Goal: Task Accomplishment & Management: Manage account settings

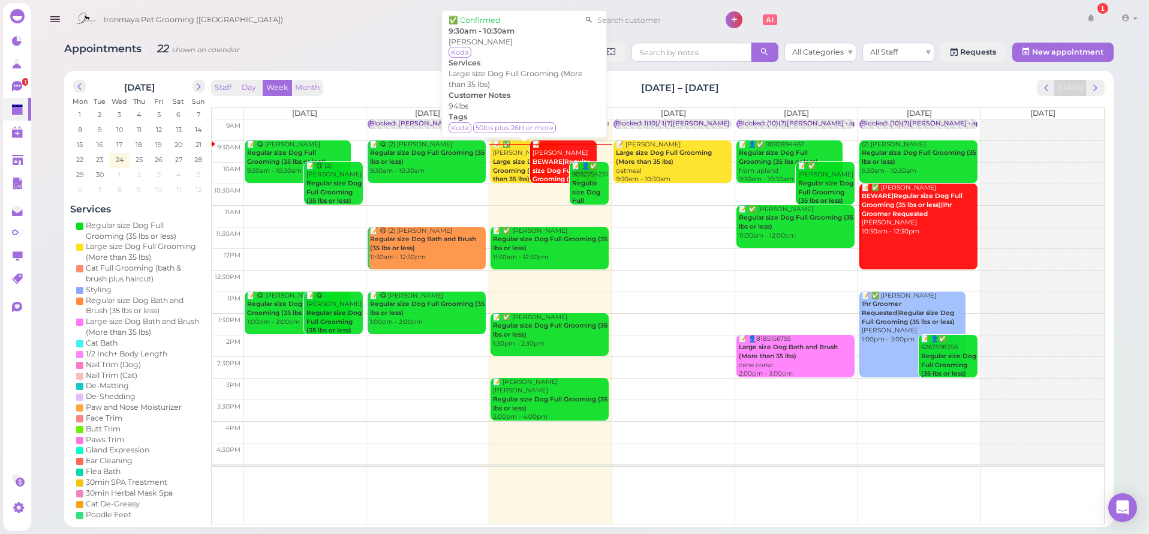
click at [510, 151] on div "📝 ✅ [PERSON_NAME] Large size Dog Full Grooming (More than 35 lbs) 9:30am - 10:3…" at bounding box center [524, 166] width 65 height 53
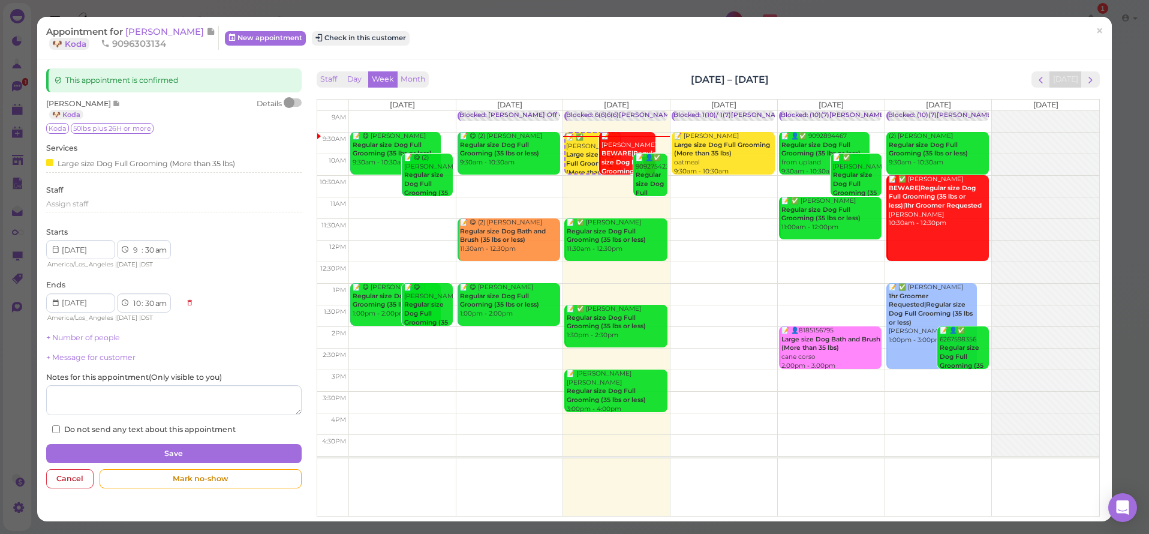
drag, startPoint x: 160, startPoint y: 29, endPoint x: 163, endPoint y: 36, distance: 8.0
click at [160, 29] on span "[PERSON_NAME]" at bounding box center [165, 31] width 81 height 11
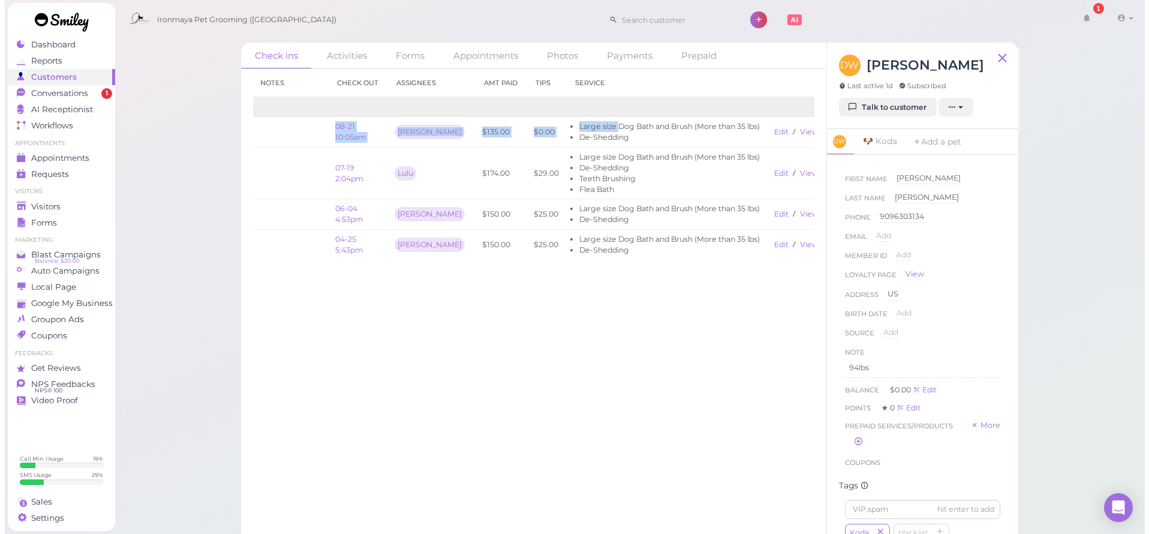
scroll to position [0, 71]
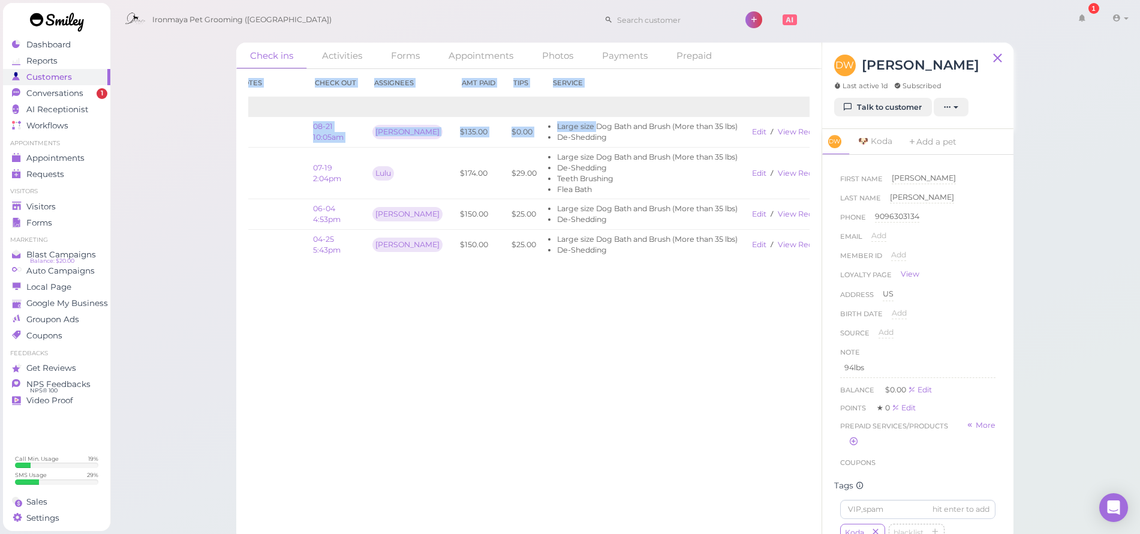
drag, startPoint x: 640, startPoint y: 127, endPoint x: 813, endPoint y: 135, distance: 173.5
click at [815, 134] on div "Check in Notes Check out Assignees Amt Paid Tips Service 2025 08-20 1:32pm 08-2…" at bounding box center [528, 301] width 585 height 465
click at [782, 132] on link "View receipt" at bounding box center [802, 131] width 49 height 9
click at [67, 93] on span "Conversations" at bounding box center [54, 93] width 57 height 10
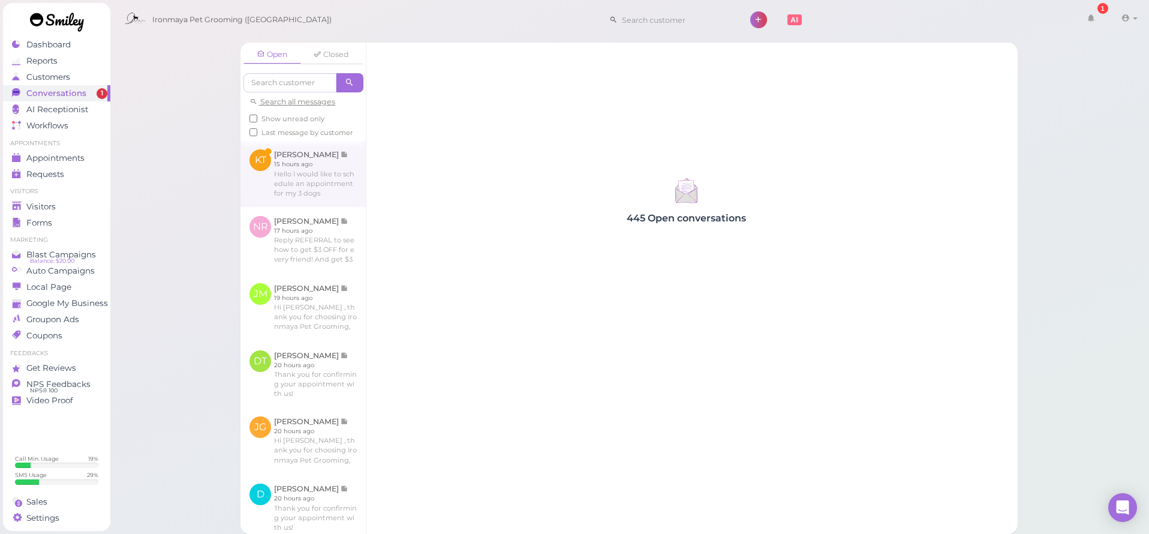
click at [287, 188] on link at bounding box center [302, 173] width 125 height 66
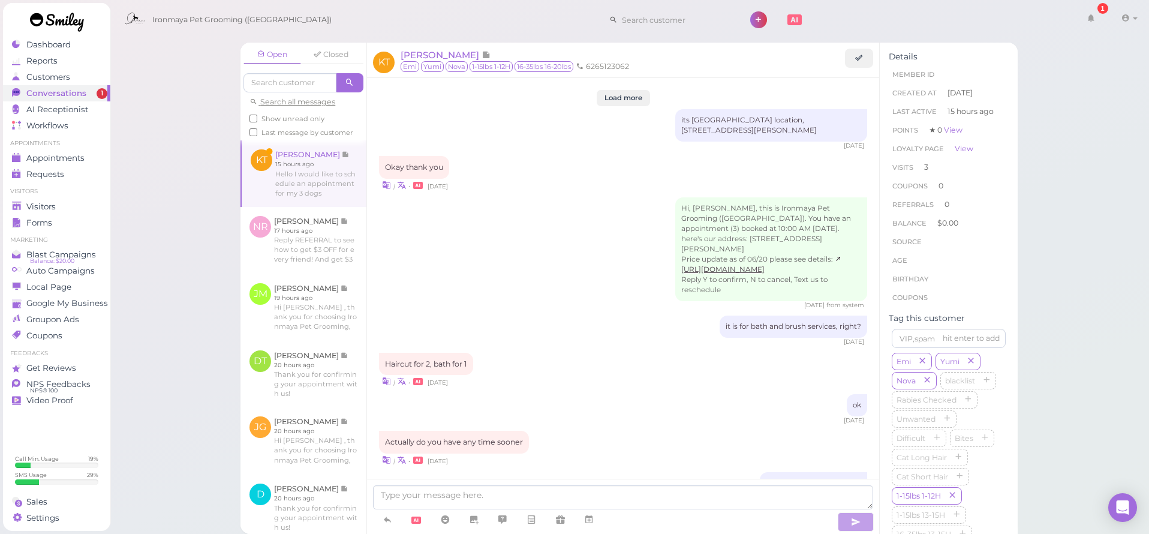
scroll to position [1465, 0]
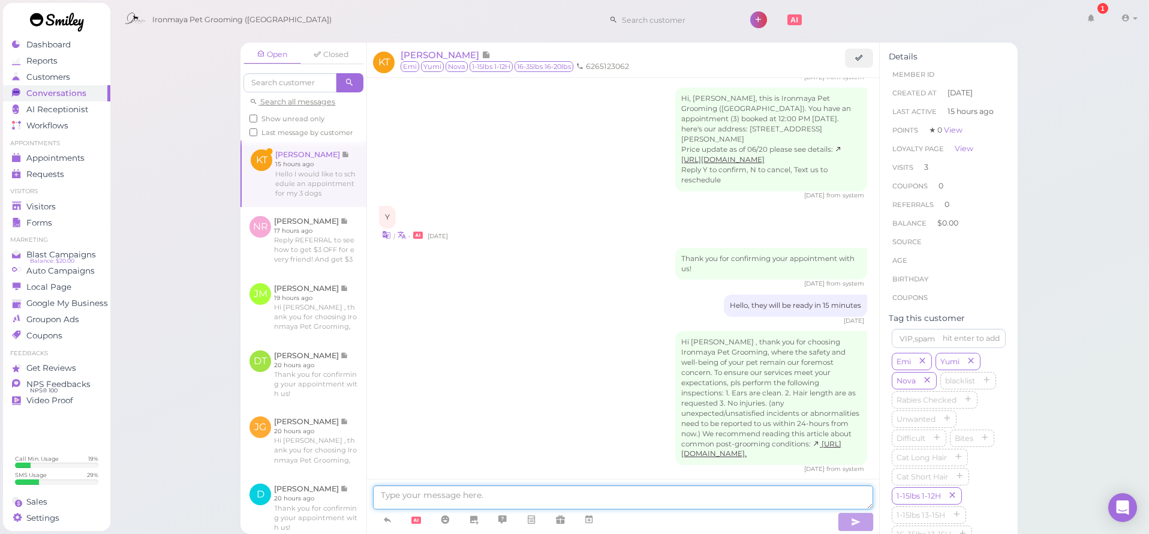
click at [561, 501] on textarea at bounding box center [623, 497] width 500 height 24
type textarea "Good morning [PERSON_NAME], when would you like to bring them in?"
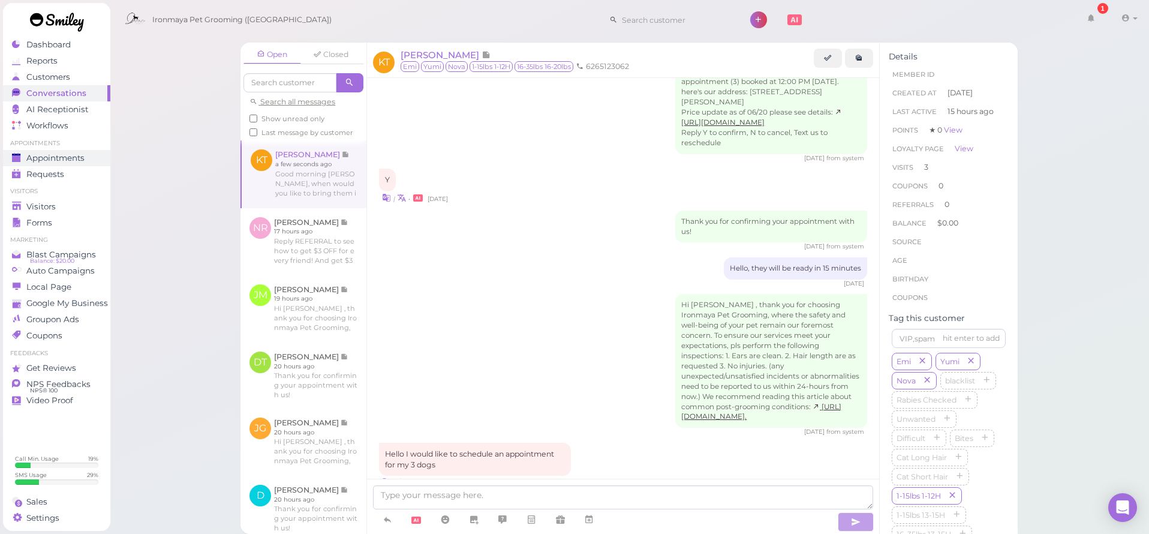
click at [83, 161] on span "Appointments" at bounding box center [55, 158] width 58 height 10
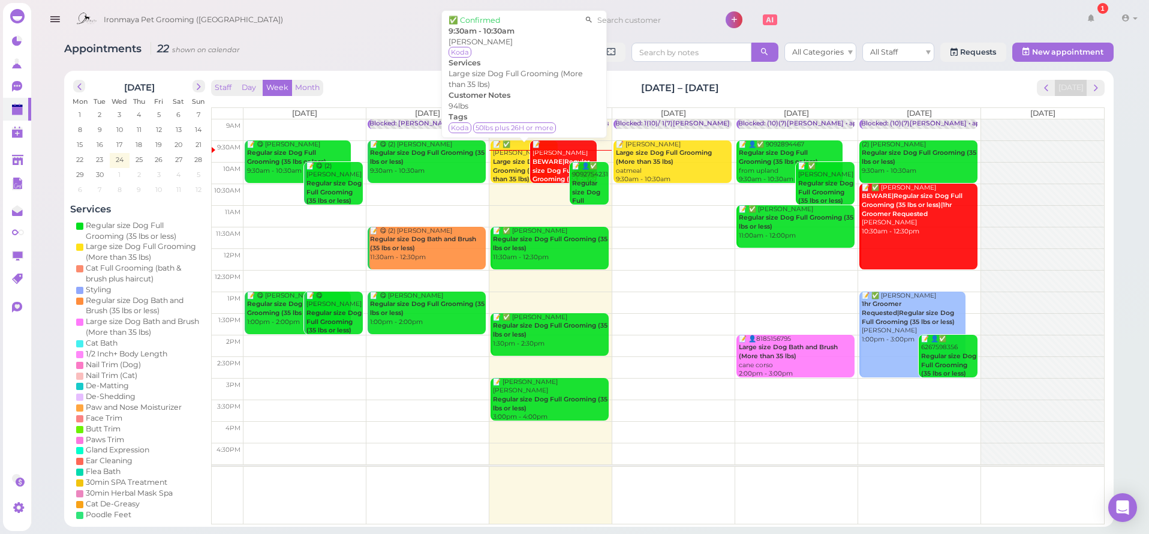
click at [509, 158] on b "Large size Dog Full Grooming (More than 35 lbs)" at bounding box center [524, 170] width 62 height 25
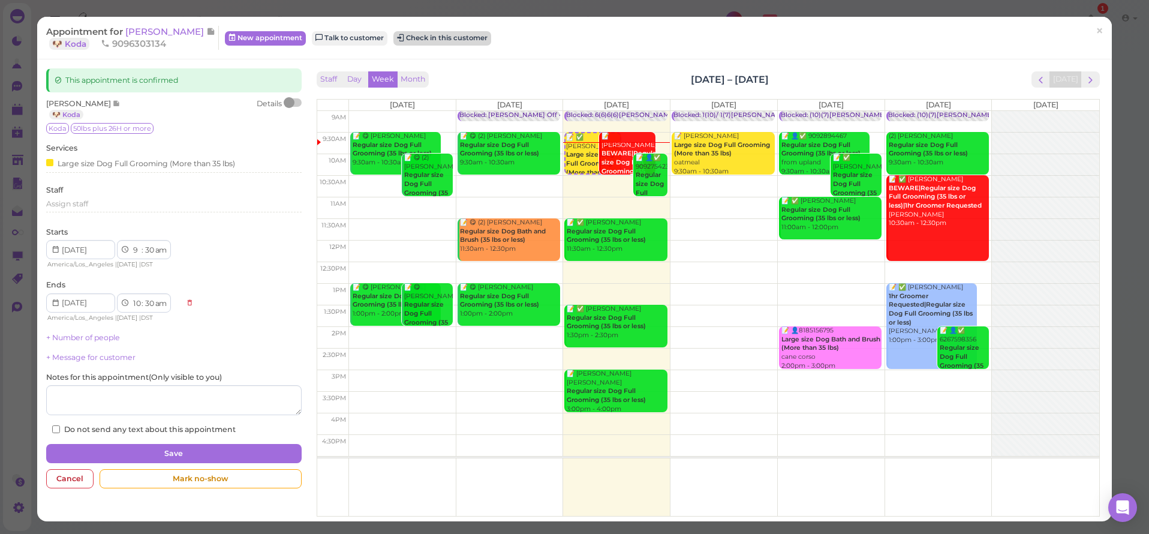
click at [420, 40] on button "Check in this customer" at bounding box center [442, 38] width 98 height 14
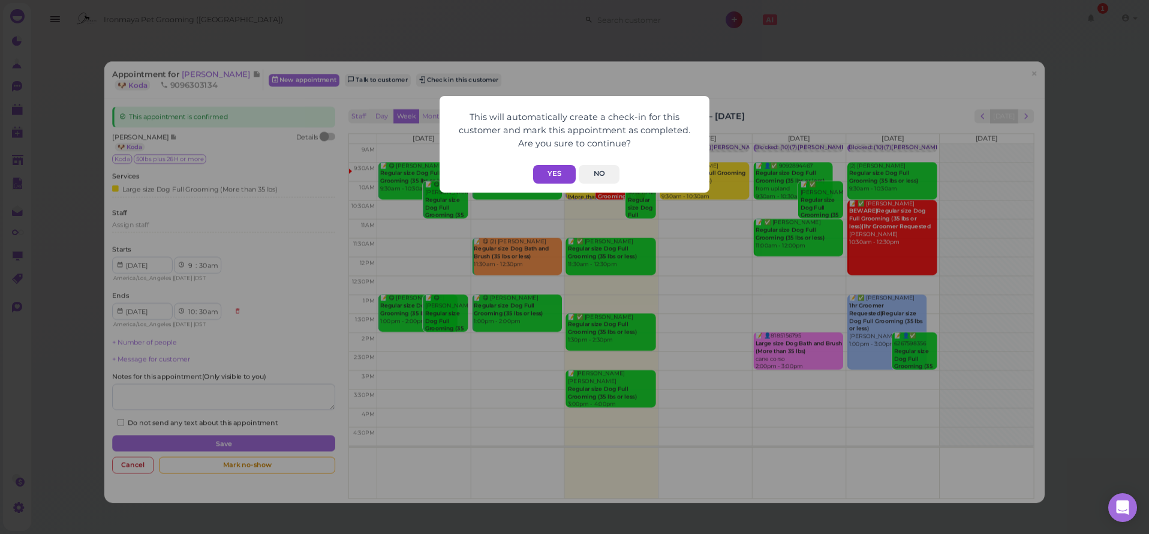
click at [554, 181] on button "Yes" at bounding box center [554, 174] width 43 height 19
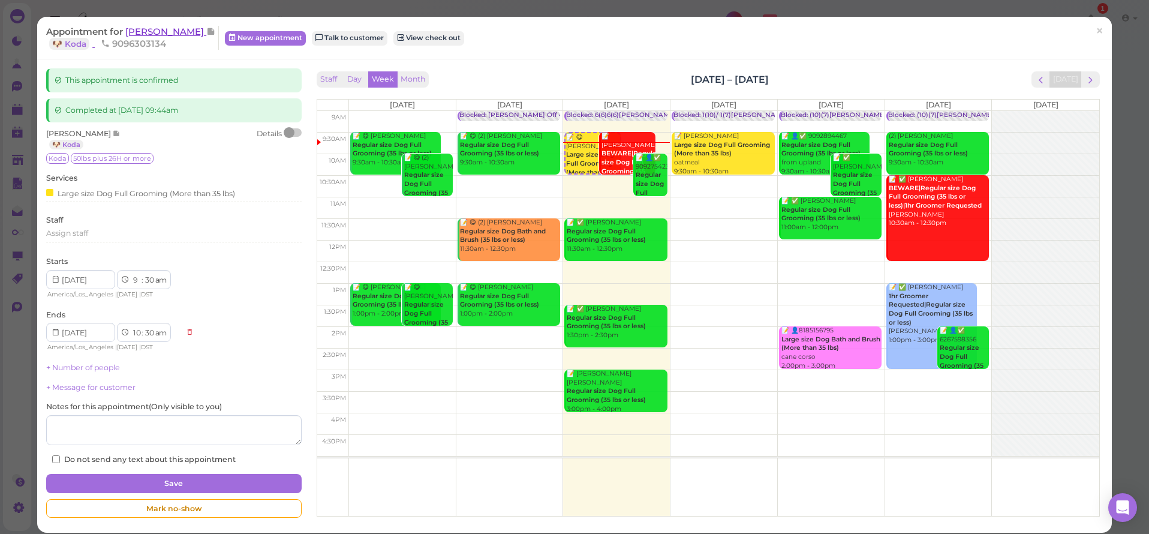
click at [157, 29] on span "[PERSON_NAME]" at bounding box center [165, 31] width 81 height 11
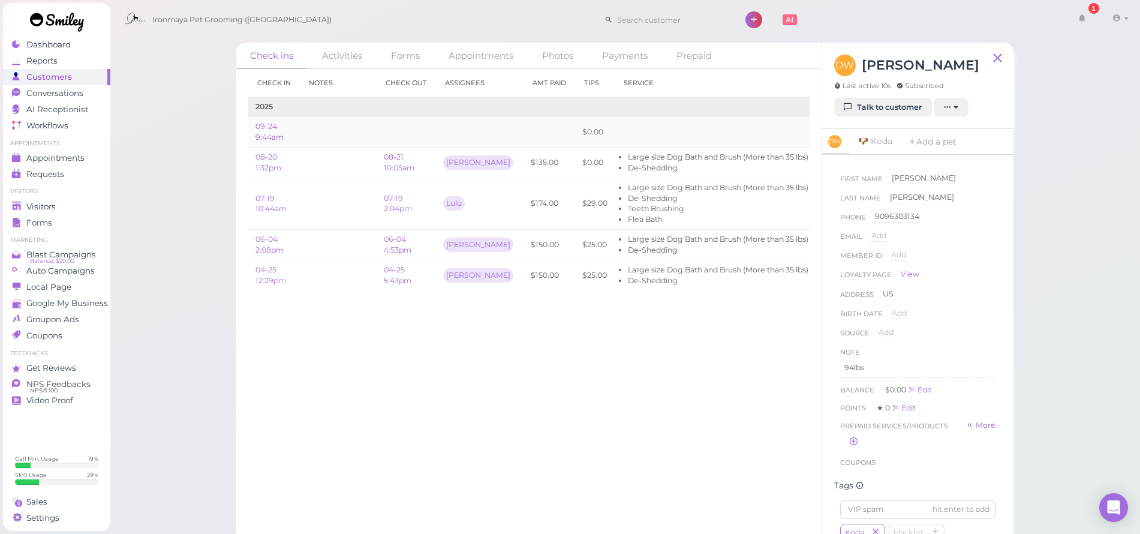
click at [823, 130] on link "Edit" at bounding box center [830, 131] width 14 height 9
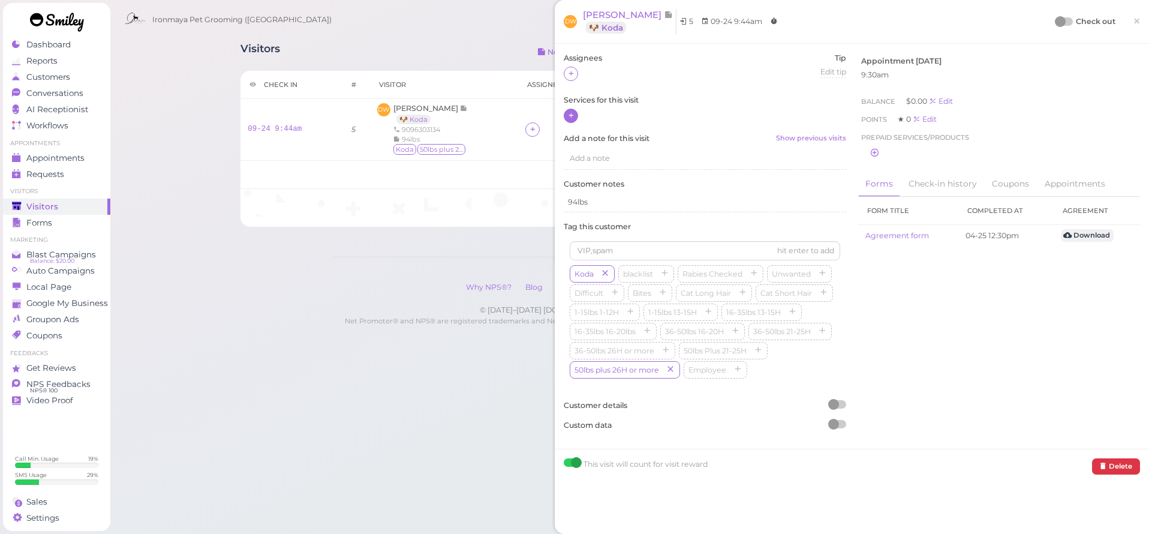
click at [573, 116] on icon at bounding box center [571, 115] width 8 height 9
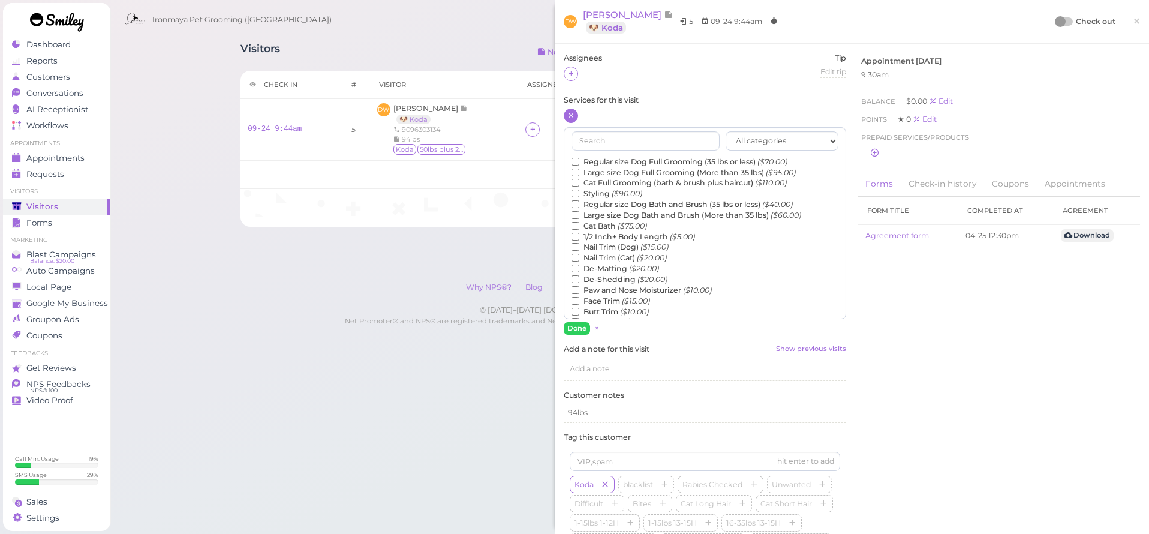
click at [597, 213] on label "Large size Dog Bath and Brush (More than 35 lbs) ($60.00)" at bounding box center [687, 215] width 230 height 11
click at [579, 213] on input "Large size Dog Bath and Brush (More than 35 lbs) ($60.00)" at bounding box center [576, 215] width 8 height 8
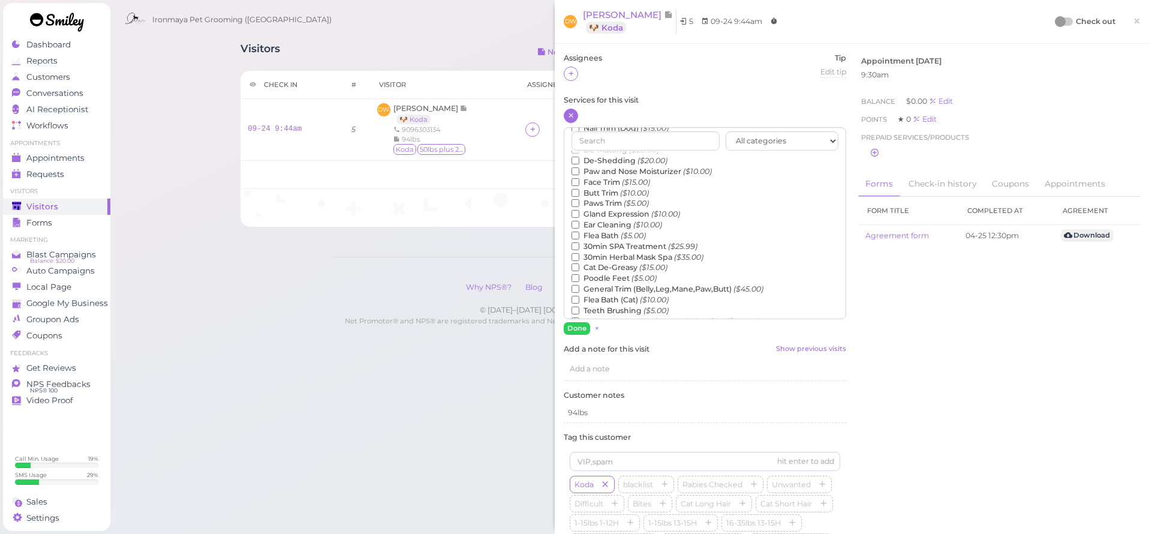
scroll to position [152, 0]
click at [607, 272] on label "Teeth Brushing ($5.00)" at bounding box center [620, 277] width 97 height 11
click at [579, 273] on input "Teeth Brushing ($5.00)" at bounding box center [576, 277] width 8 height 8
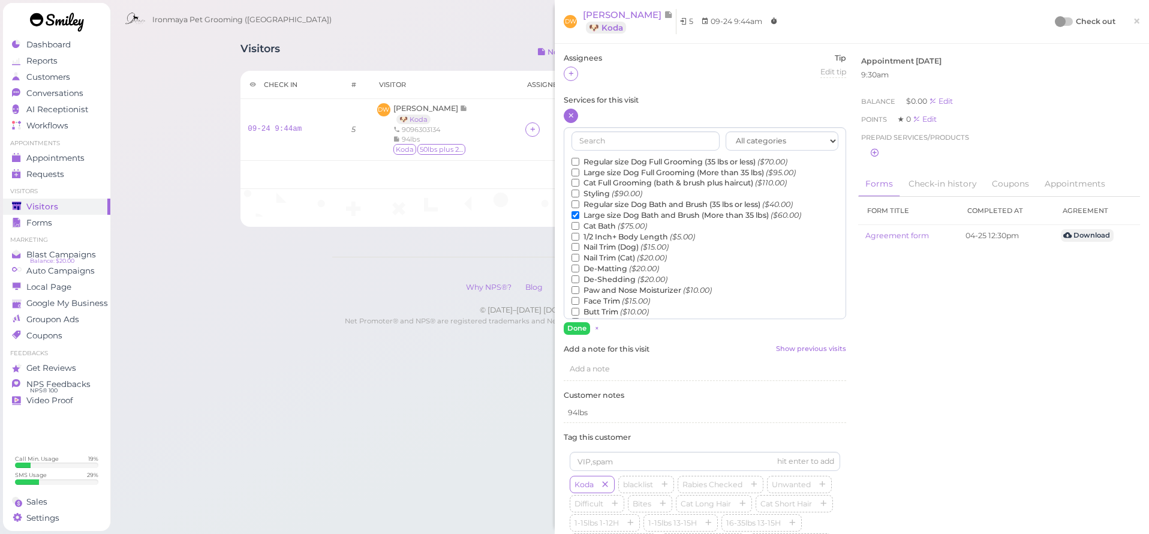
click at [596, 274] on label "De-Shedding ($20.00)" at bounding box center [620, 279] width 96 height 11
click at [579, 275] on input "De-Shedding ($20.00)" at bounding box center [576, 279] width 8 height 8
click at [575, 322] on button "Done" at bounding box center [577, 328] width 26 height 13
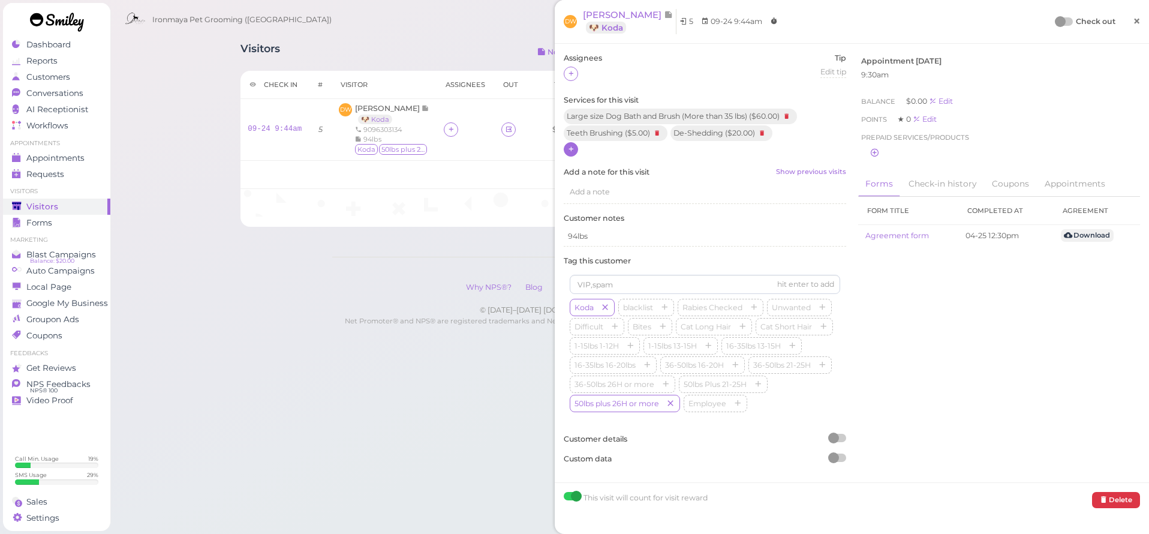
click at [1133, 23] on span "×" at bounding box center [1137, 21] width 8 height 17
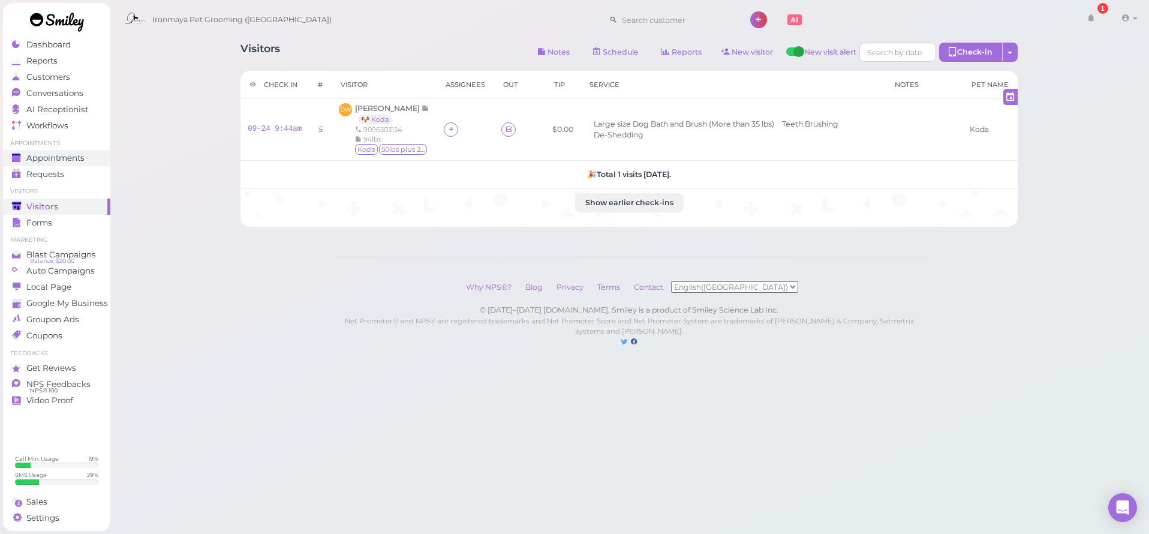
click at [44, 160] on span "Appointments" at bounding box center [55, 158] width 58 height 10
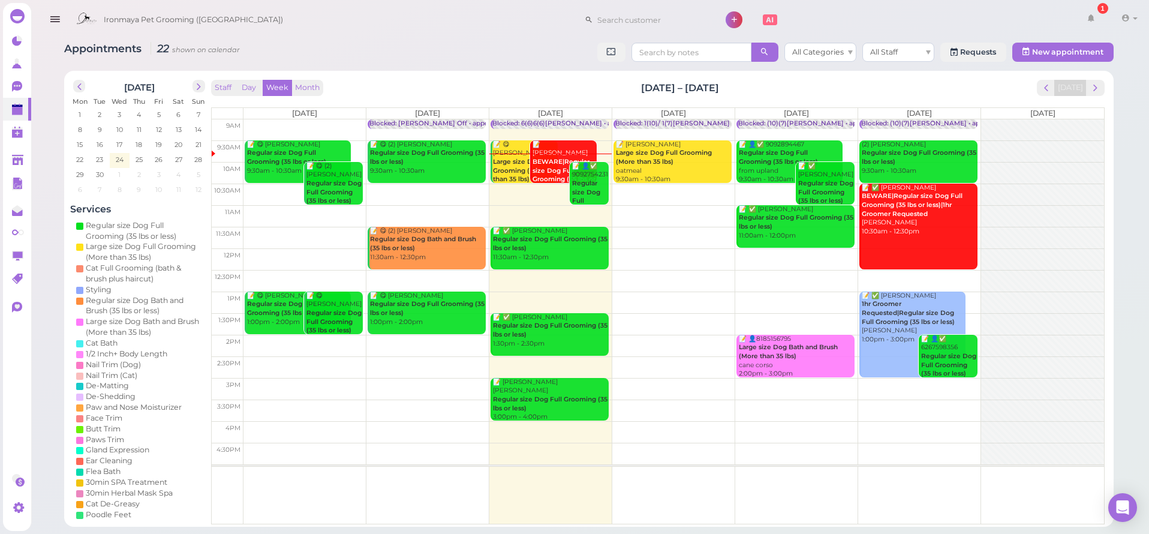
click at [544, 148] on div "📝 [PERSON_NAME] BEWARE|Regular size Dog Full Grooming (35 lbs or less) new schn…" at bounding box center [564, 179] width 65 height 79
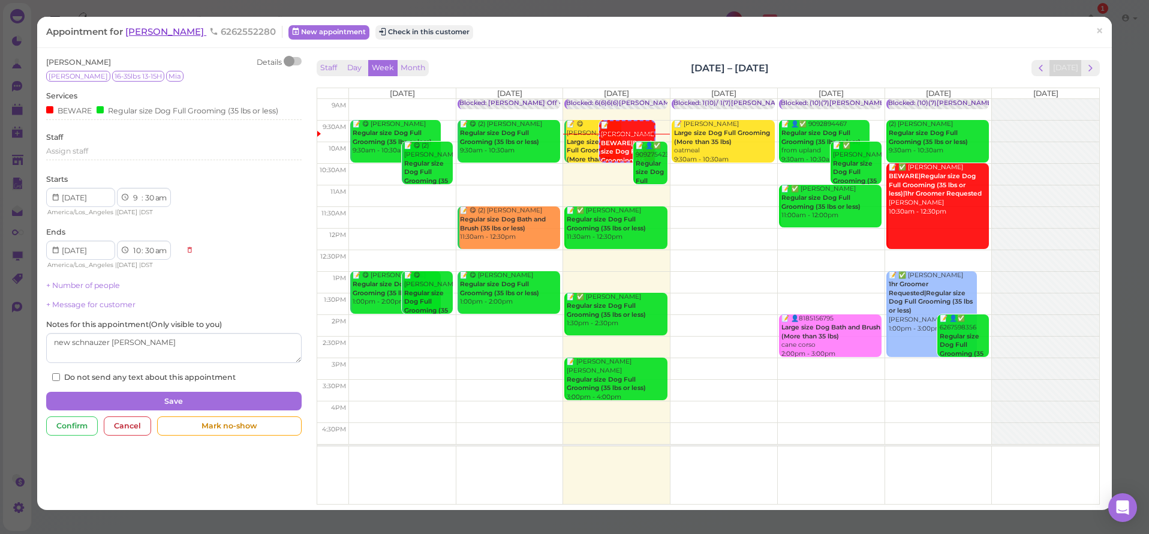
click at [158, 29] on span "[PERSON_NAME]" at bounding box center [165, 31] width 81 height 11
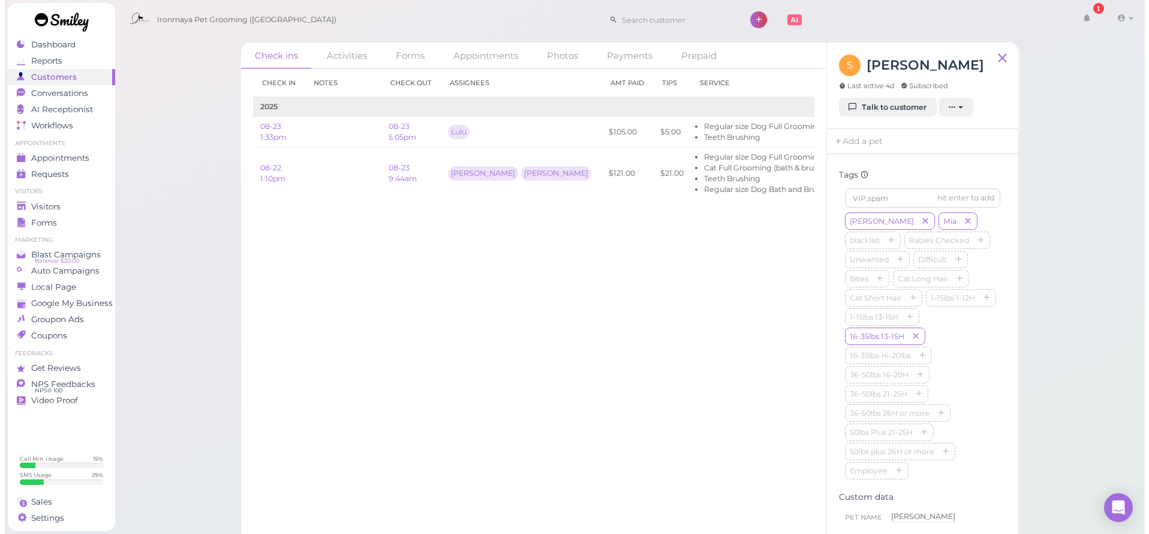
scroll to position [531, 0]
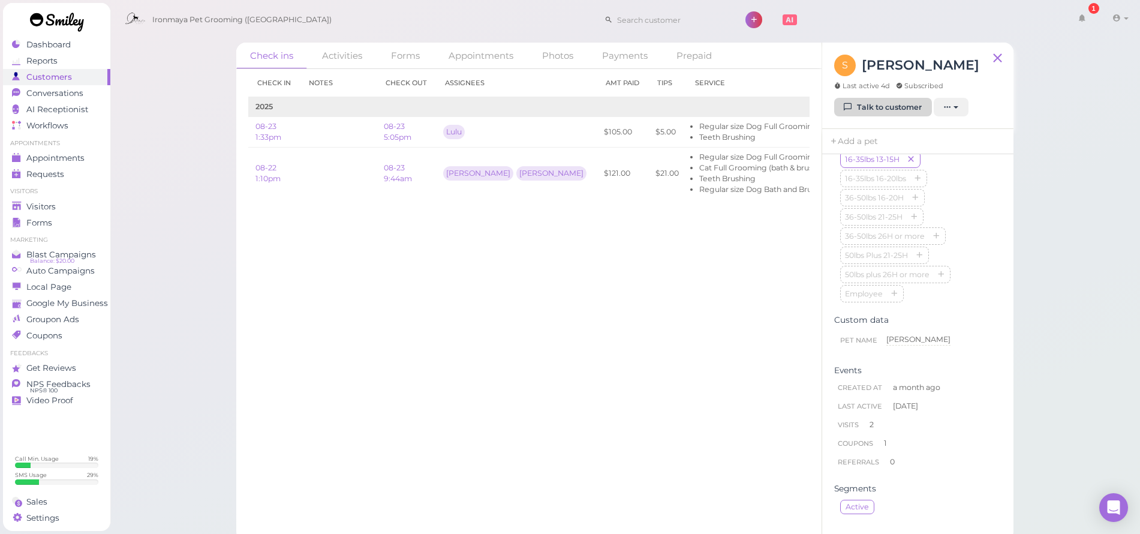
click at [870, 103] on link "Talk to customer" at bounding box center [883, 107] width 98 height 19
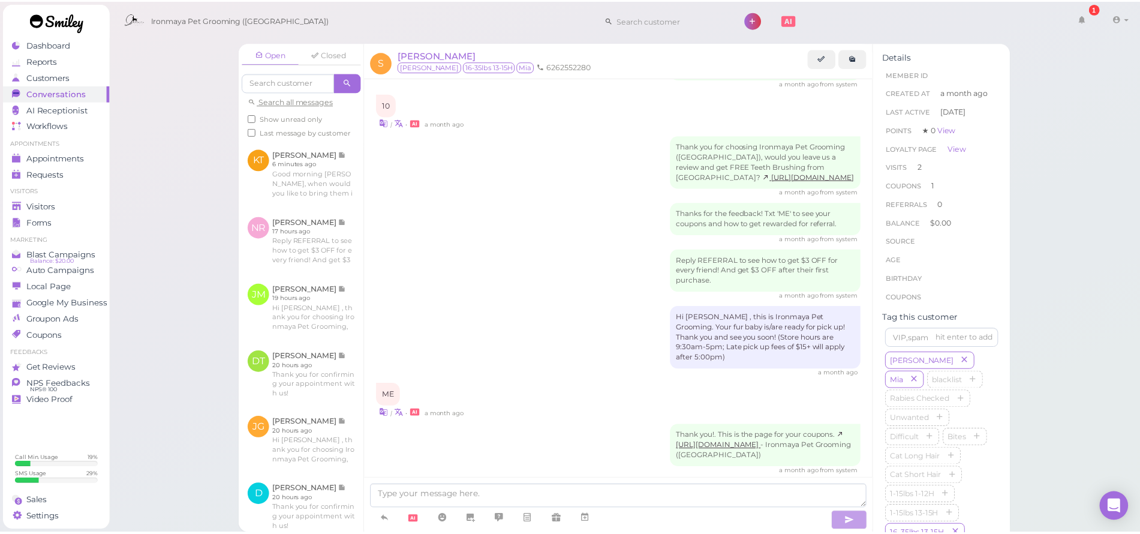
scroll to position [640, 0]
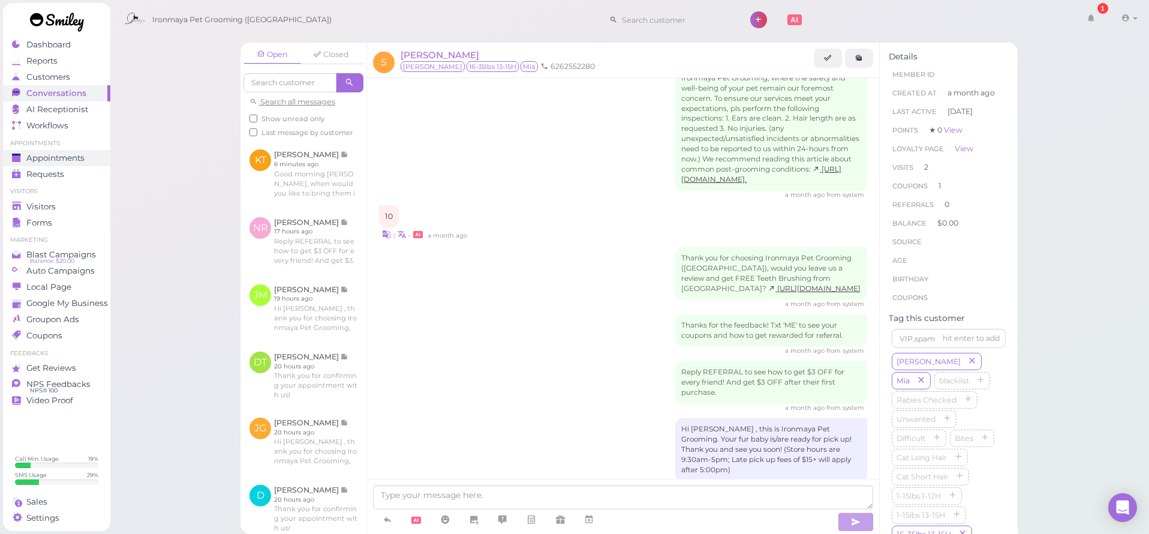
click at [67, 157] on span "Appointments" at bounding box center [55, 158] width 58 height 10
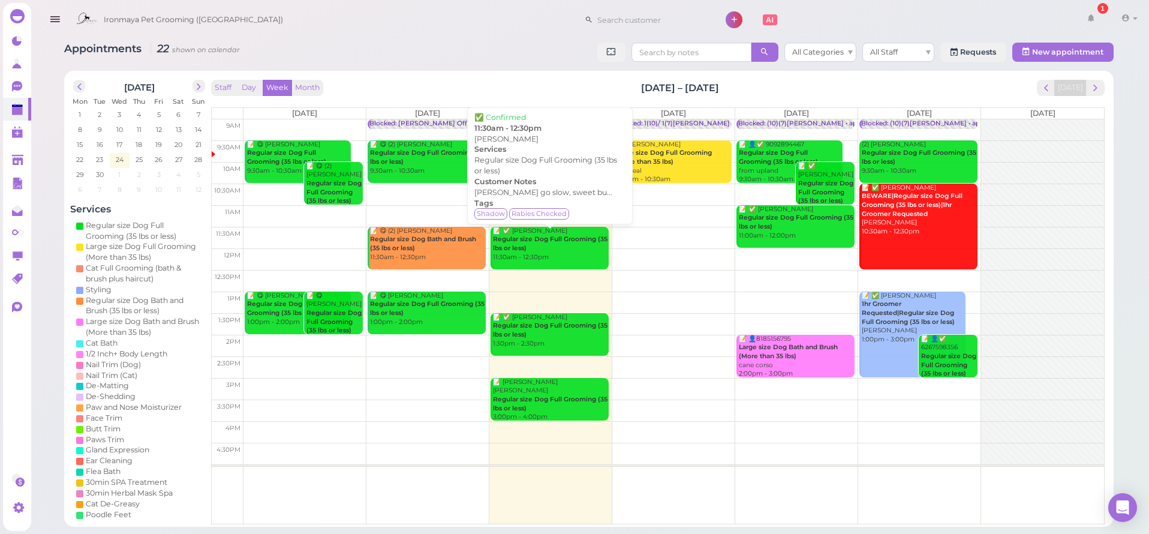
click at [542, 237] on b "Regular size Dog Full Grooming (35 lbs or less)" at bounding box center [550, 243] width 115 height 17
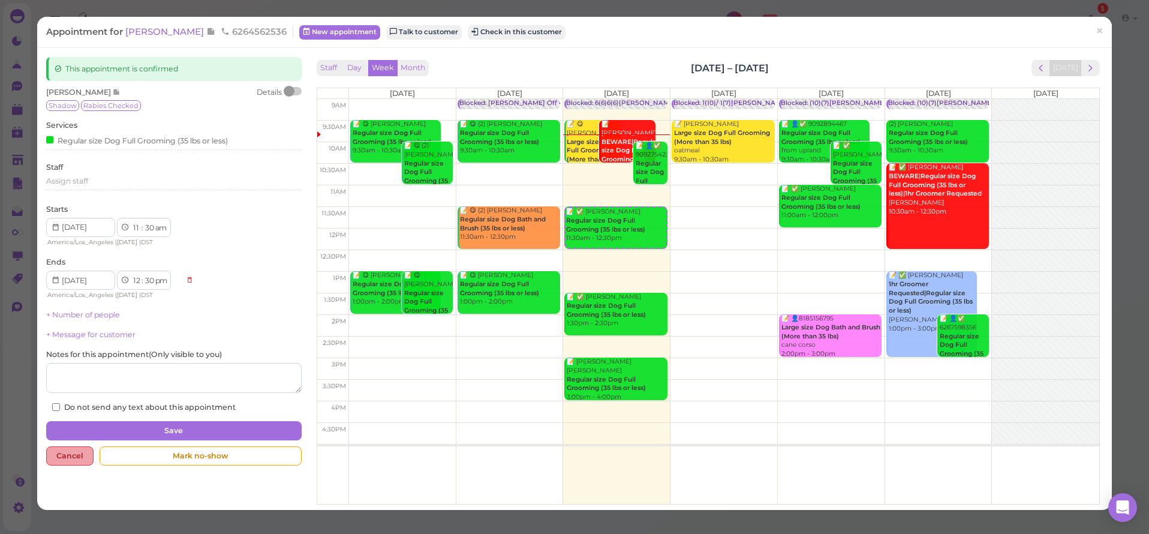
click at [59, 453] on div "Cancel" at bounding box center [69, 455] width 47 height 19
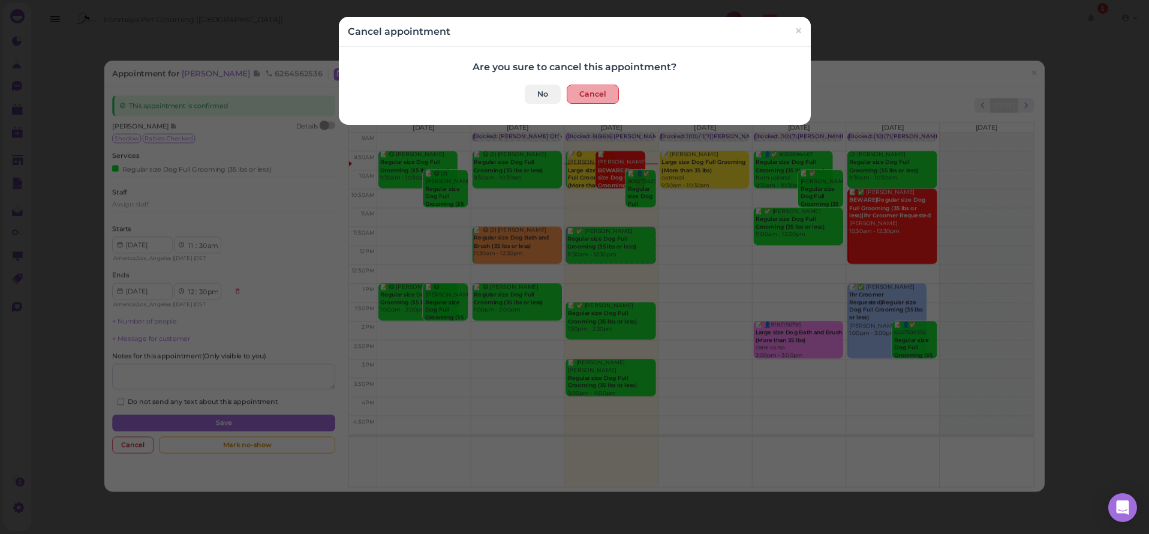
click at [608, 95] on button "Cancel" at bounding box center [593, 94] width 52 height 19
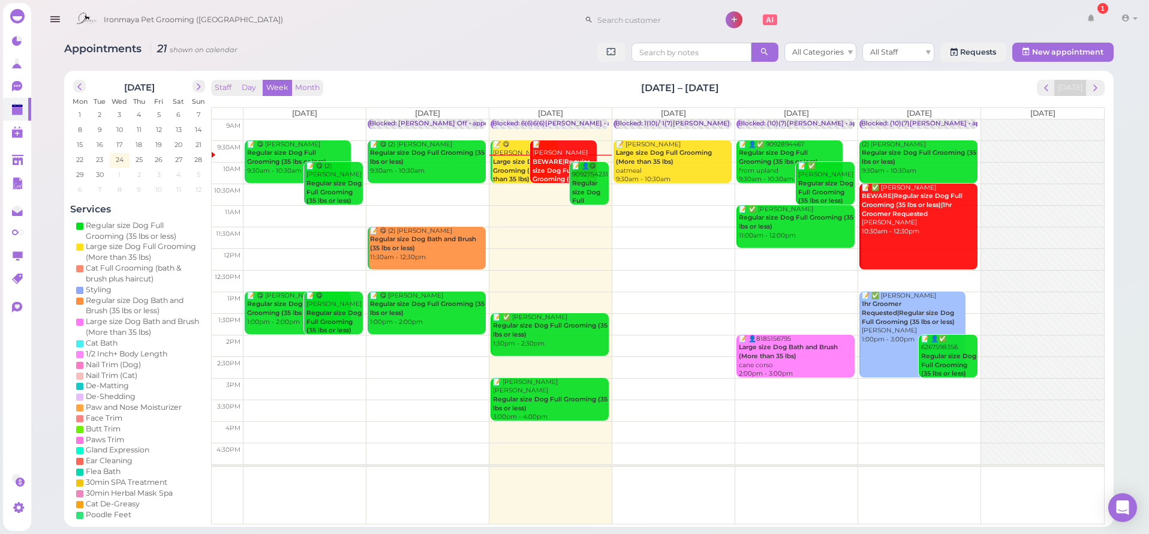
click at [54, 25] on icon "button" at bounding box center [55, 19] width 13 height 15
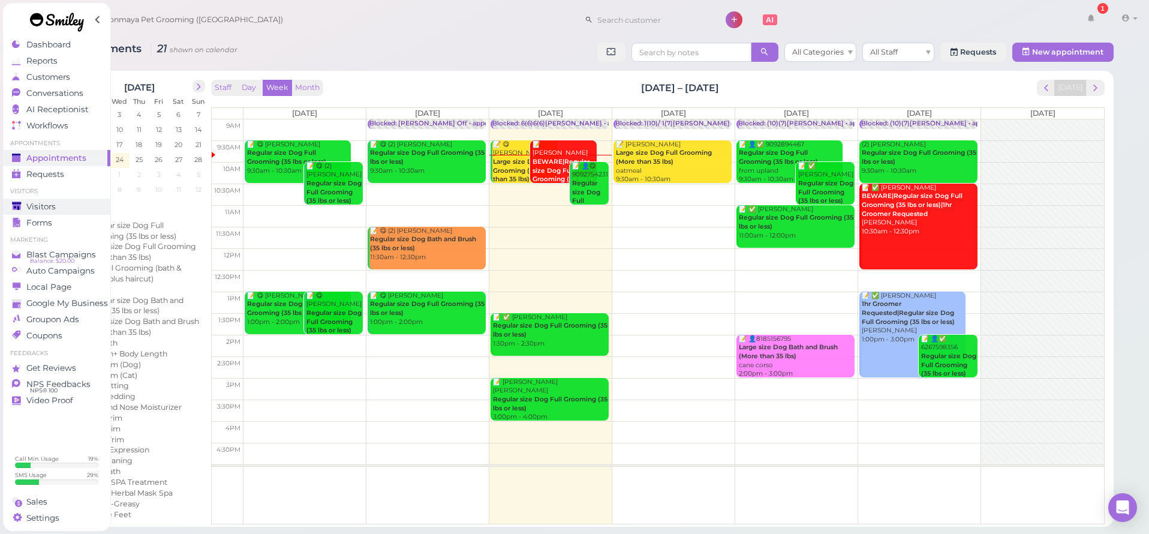
click at [31, 204] on span "Visitors" at bounding box center [40, 207] width 29 height 10
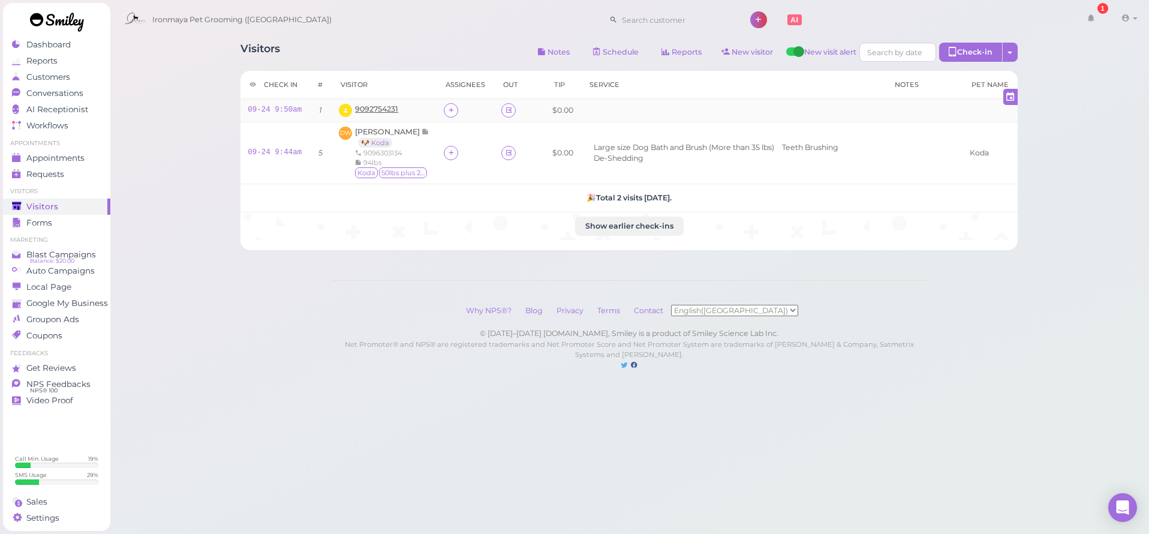
click at [392, 109] on span "9092754231" at bounding box center [376, 108] width 43 height 9
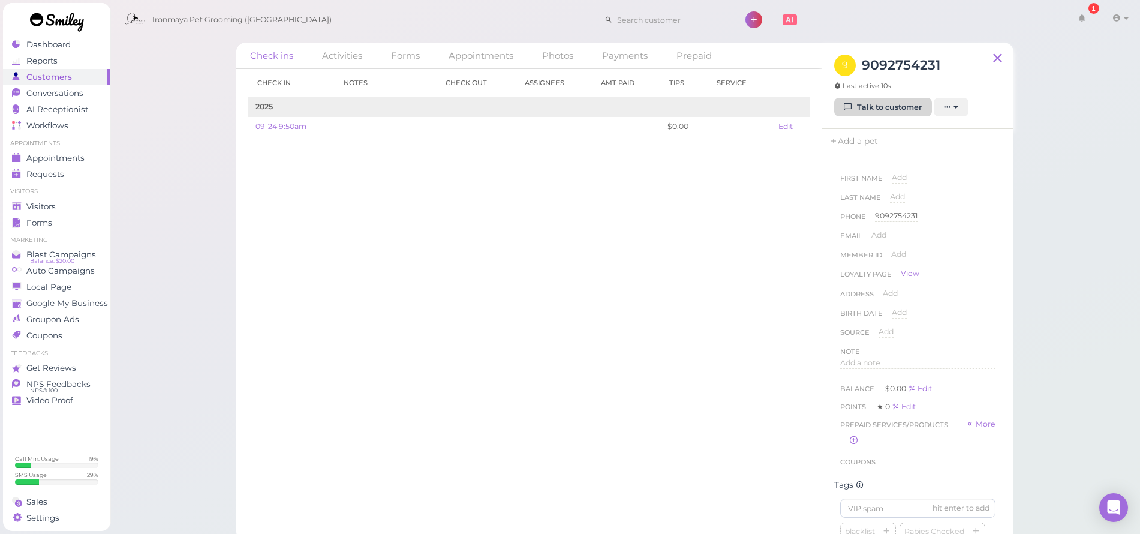
click at [896, 109] on link "Talk to customer" at bounding box center [883, 107] width 98 height 19
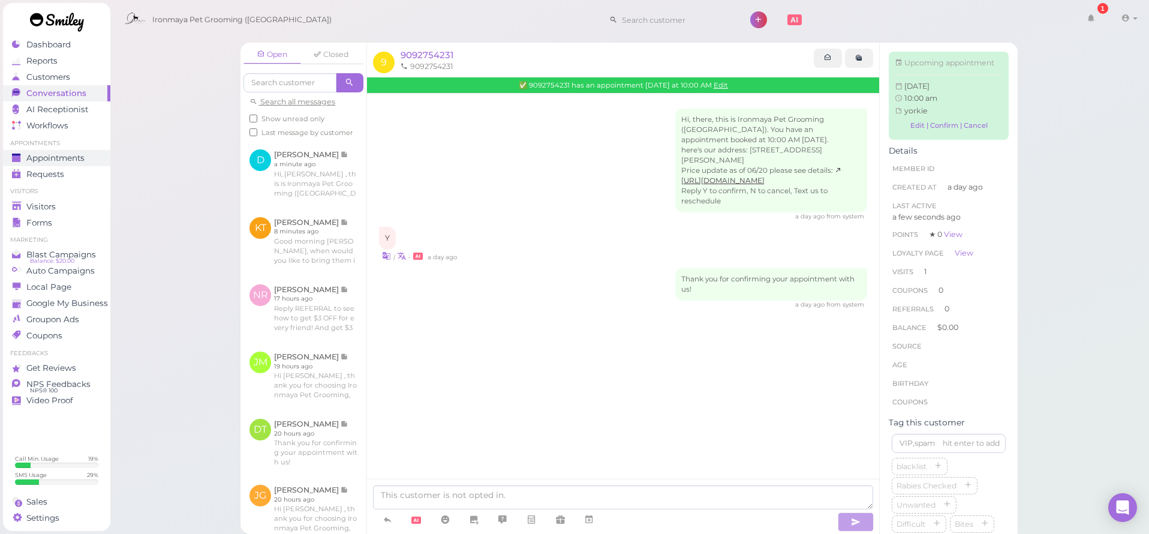
click at [59, 154] on span "Appointments" at bounding box center [55, 158] width 58 height 10
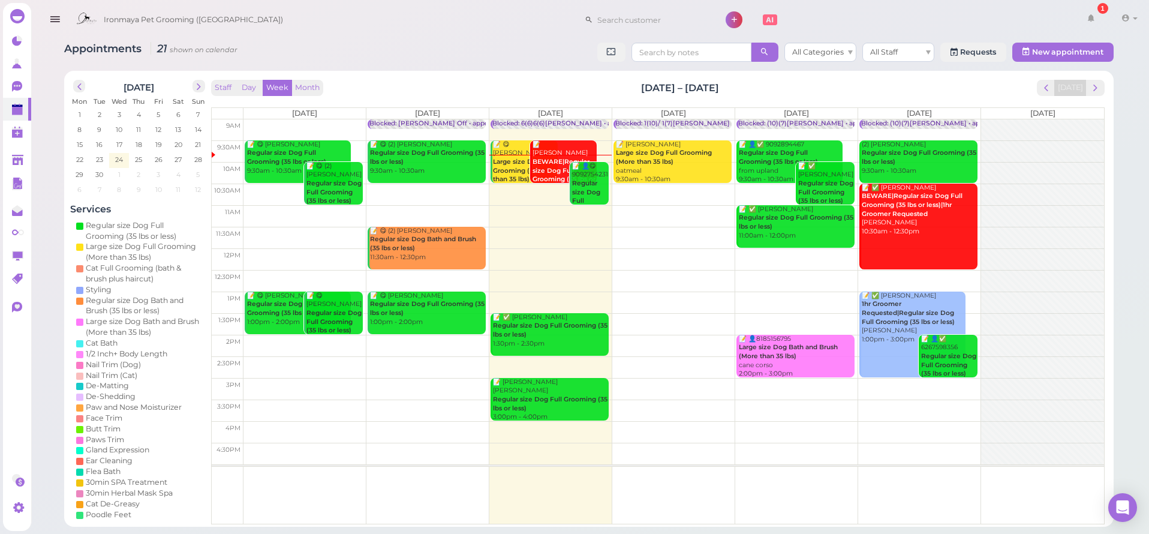
click at [49, 16] on icon "button" at bounding box center [55, 19] width 13 height 15
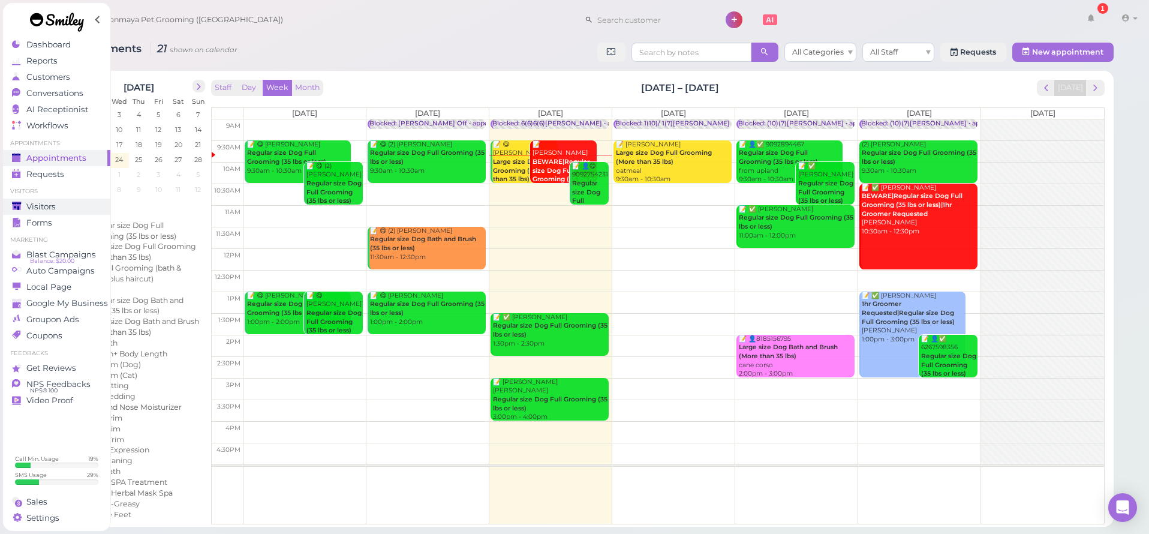
click at [40, 206] on span "Visitors" at bounding box center [40, 207] width 29 height 10
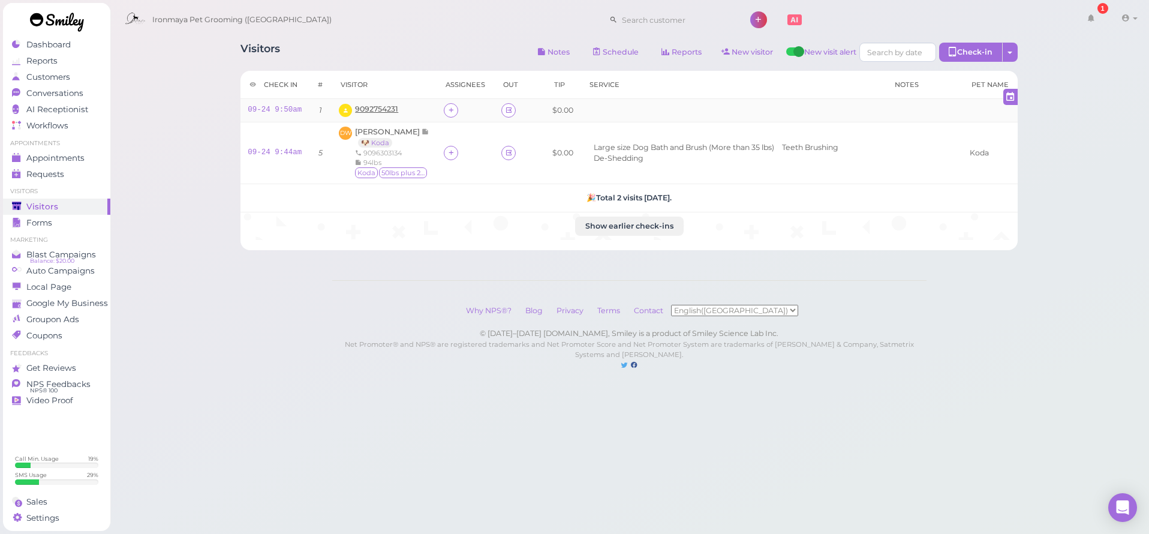
click at [380, 110] on span "9092754231" at bounding box center [376, 108] width 43 height 9
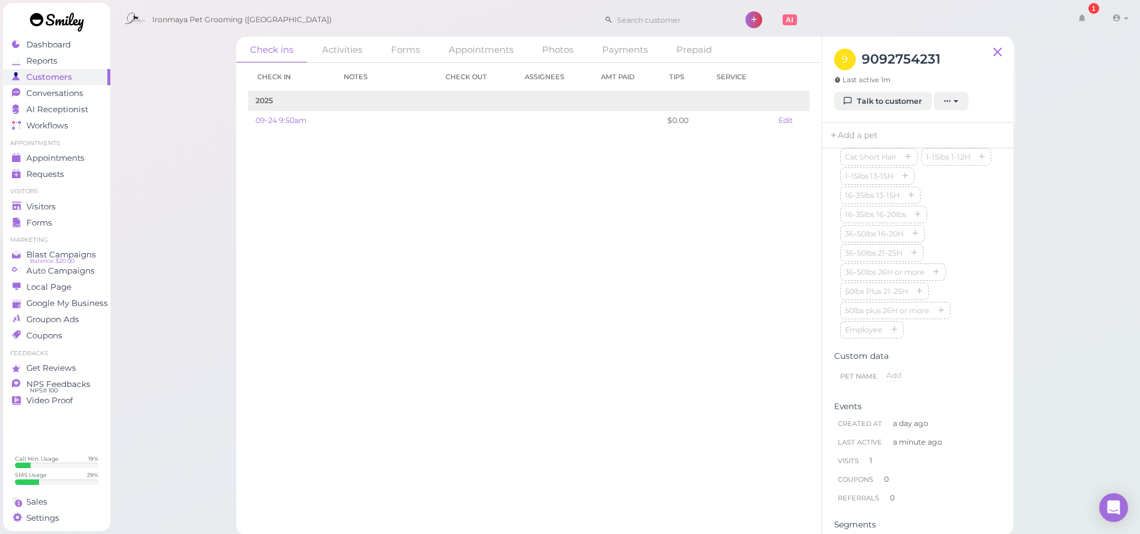
scroll to position [512, 0]
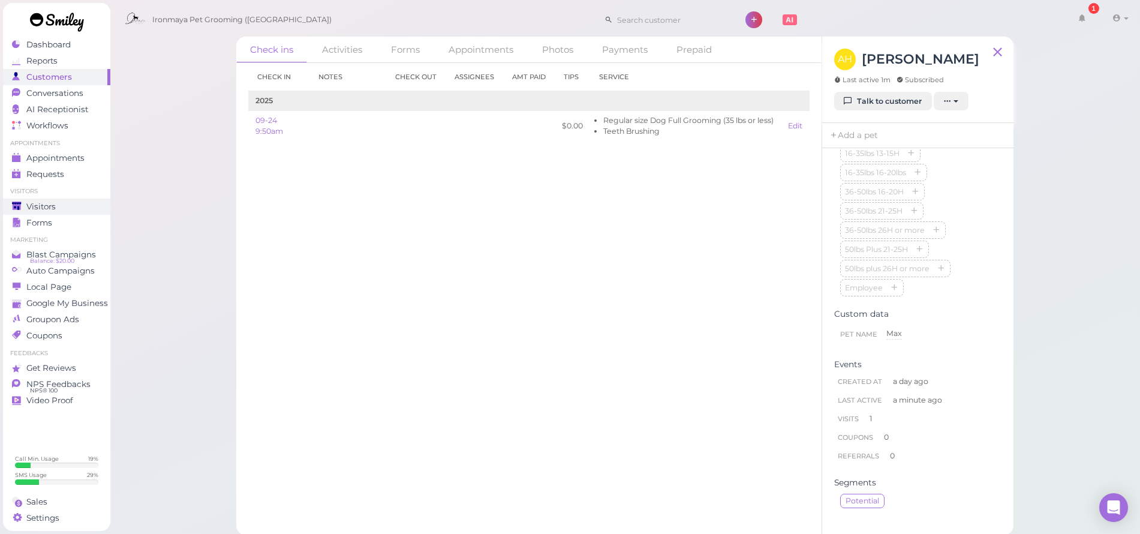
click at [61, 202] on div "Visitors" at bounding box center [55, 207] width 86 height 10
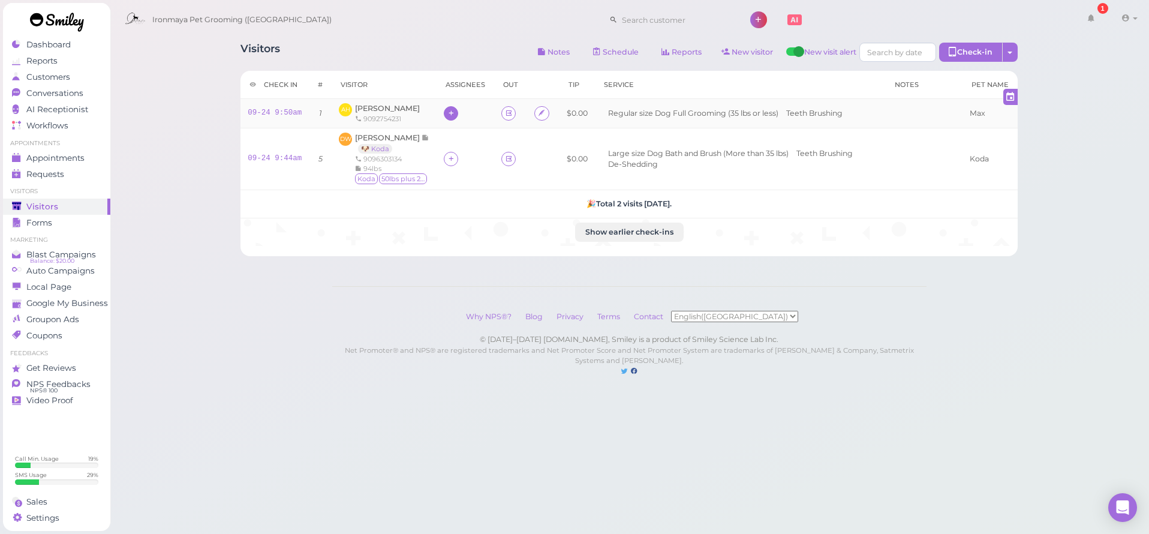
click at [444, 115] on div at bounding box center [451, 113] width 14 height 14
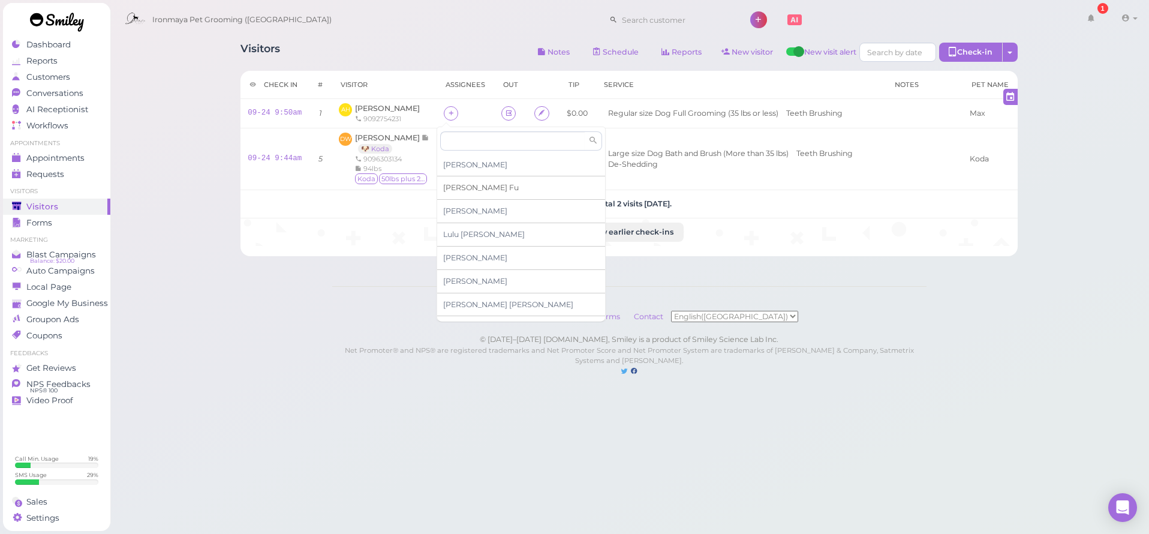
click at [462, 186] on span "[PERSON_NAME]" at bounding box center [481, 187] width 76 height 9
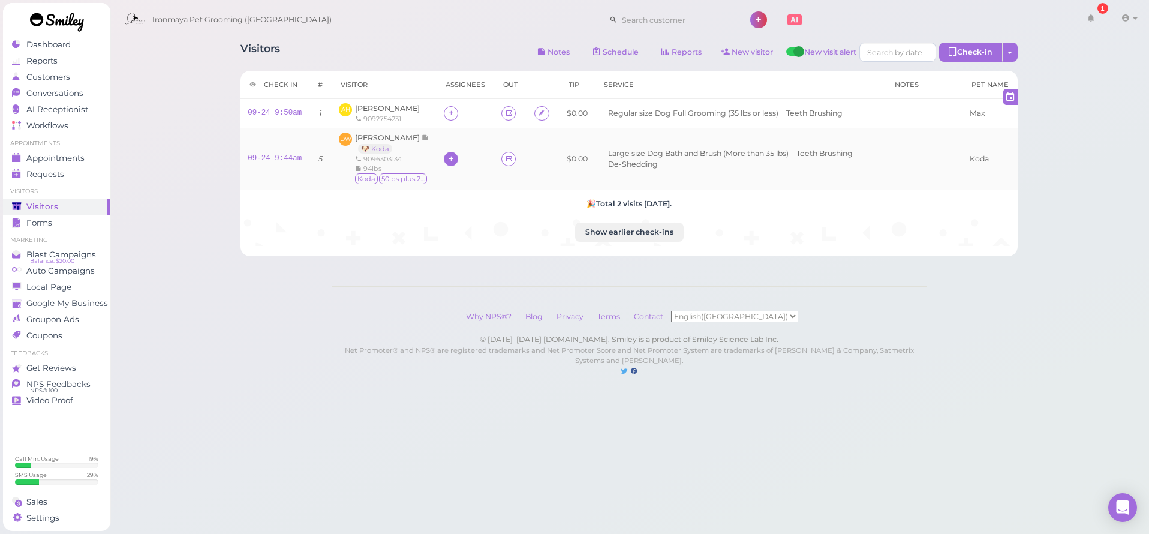
click at [447, 162] on icon at bounding box center [451, 158] width 8 height 9
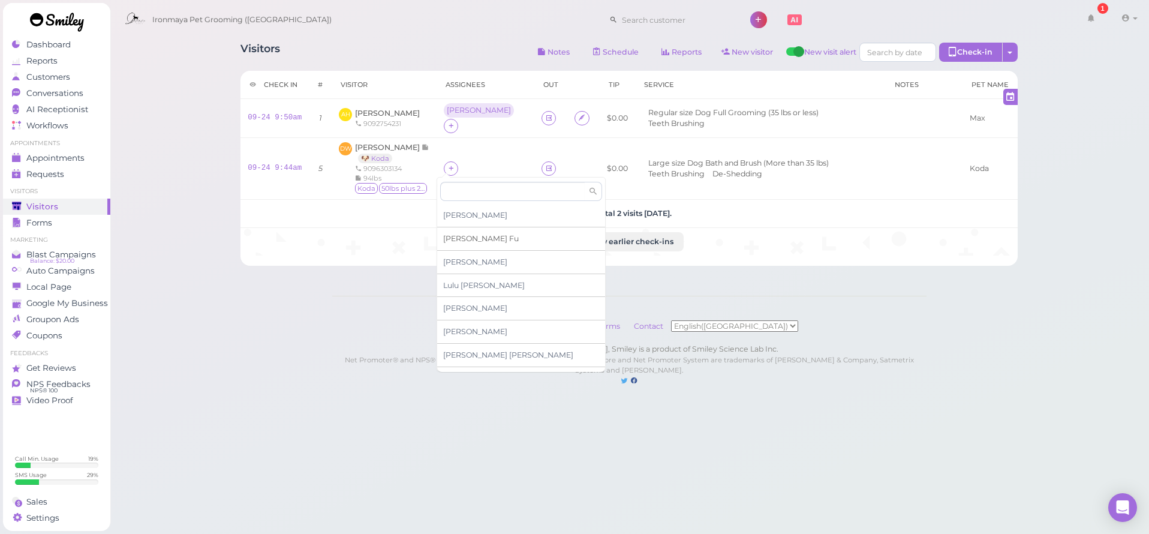
click at [455, 243] on div "[PERSON_NAME]" at bounding box center [521, 238] width 168 height 23
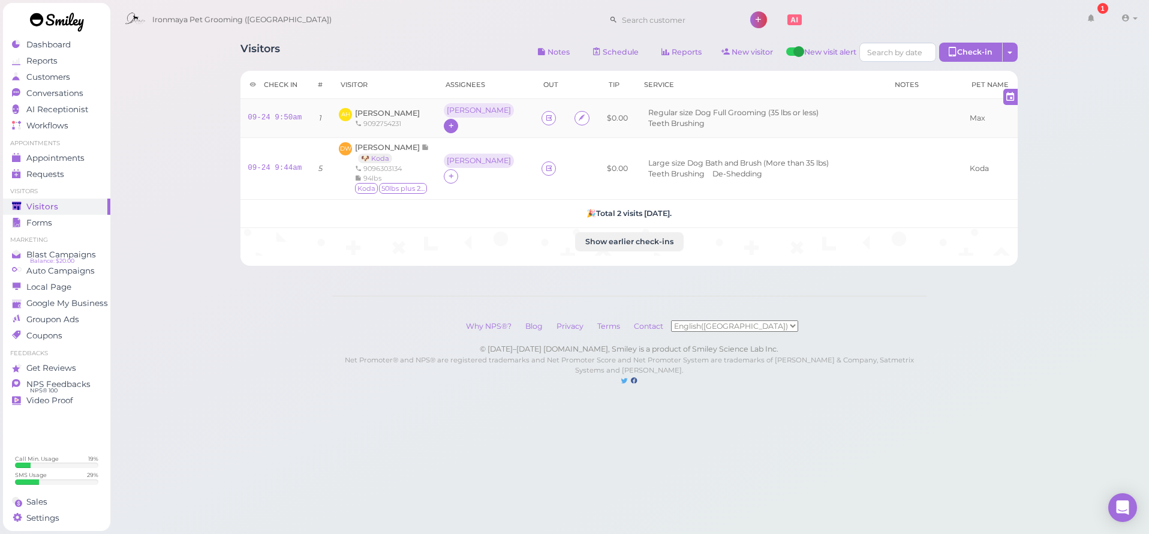
click at [455, 121] on icon at bounding box center [451, 125] width 8 height 9
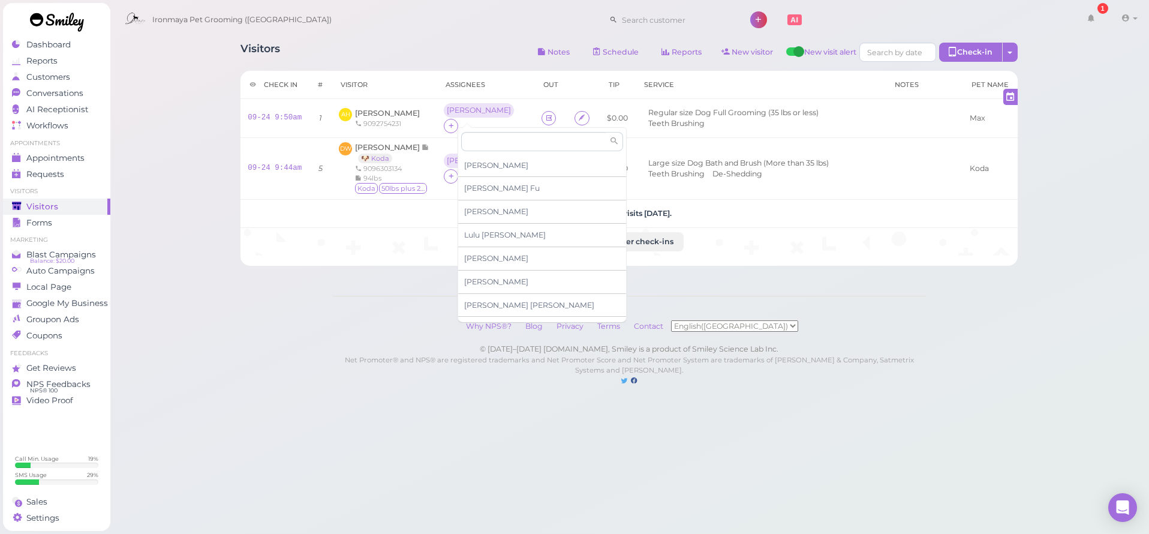
drag, startPoint x: 440, startPoint y: 62, endPoint x: 456, endPoint y: 101, distance: 41.7
click at [440, 62] on div "Visitors Notes Schedule Reports New visitor New visit alert Check-in Customer c…" at bounding box center [628, 54] width 777 height 22
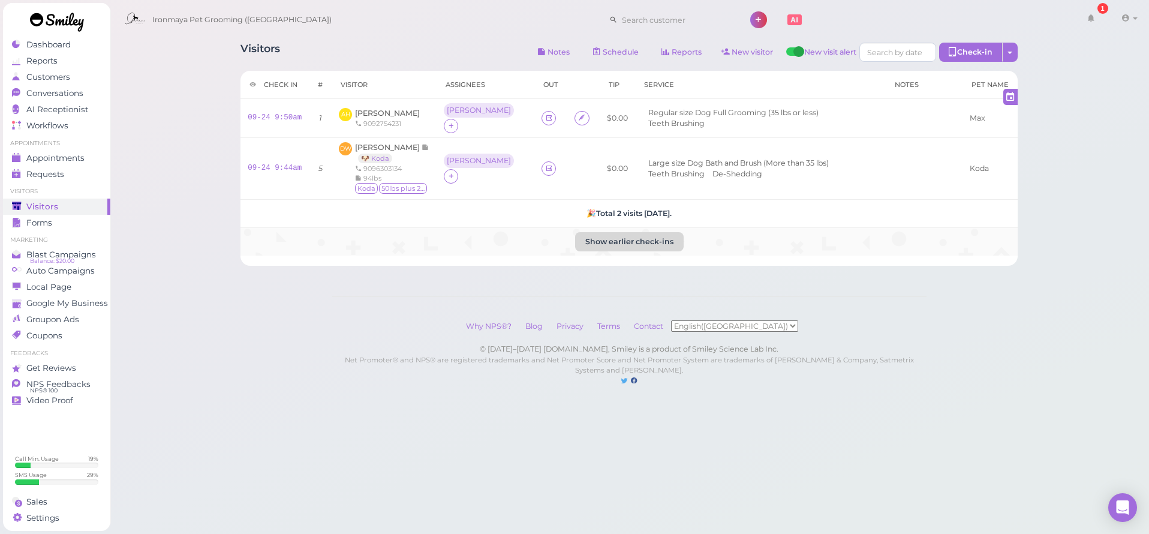
click at [602, 234] on button "Show earlier check-ins" at bounding box center [629, 241] width 109 height 19
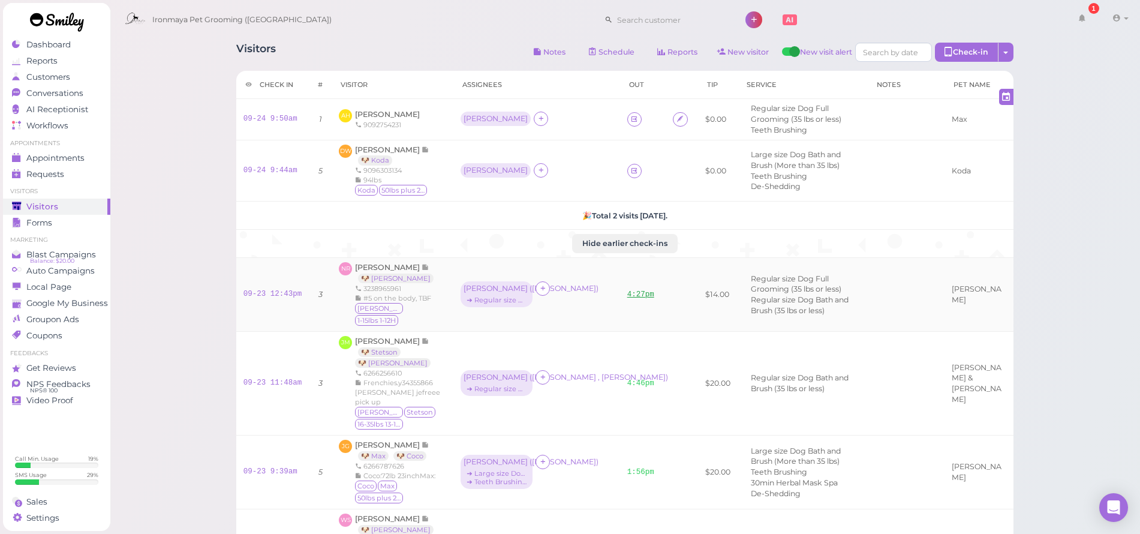
click at [648, 290] on link "4:27pm" at bounding box center [640, 294] width 27 height 8
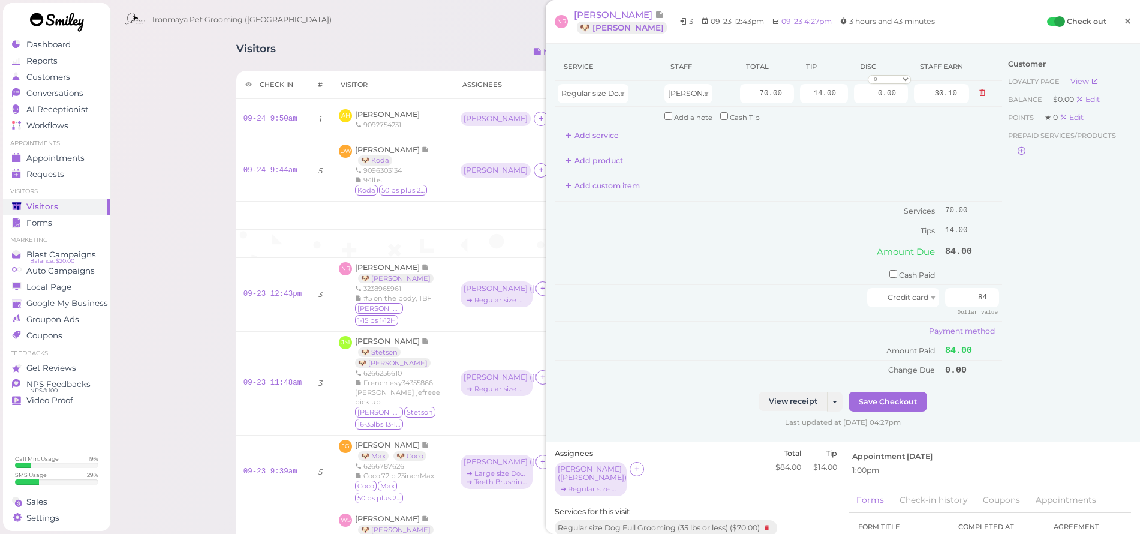
click at [1124, 19] on span "×" at bounding box center [1128, 21] width 8 height 17
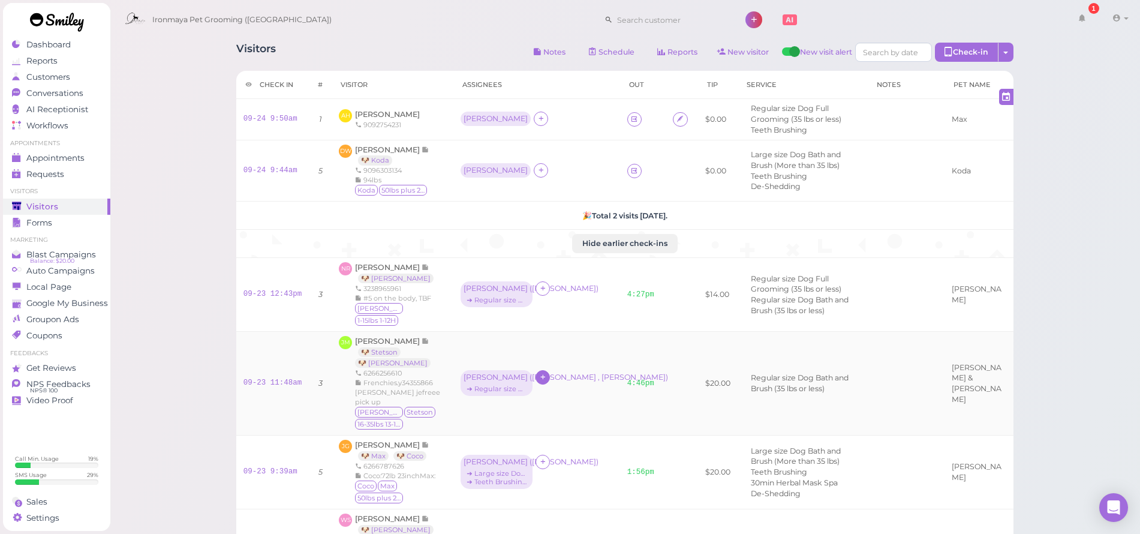
click at [547, 372] on icon at bounding box center [543, 376] width 8 height 9
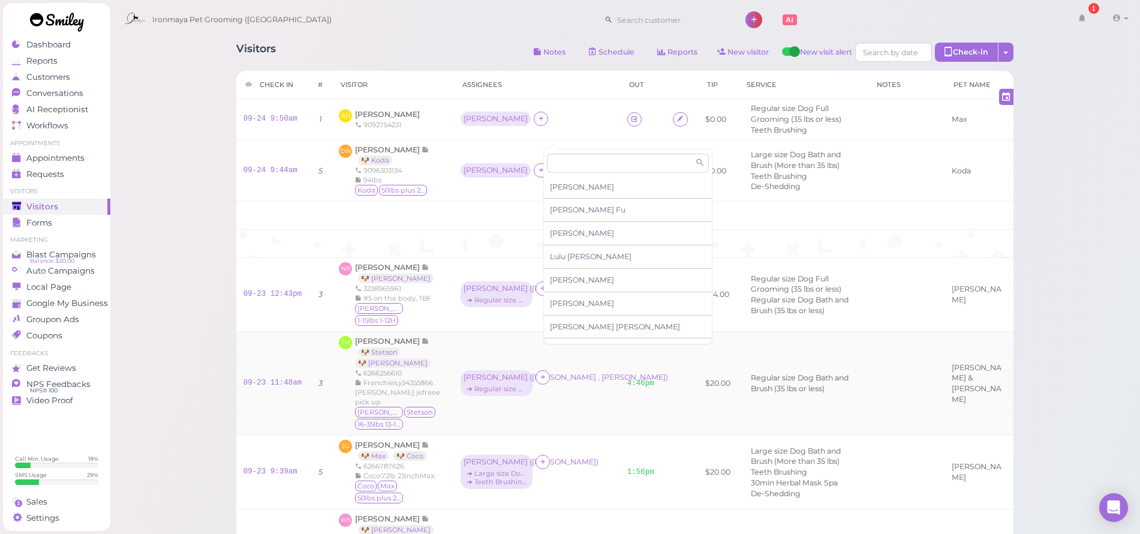
click at [586, 370] on div "[PERSON_NAME] ( [PERSON_NAME] , [PERSON_NAME] ) ➔ Regular size Dog Bath and Bru…" at bounding box center [537, 383] width 152 height 27
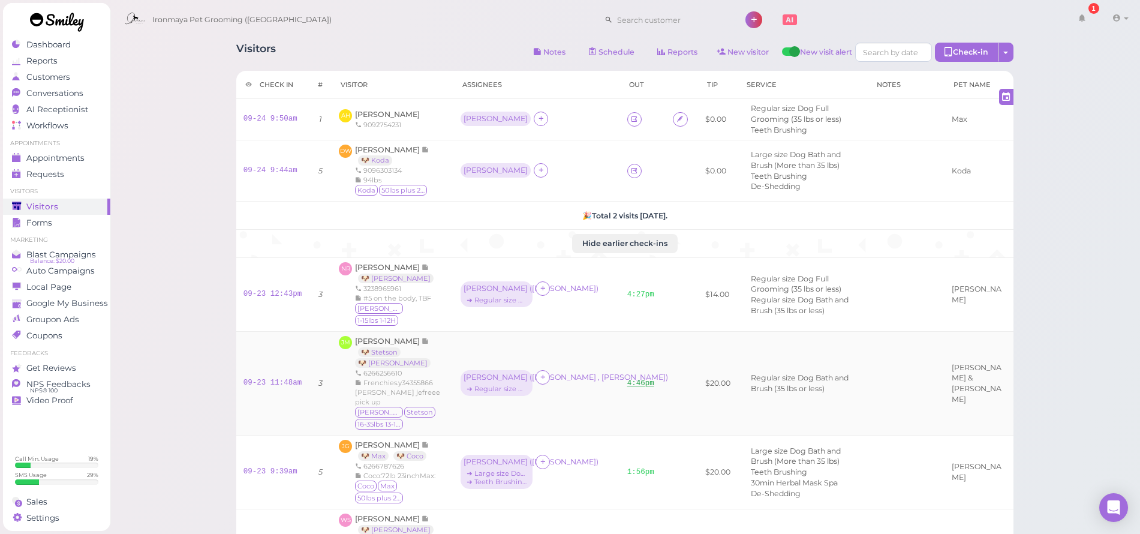
click at [639, 379] on link "4:46pm" at bounding box center [640, 383] width 27 height 8
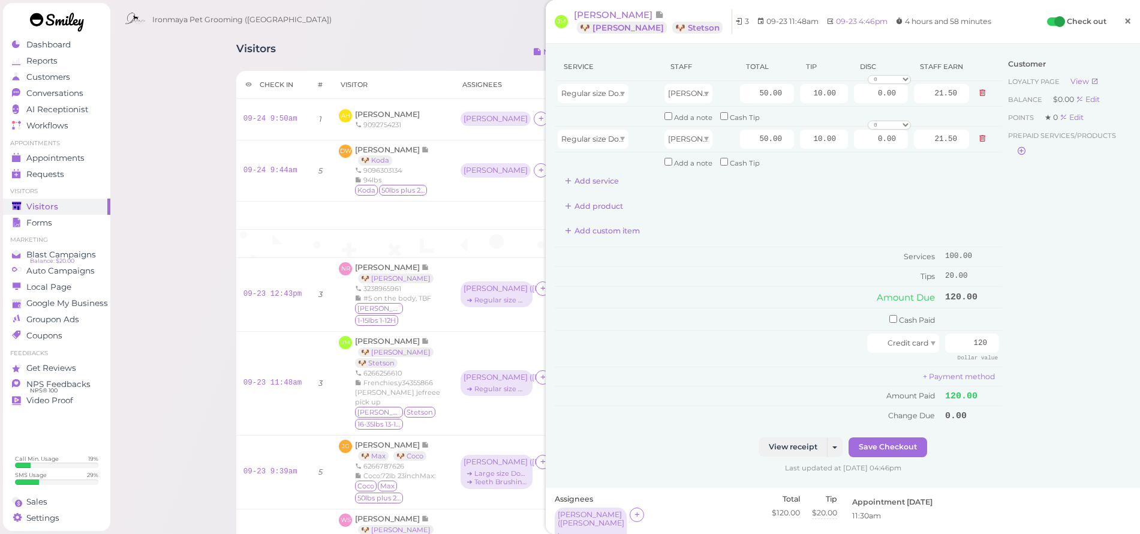
click at [1124, 23] on span "×" at bounding box center [1128, 21] width 8 height 17
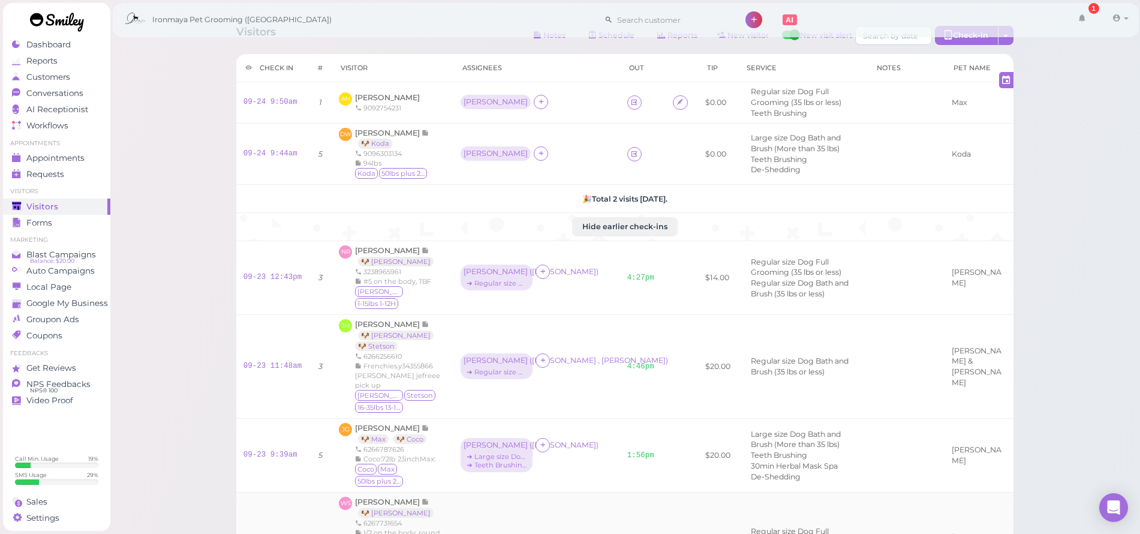
scroll to position [35, 0]
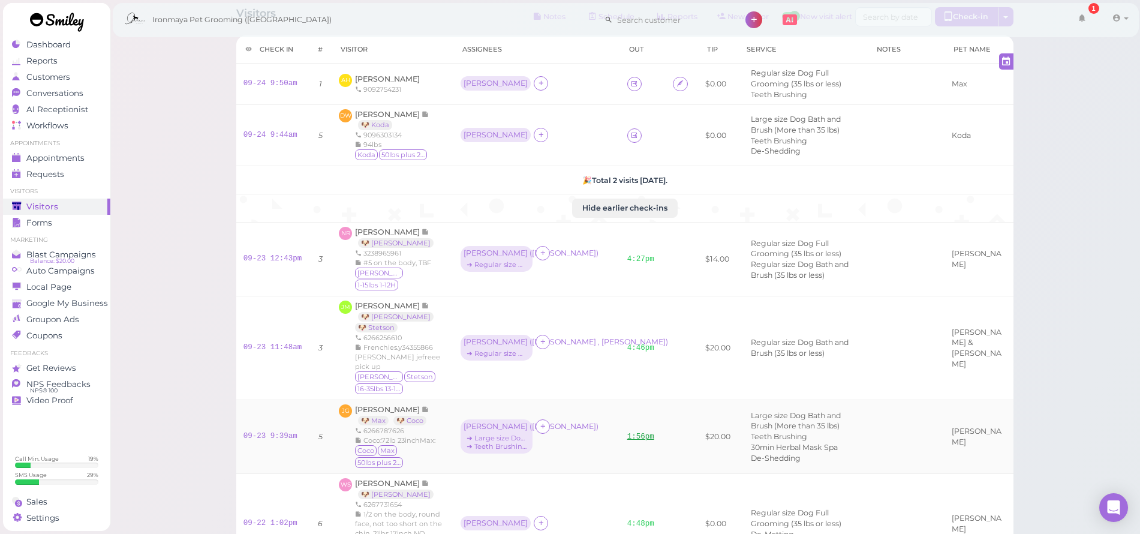
click at [650, 432] on link "1:56pm" at bounding box center [640, 436] width 27 height 8
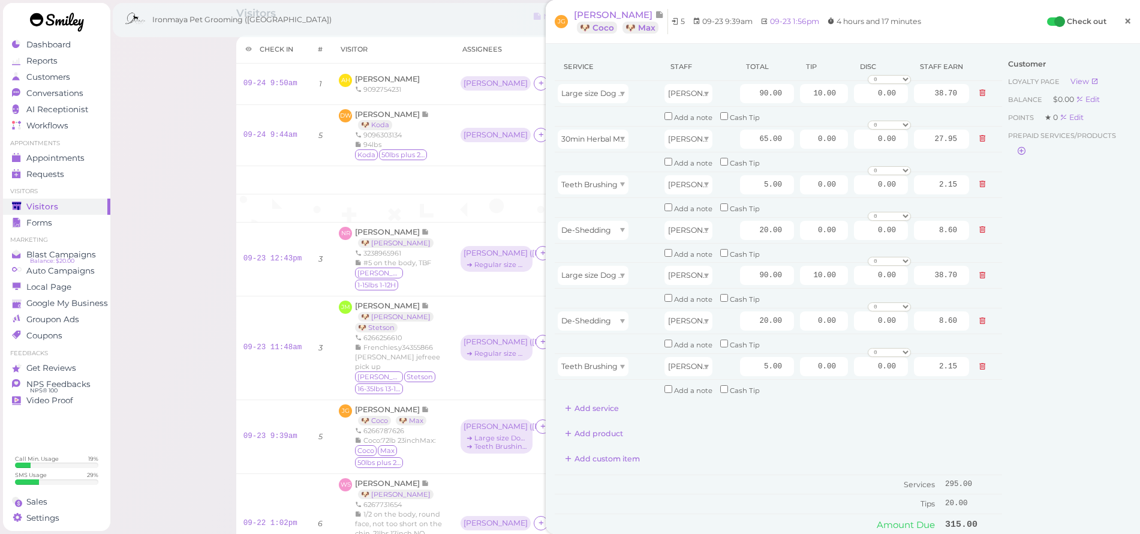
click at [1124, 17] on span "×" at bounding box center [1128, 21] width 8 height 17
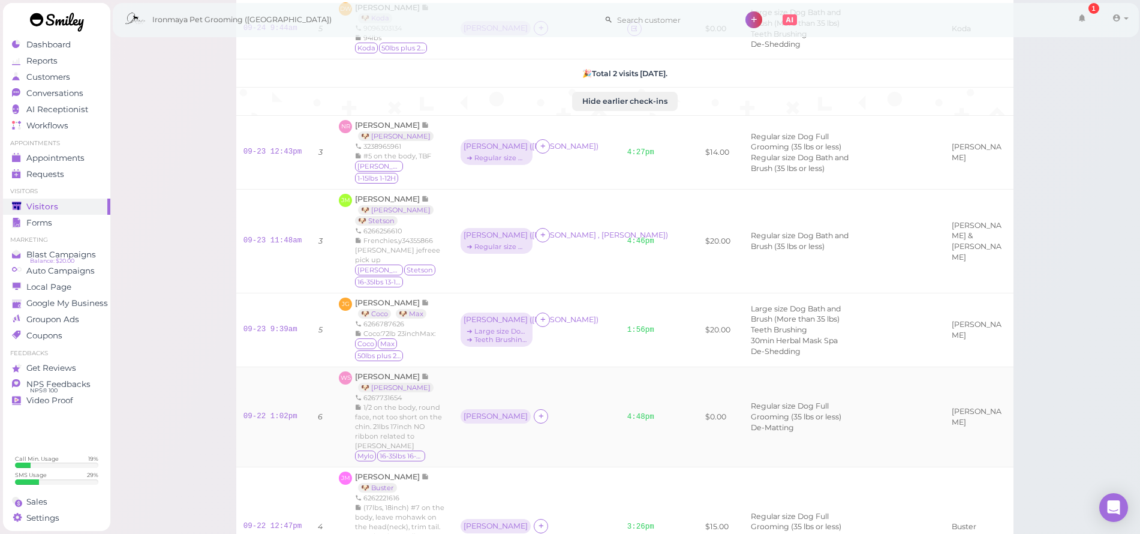
scroll to position [169, 0]
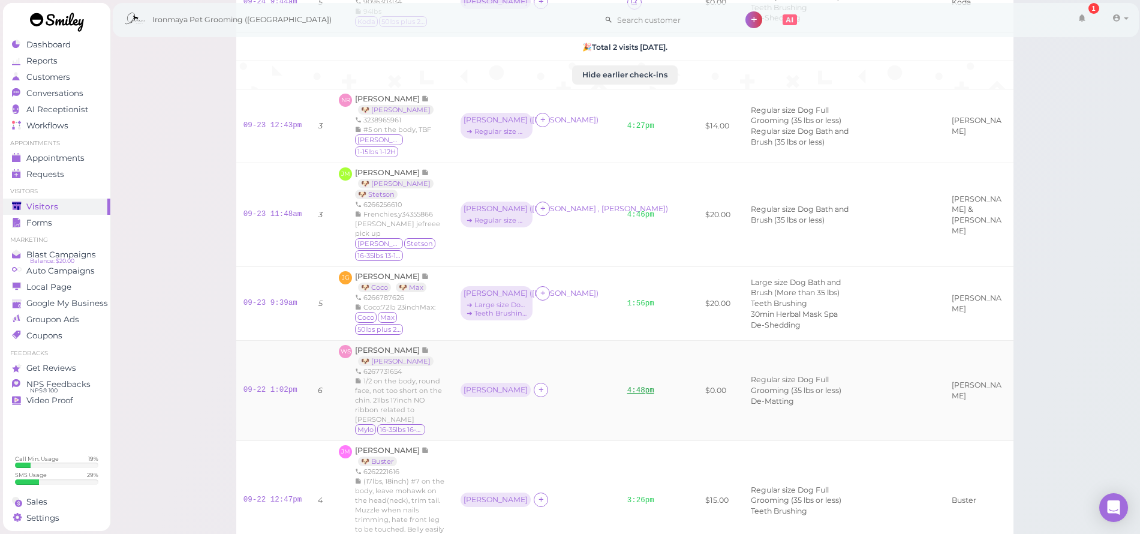
click at [640, 386] on link "4:48pm" at bounding box center [640, 390] width 27 height 8
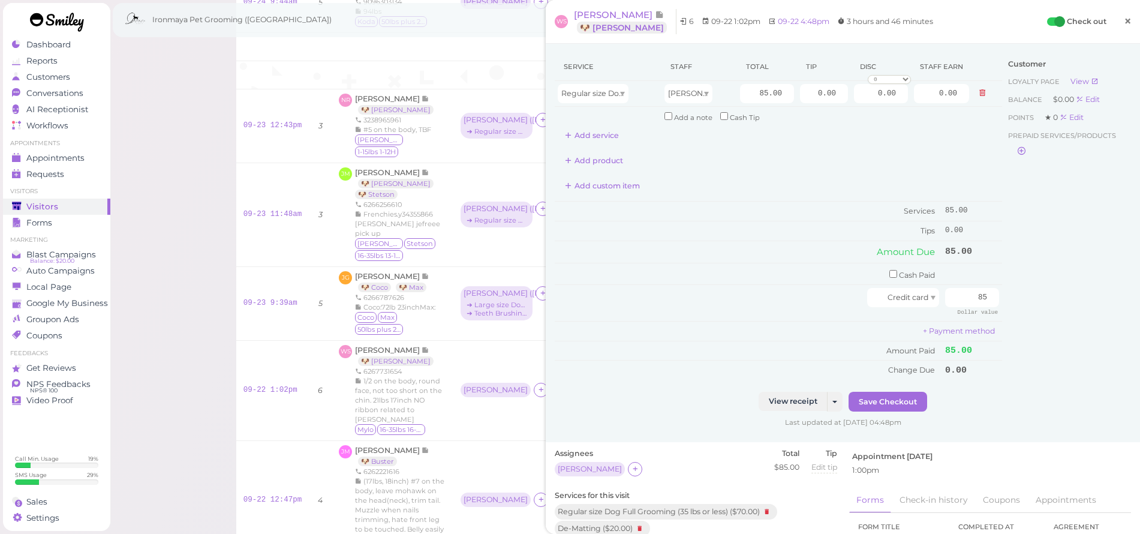
click at [1124, 19] on span "×" at bounding box center [1128, 21] width 8 height 17
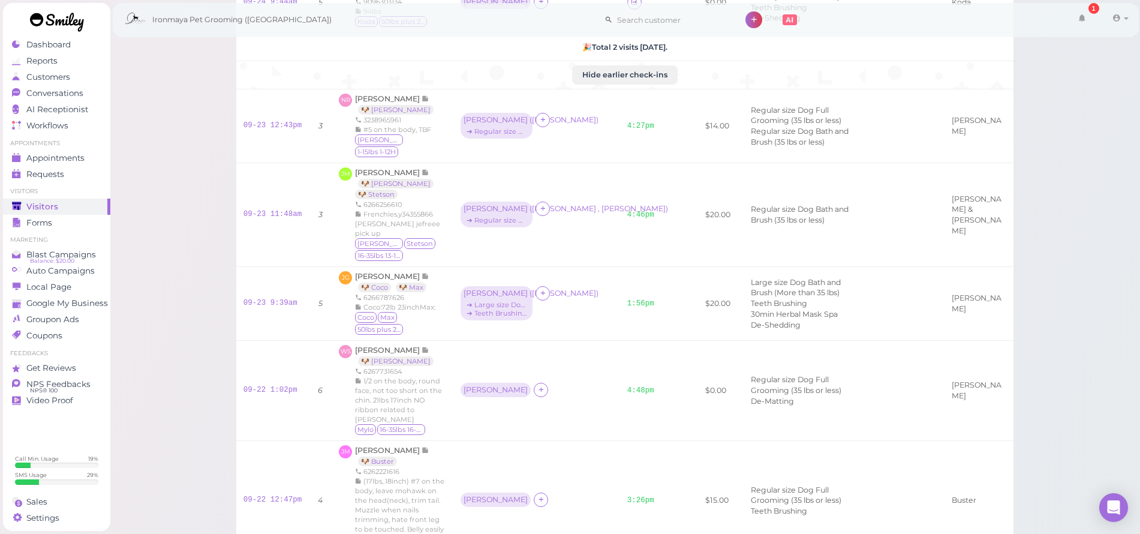
scroll to position [263, 0]
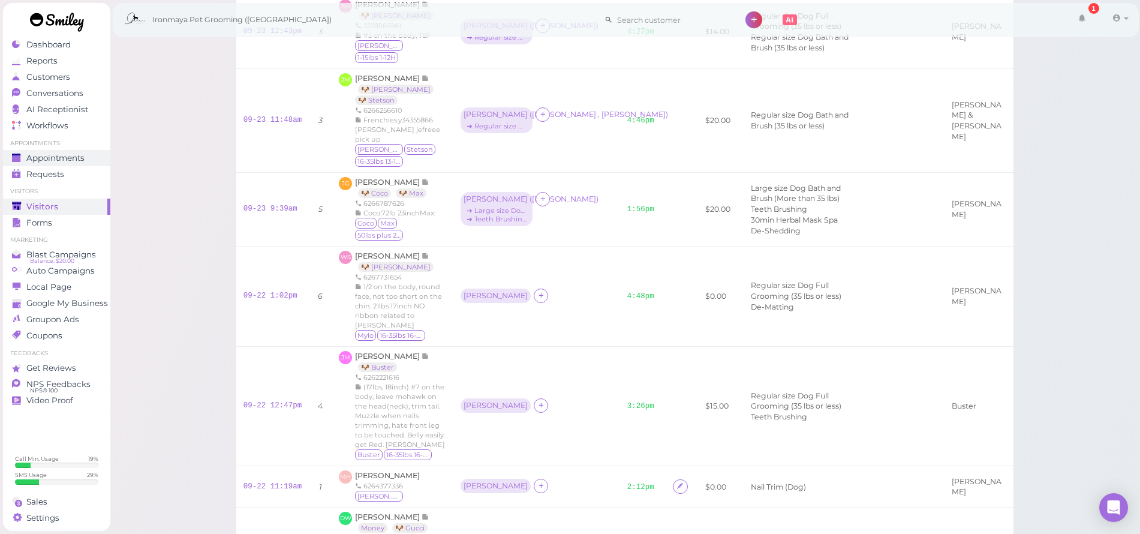
click at [85, 160] on span "Appointments" at bounding box center [55, 158] width 58 height 10
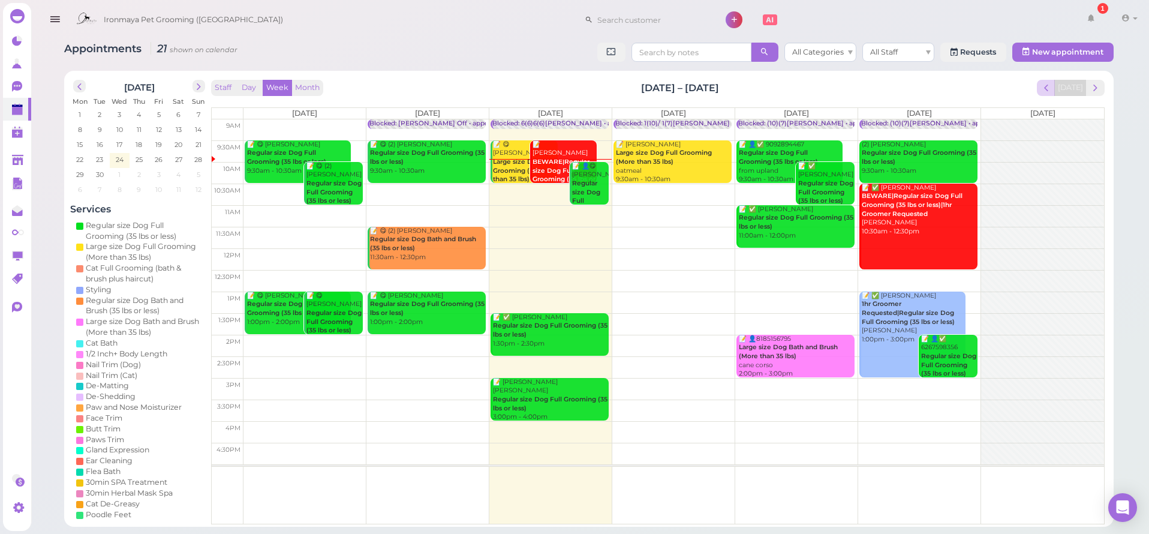
click at [1048, 86] on span "prev" at bounding box center [1046, 87] width 11 height 11
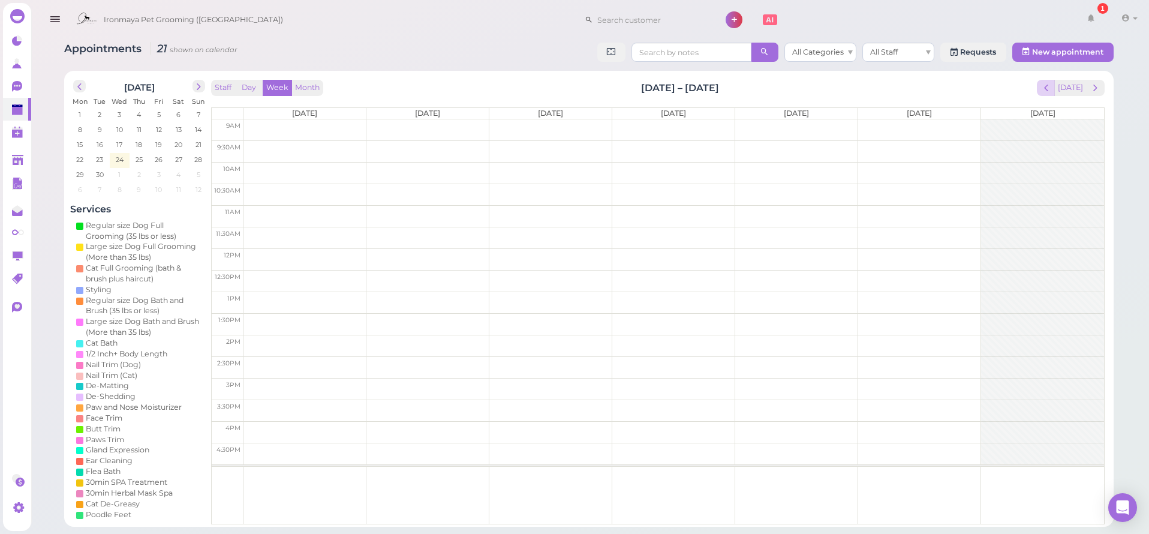
click at [1048, 86] on span "prev" at bounding box center [1046, 87] width 11 height 11
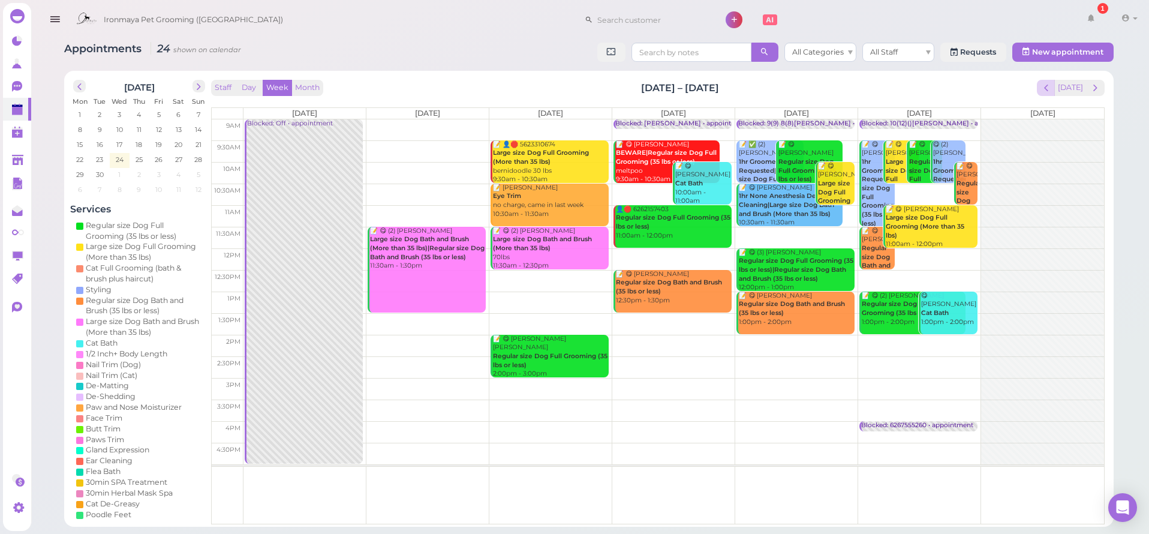
click at [1048, 86] on span "prev" at bounding box center [1046, 87] width 11 height 11
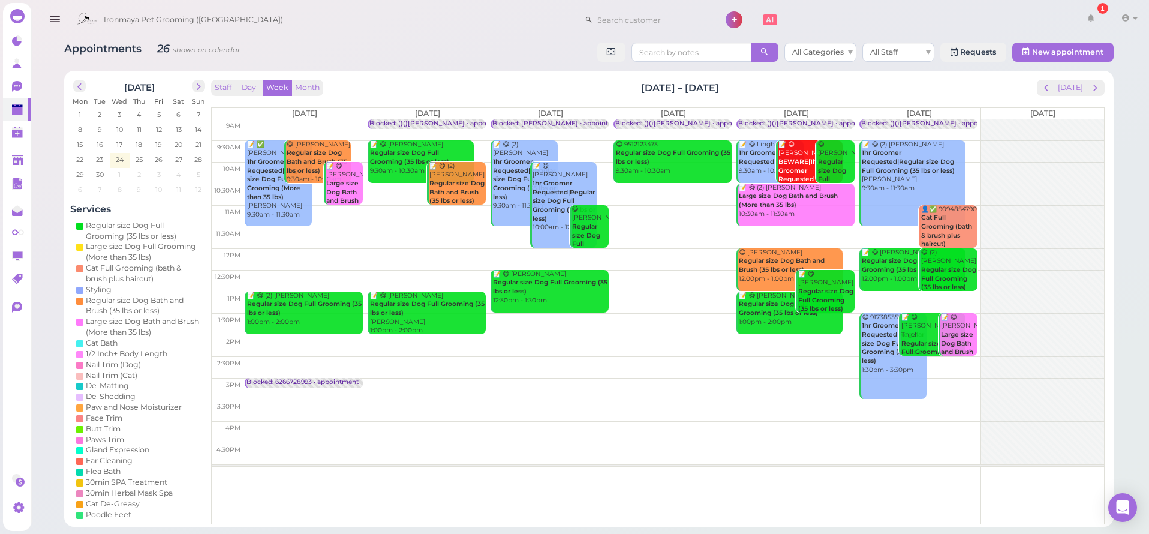
click at [1048, 86] on span "prev" at bounding box center [1046, 87] width 11 height 11
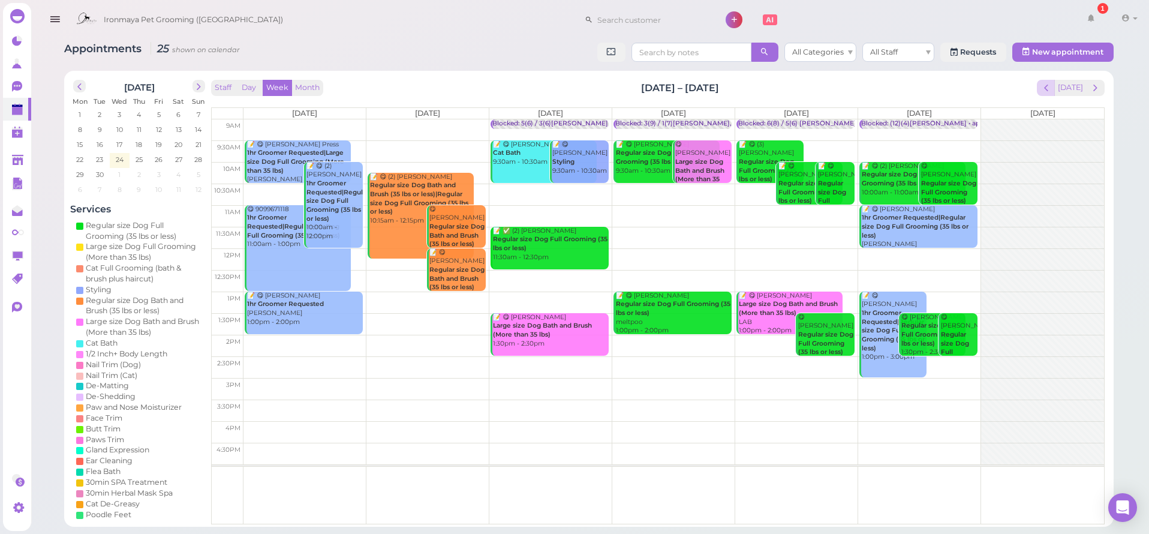
click at [1047, 91] on span "prev" at bounding box center [1046, 87] width 11 height 11
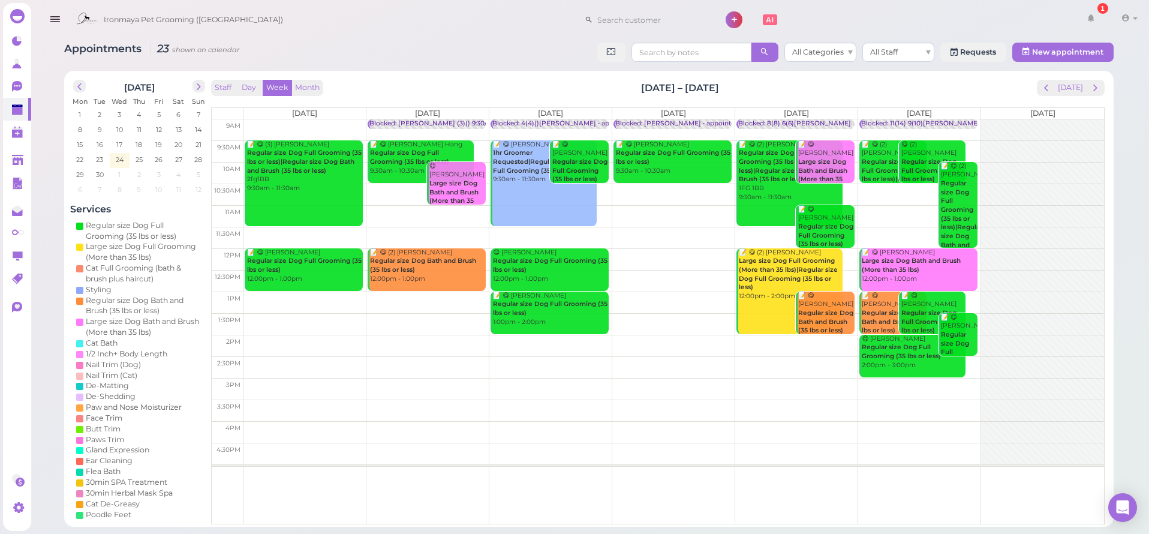
click at [50, 18] on icon "button" at bounding box center [55, 19] width 13 height 15
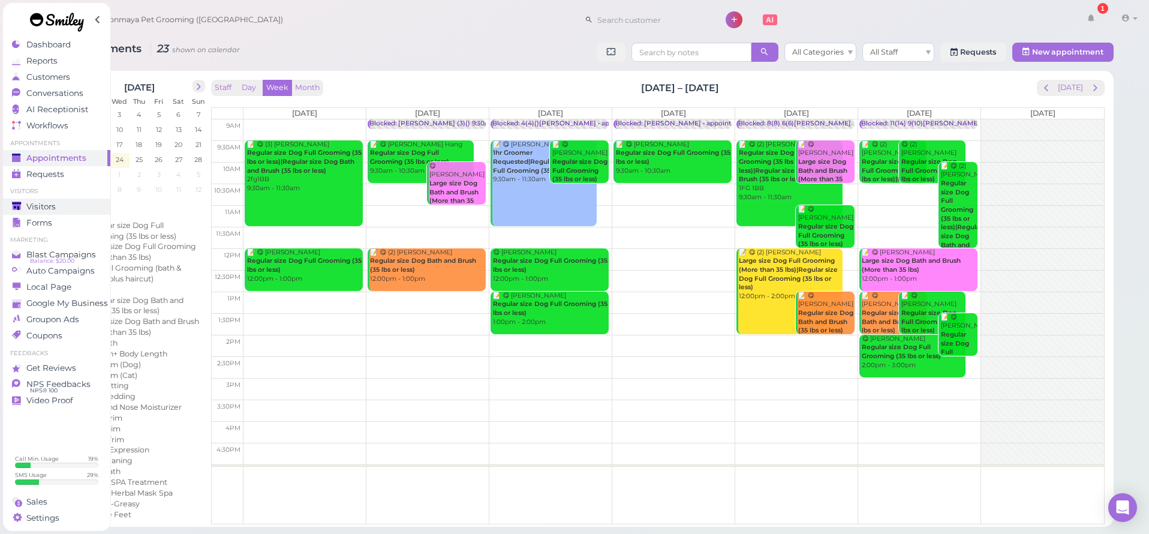
click at [51, 205] on span "Visitors" at bounding box center [40, 207] width 29 height 10
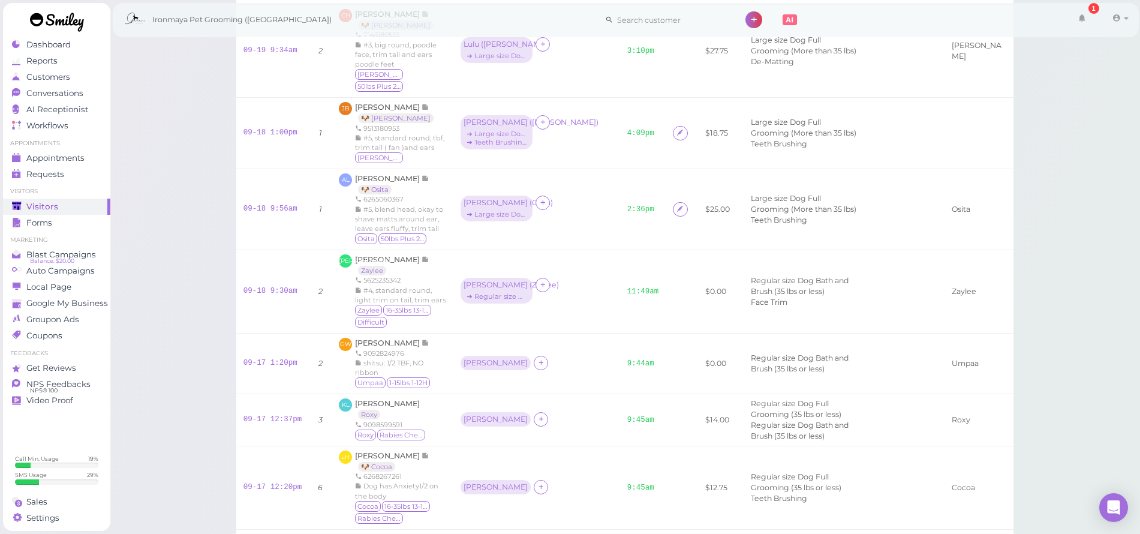
scroll to position [2174, 0]
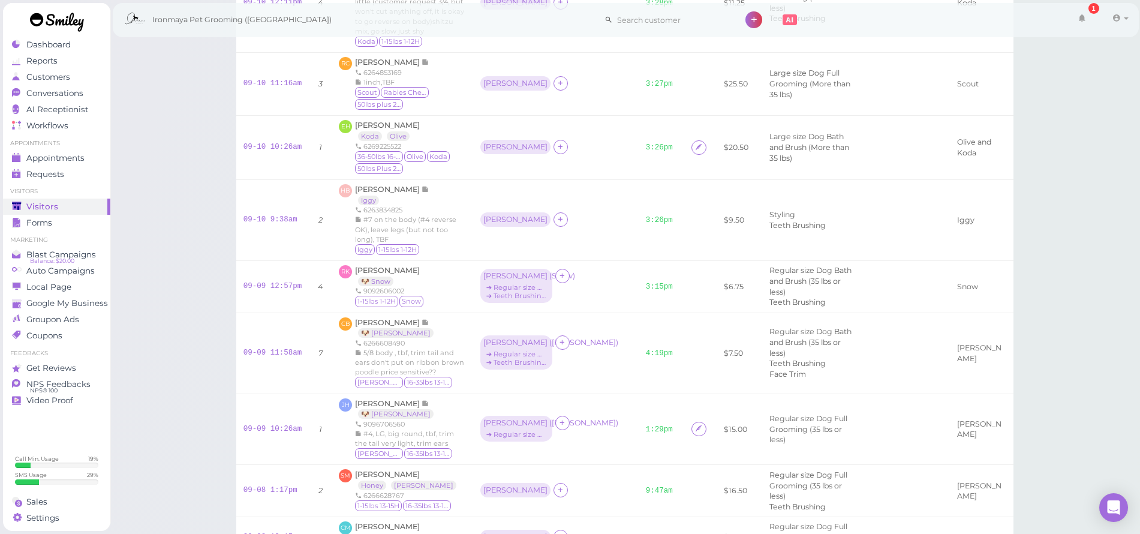
scroll to position [4149, 0]
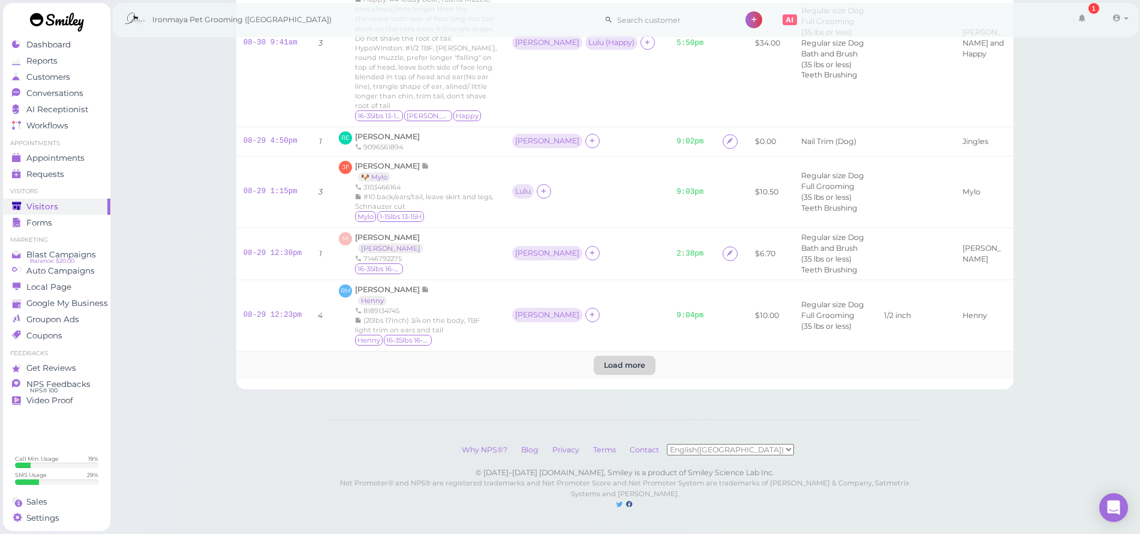
click at [625, 356] on btn "Load more" at bounding box center [625, 365] width 62 height 19
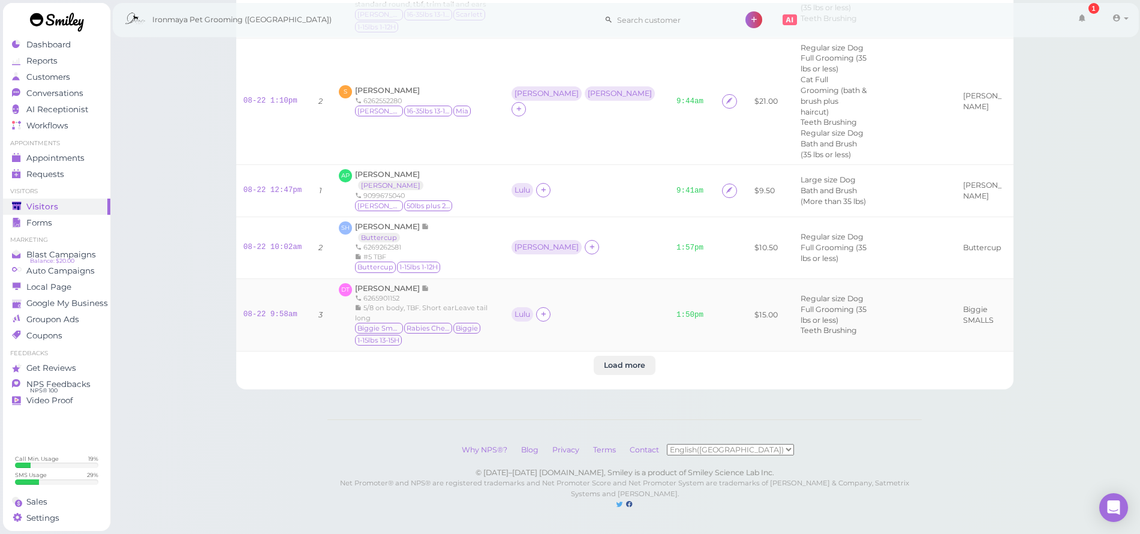
scroll to position [8809, 0]
click at [629, 357] on btn "Load more" at bounding box center [625, 365] width 62 height 19
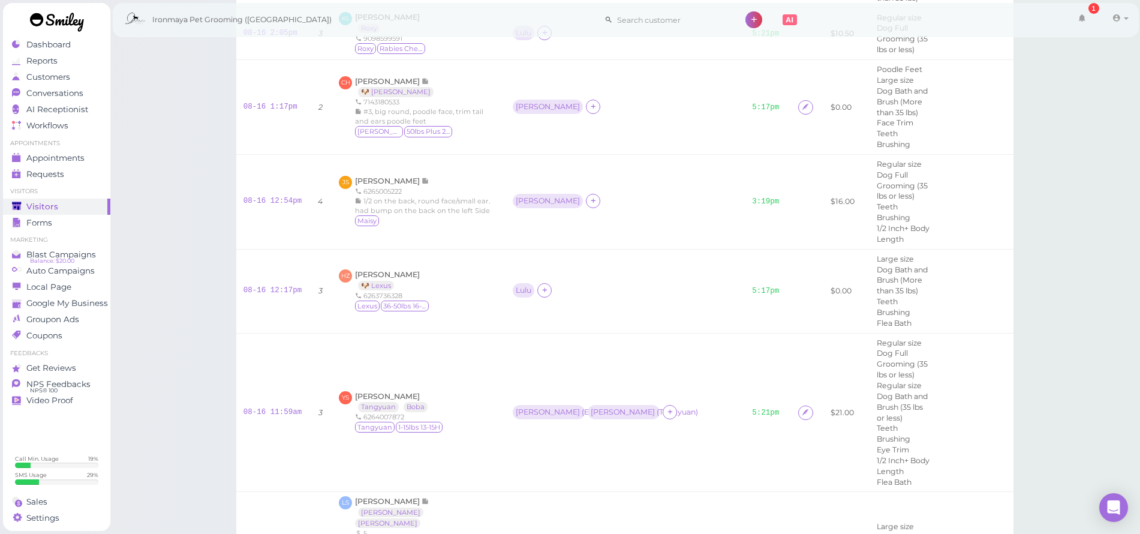
scroll to position [11524, 0]
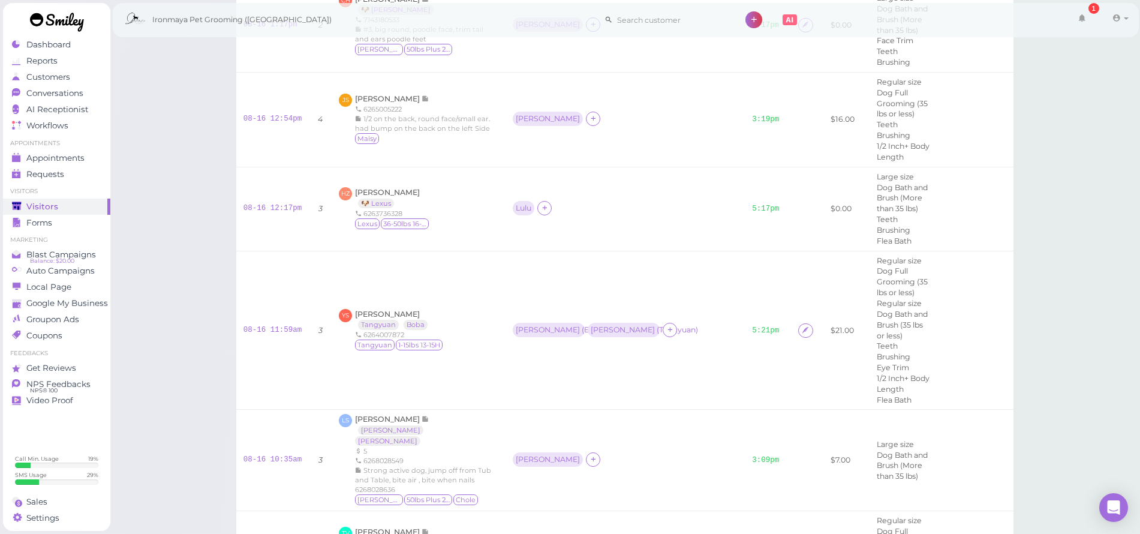
scroll to position [11613, 0]
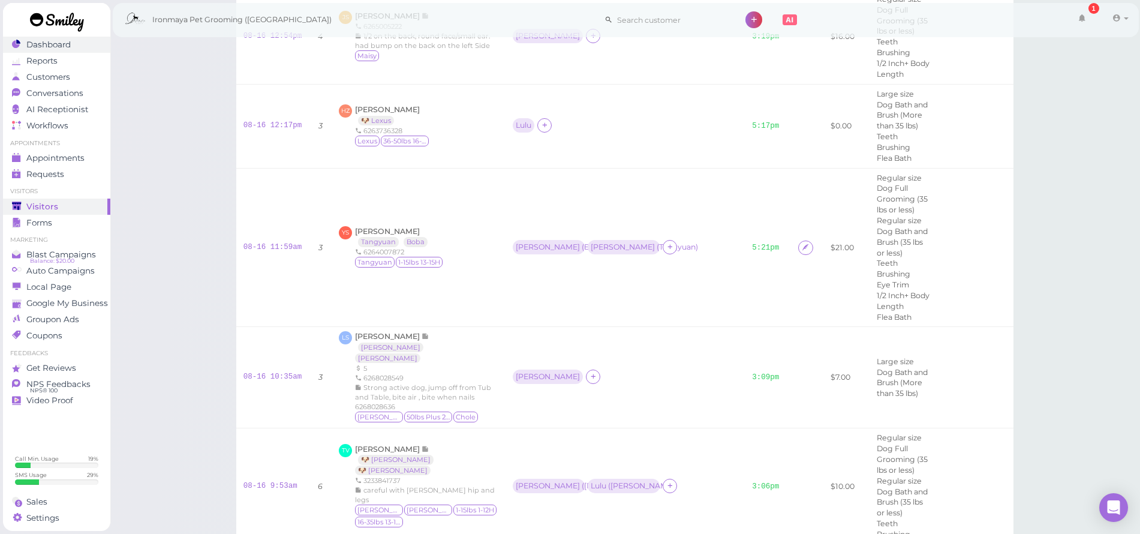
click at [50, 47] on span "Dashboard" at bounding box center [48, 45] width 44 height 10
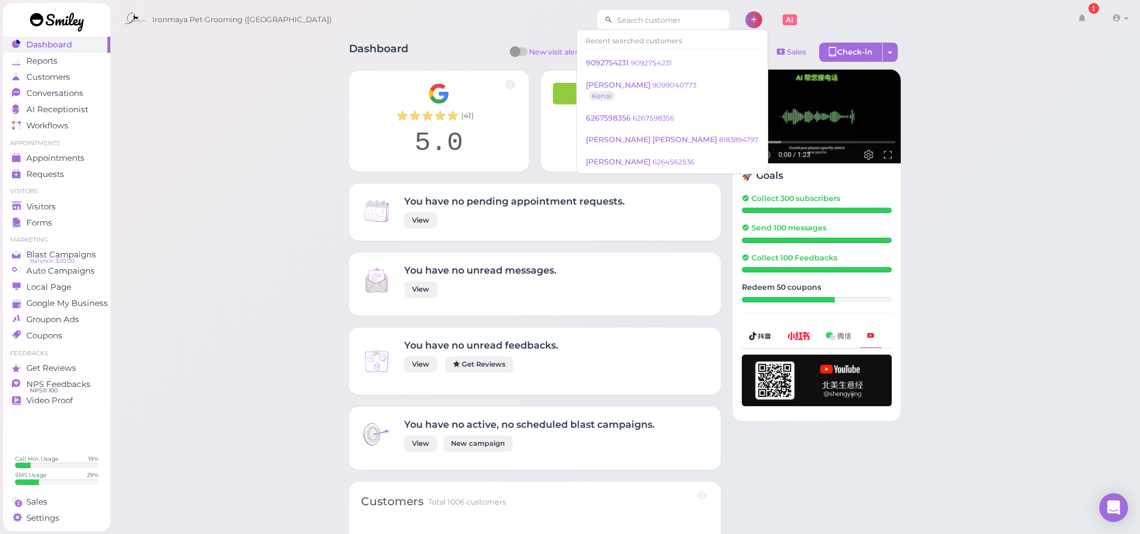
click at [658, 25] on input at bounding box center [671, 19] width 116 height 19
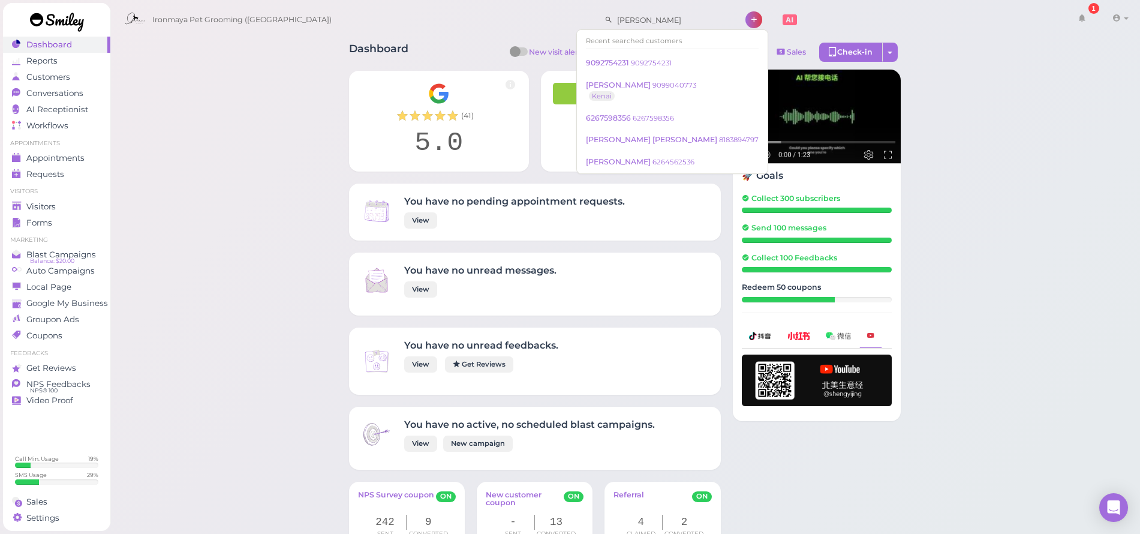
type input "[PERSON_NAME]"
click at [483, 14] on div "Ironmaya Pet Grooming ([GEOGRAPHIC_DATA]) [GEOGRAPHIC_DATA] 1 Account" at bounding box center [626, 20] width 1014 height 34
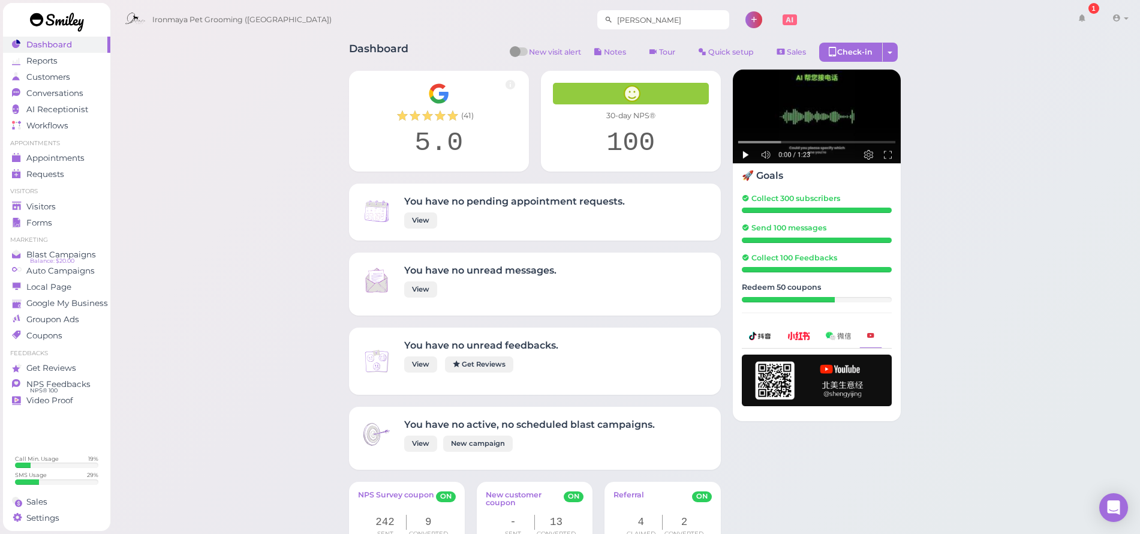
click at [623, 16] on input "[PERSON_NAME]" at bounding box center [671, 19] width 116 height 19
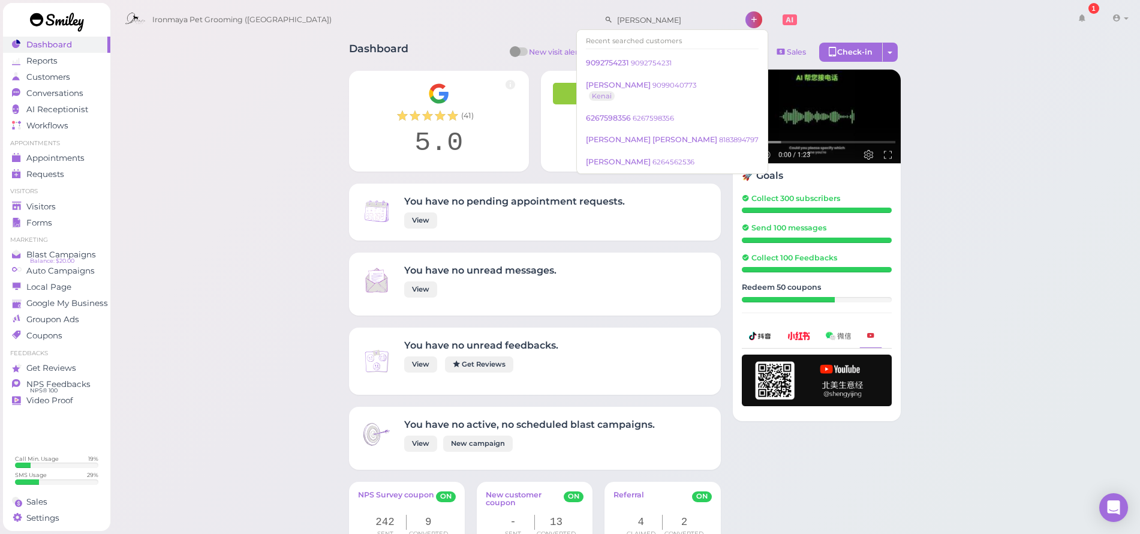
click at [450, 36] on div "Ironmaya Pet Grooming ([GEOGRAPHIC_DATA]) [GEOGRAPHIC_DATA] 1 Account" at bounding box center [626, 20] width 1014 height 34
click at [638, 19] on input "[PERSON_NAME]" at bounding box center [671, 19] width 116 height 19
drag, startPoint x: 642, startPoint y: 24, endPoint x: 553, endPoint y: 23, distance: 89.4
click at [554, 23] on div "Ironmaya Pet Grooming ([GEOGRAPHIC_DATA]) [GEOGRAPHIC_DATA] 1 Account" at bounding box center [626, 20] width 1014 height 34
type input "[PERSON_NAME]"
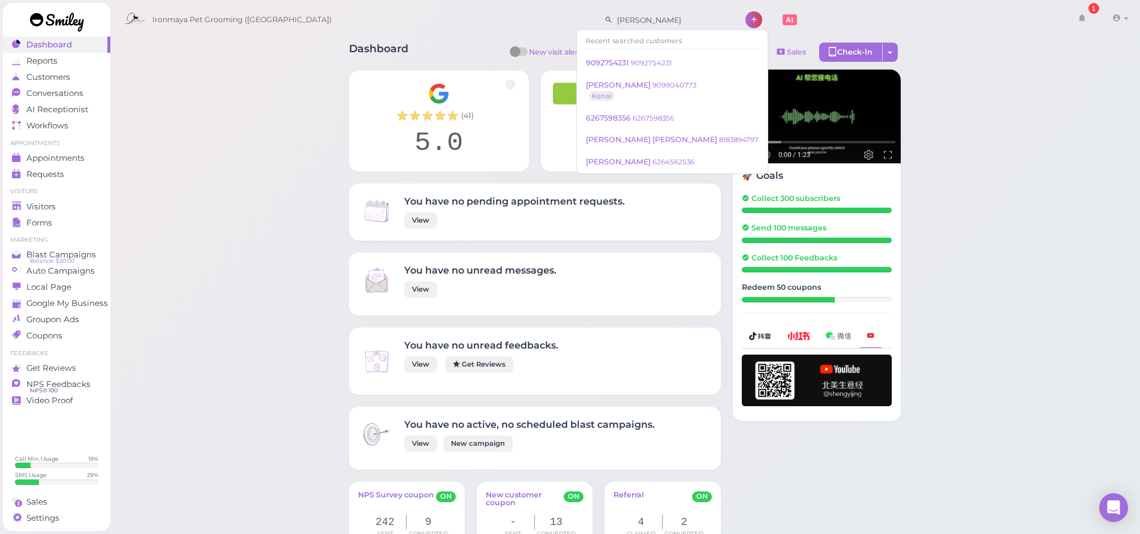
click at [524, 25] on div "Ironmaya Pet Grooming ([GEOGRAPHIC_DATA]) [PERSON_NAME] 1 Account" at bounding box center [626, 20] width 1014 height 34
drag, startPoint x: 649, startPoint y: 22, endPoint x: 435, endPoint y: 20, distance: 214.7
click at [435, 20] on div "Ironmaya Pet Grooming ([GEOGRAPHIC_DATA]) [PERSON_NAME] 1 Account" at bounding box center [626, 20] width 1014 height 34
click at [34, 203] on span "Visitors" at bounding box center [40, 207] width 29 height 10
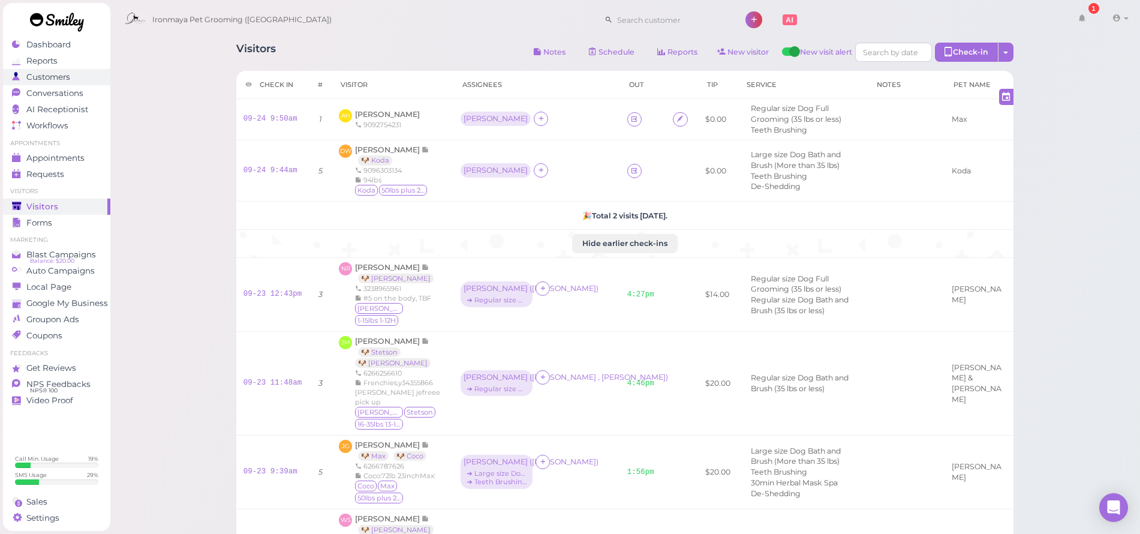
click at [52, 75] on span "Customers" at bounding box center [48, 77] width 44 height 10
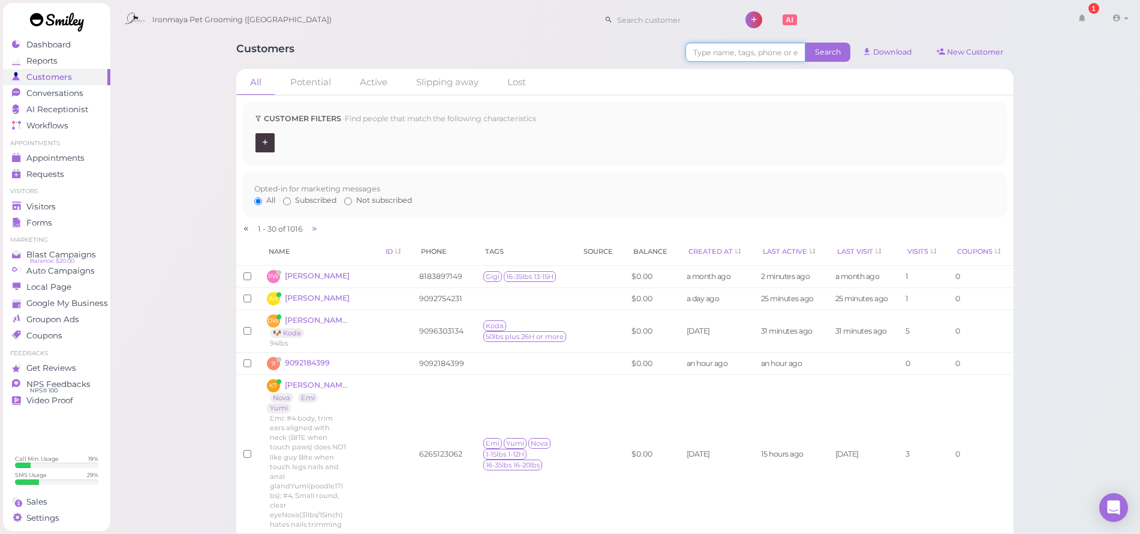
click at [716, 54] on input at bounding box center [745, 52] width 120 height 19
click at [837, 54] on span "Search" at bounding box center [827, 52] width 45 height 19
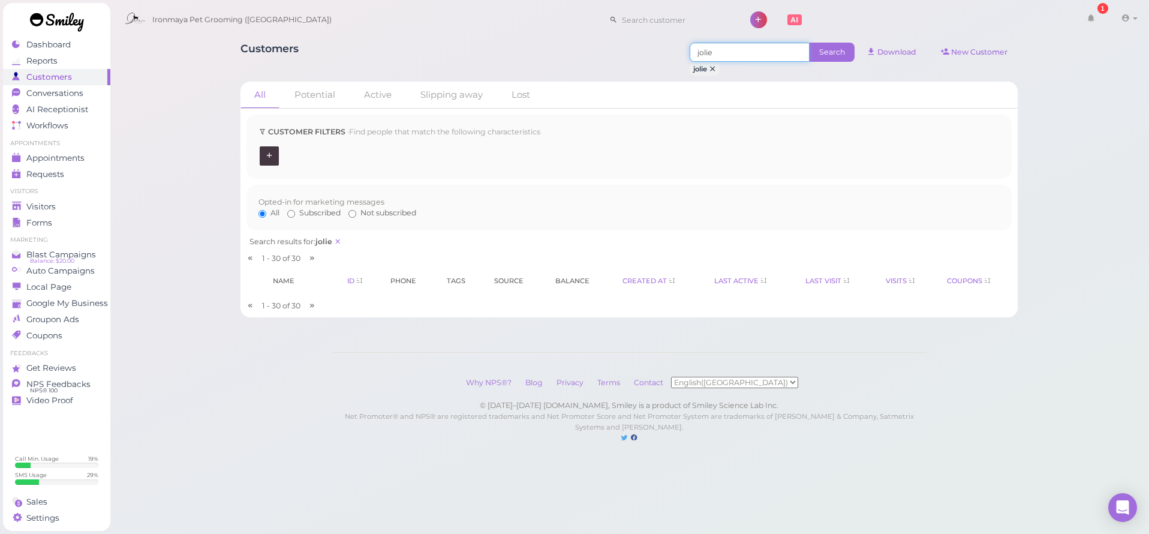
click at [696, 52] on input "jolie" at bounding box center [750, 52] width 120 height 19
type input "[PERSON_NAME]"
click at [825, 55] on span "Search" at bounding box center [832, 52] width 45 height 19
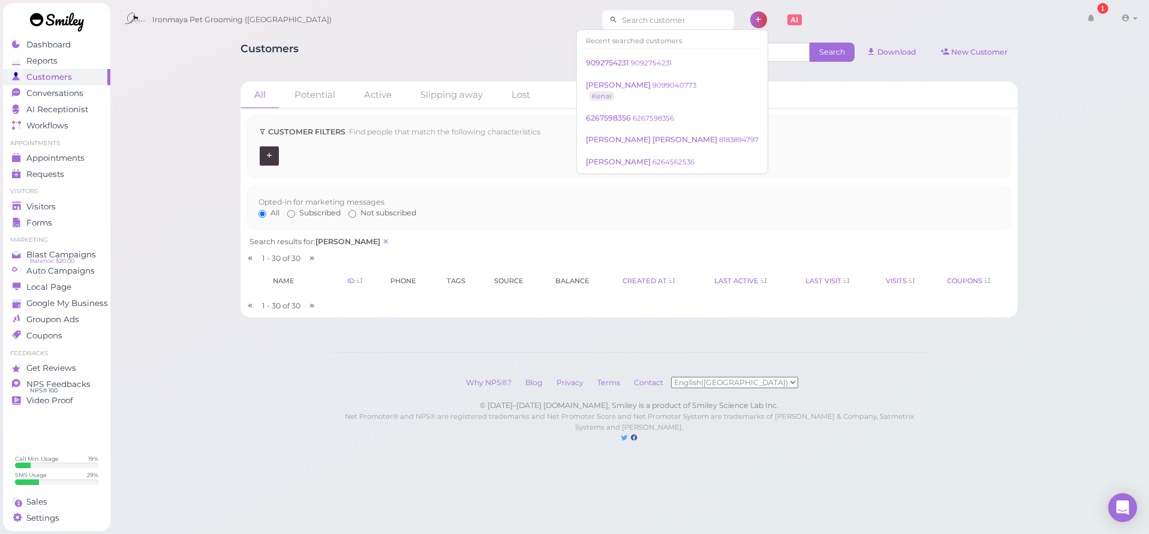
click at [688, 24] on input at bounding box center [676, 19] width 116 height 19
type input "j"
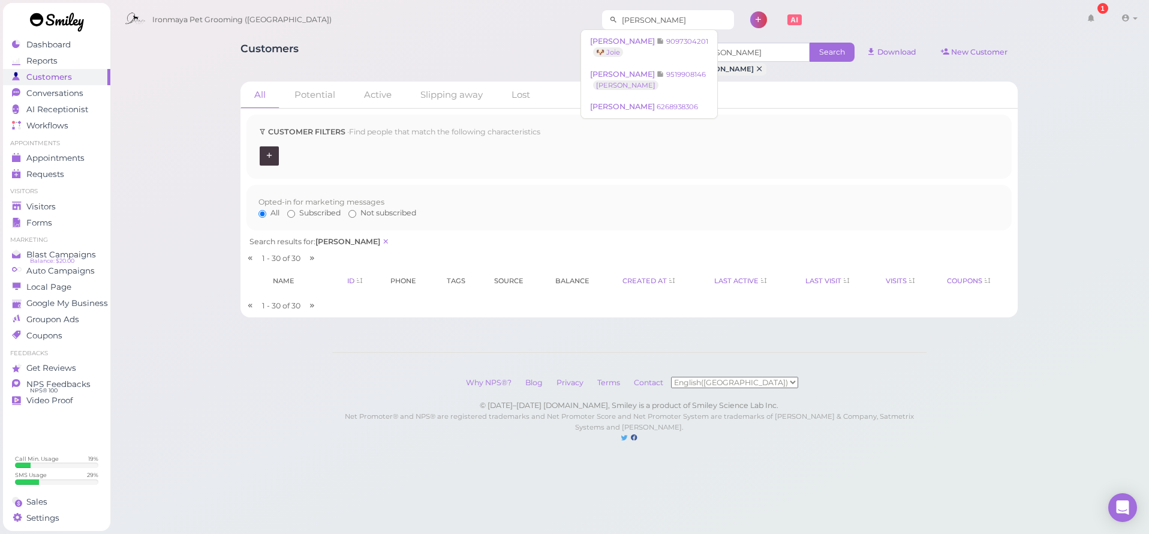
type input "[PERSON_NAME]"
drag, startPoint x: 688, startPoint y: 24, endPoint x: 671, endPoint y: 40, distance: 23.8
click at [671, 40] on small "9097304201" at bounding box center [687, 41] width 42 height 8
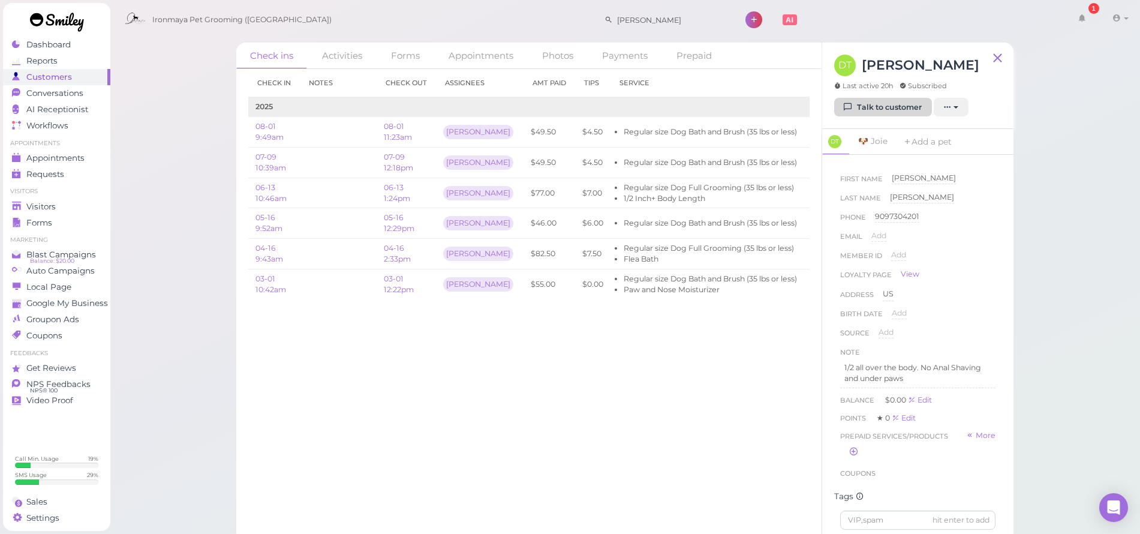
click at [888, 95] on div "DT [PERSON_NAME] Last active 20h Subscribed" at bounding box center [906, 76] width 145 height 43
click at [887, 116] on div "DT [PERSON_NAME] Last active 20h Subscribed Talk to customer New appointment Ad…" at bounding box center [917, 86] width 191 height 86
click at [889, 95] on div "DT [PERSON_NAME] Last active 20h Subscribed" at bounding box center [906, 76] width 145 height 43
click at [886, 105] on link "Talk to customer" at bounding box center [883, 107] width 98 height 19
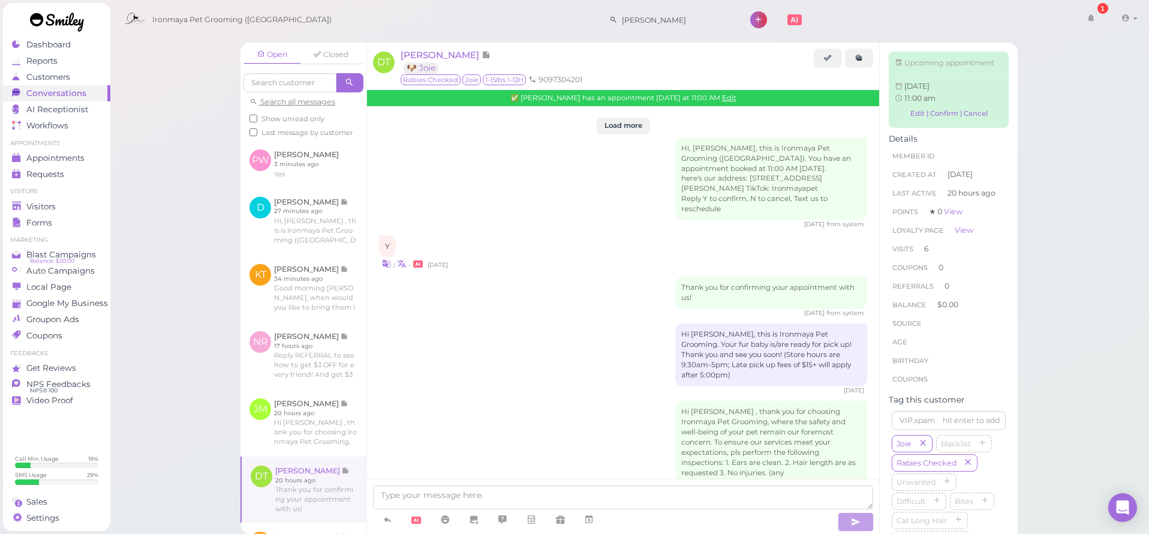
scroll to position [2060, 0]
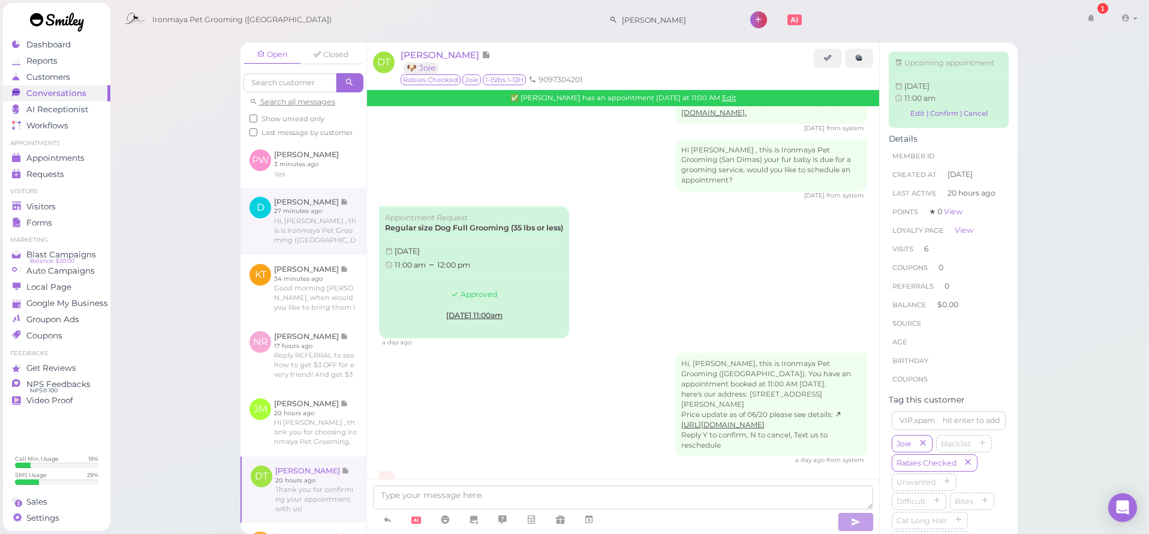
click at [320, 219] on link at bounding box center [303, 221] width 126 height 67
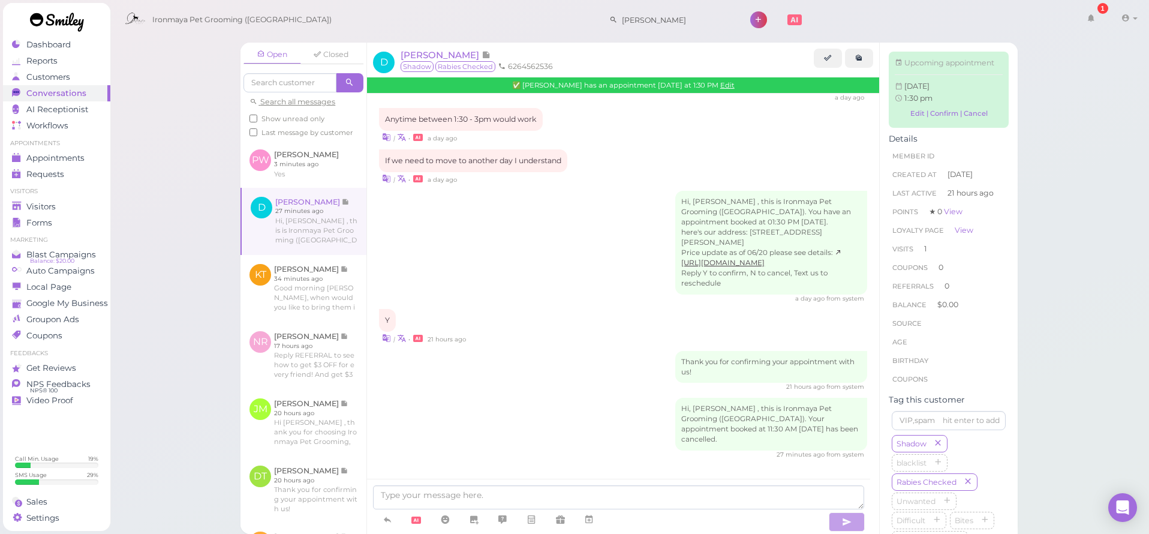
scroll to position [1156, 0]
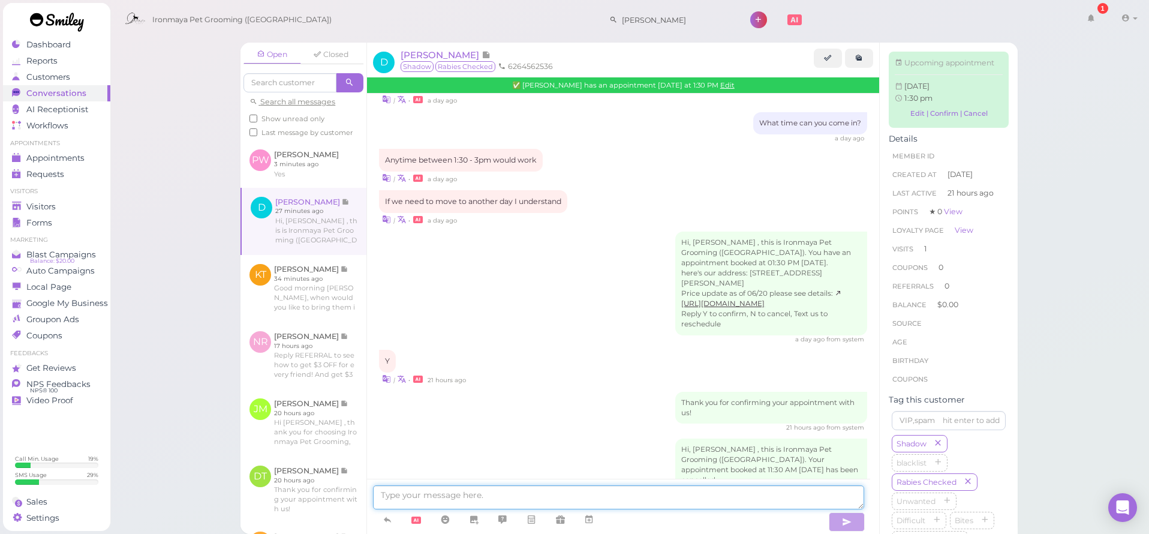
drag, startPoint x: 461, startPoint y: 500, endPoint x: 474, endPoint y: 501, distance: 12.7
click at [461, 500] on textarea at bounding box center [618, 497] width 491 height 24
type textarea "We will see you at 1:30 [DATE]"
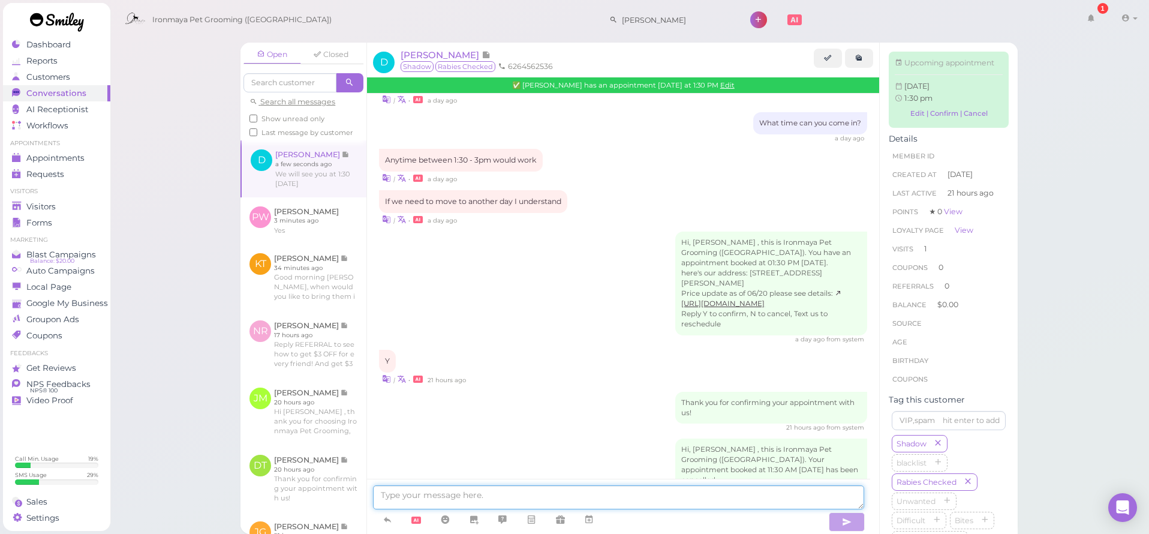
scroll to position [1184, 0]
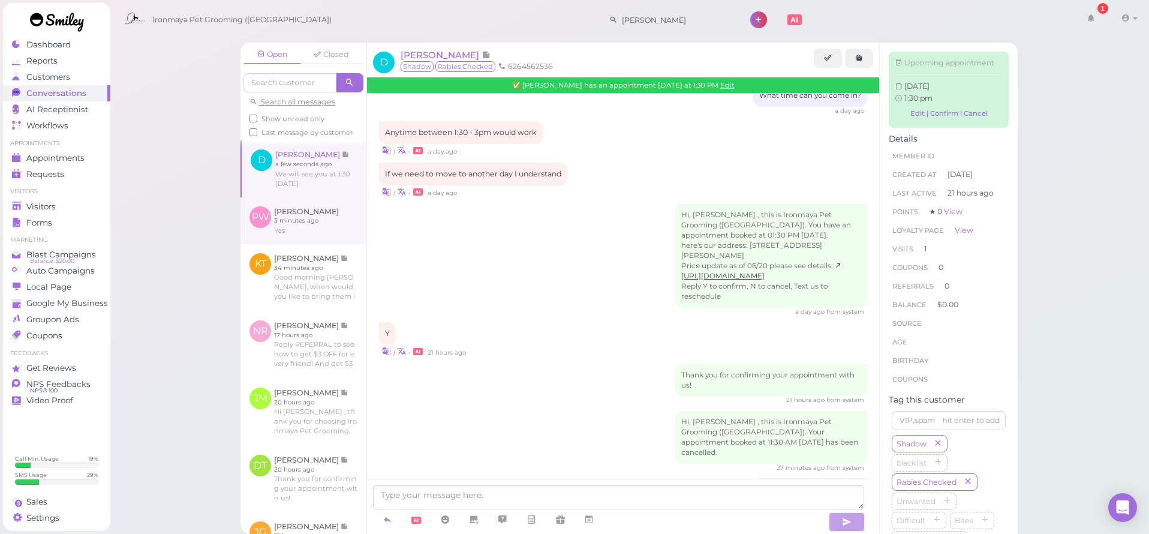
click at [299, 242] on link at bounding box center [303, 220] width 126 height 47
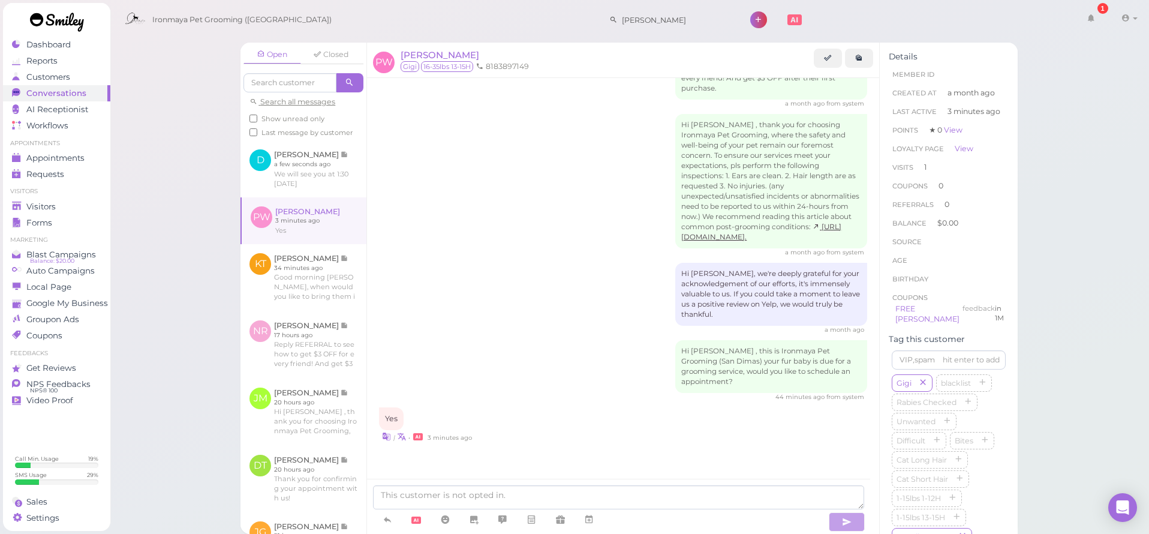
scroll to position [699, 0]
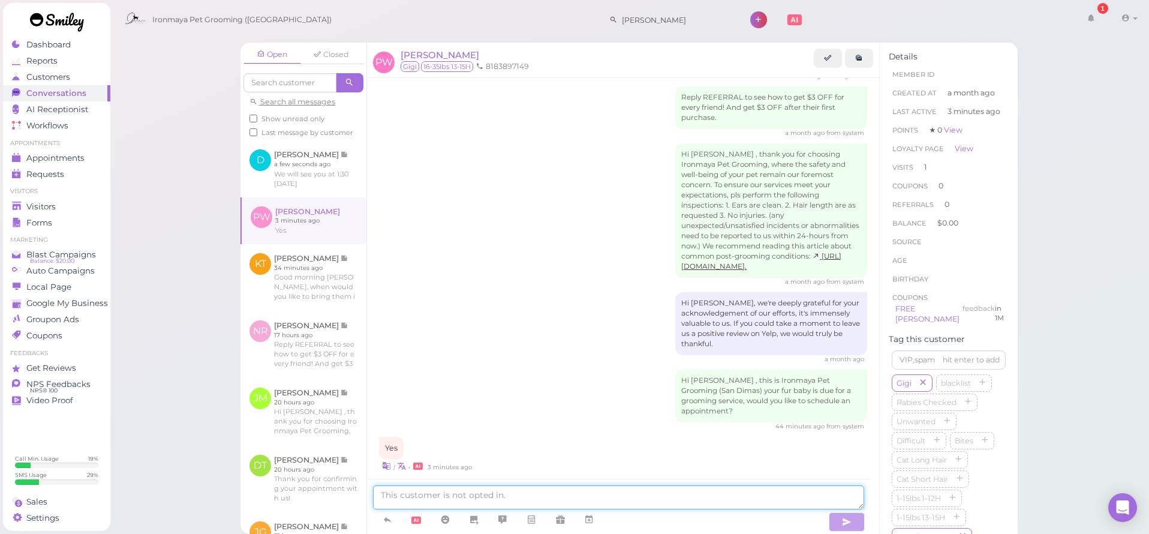
click at [470, 505] on textarea at bounding box center [618, 497] width 491 height 24
type textarea "Good morning [PERSON_NAME], would you like to bring Gigi [DATE]?"
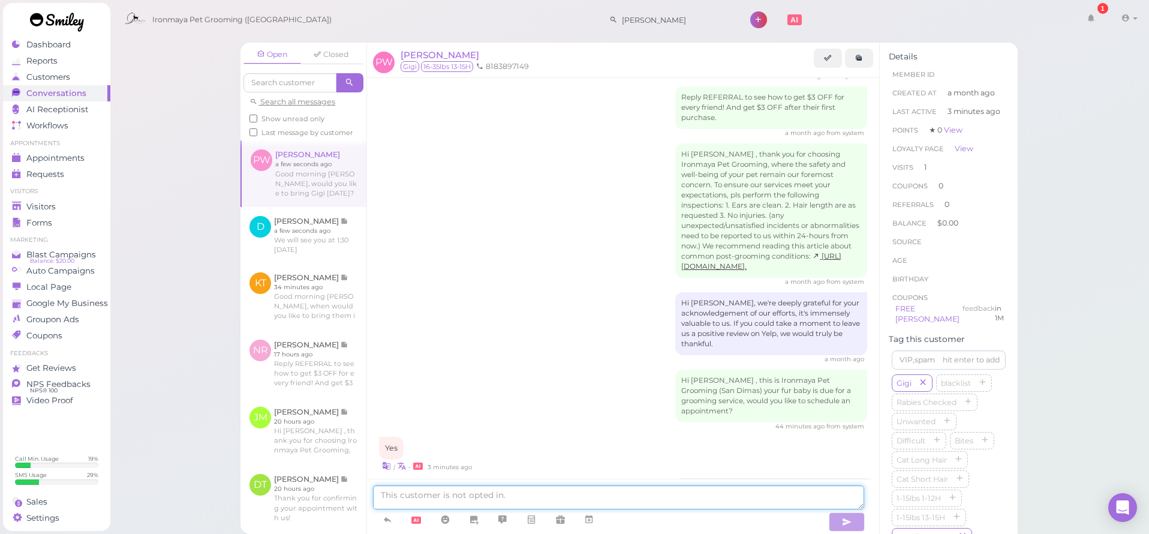
scroll to position [736, 0]
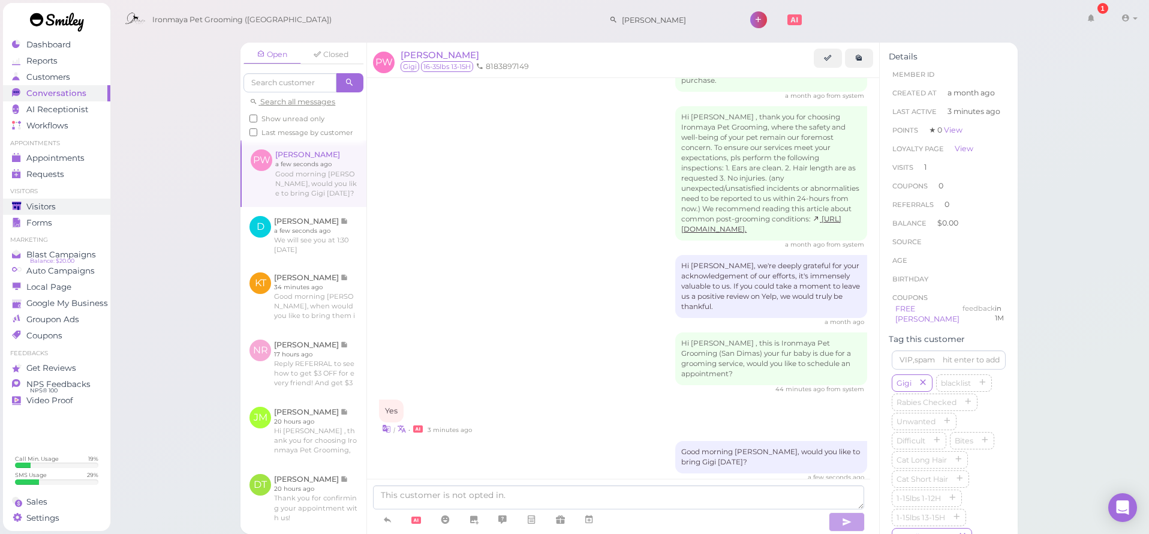
click at [64, 206] on div "Visitors" at bounding box center [55, 207] width 86 height 10
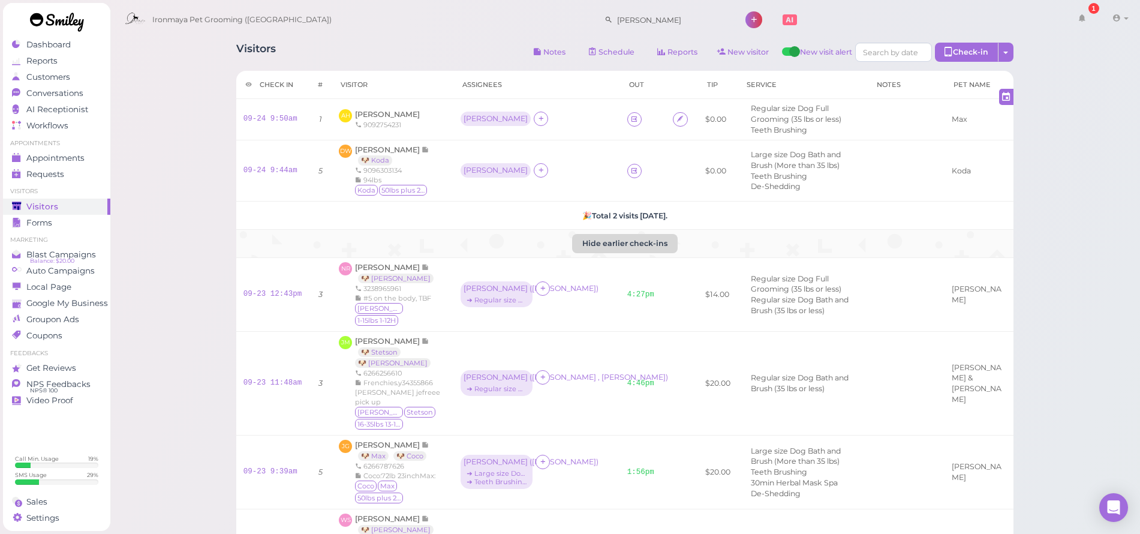
click at [639, 240] on button "Hide earlier check-ins" at bounding box center [625, 243] width 106 height 19
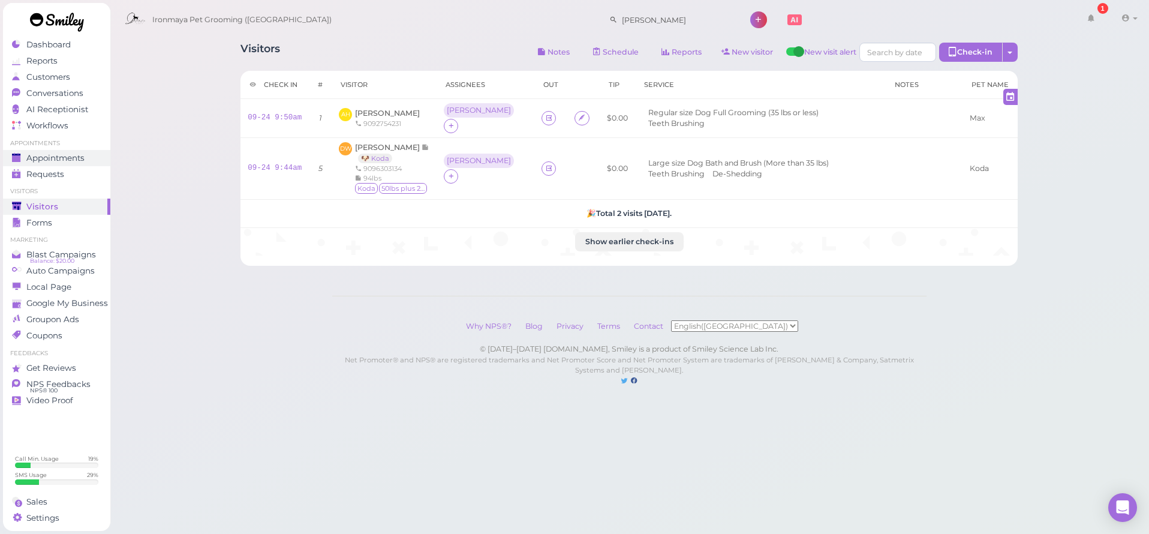
click at [86, 157] on div "Appointments" at bounding box center [55, 158] width 86 height 10
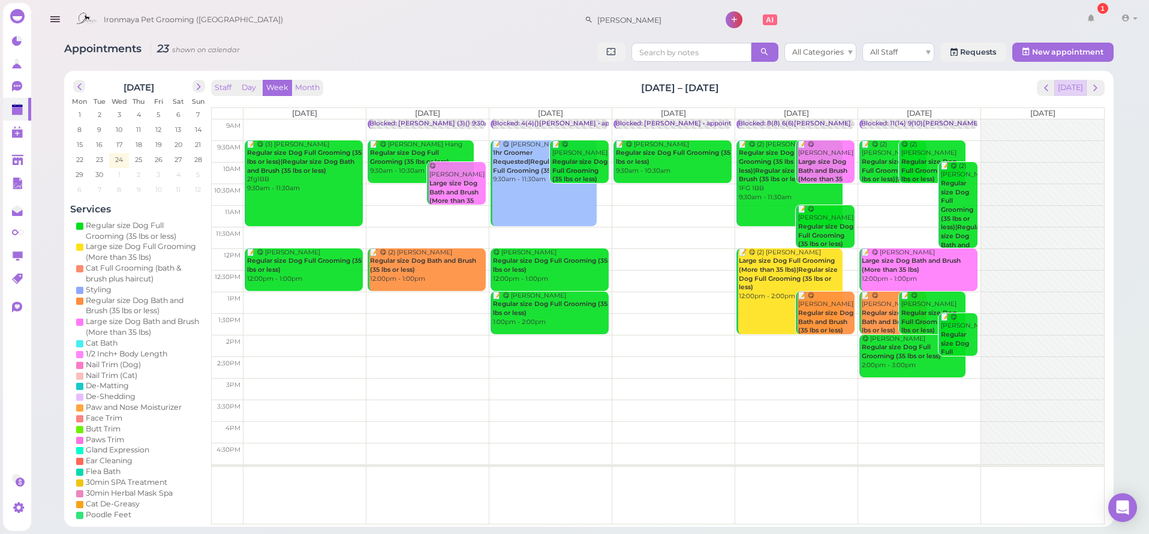
click at [1068, 80] on button "[DATE]" at bounding box center [1070, 88] width 32 height 16
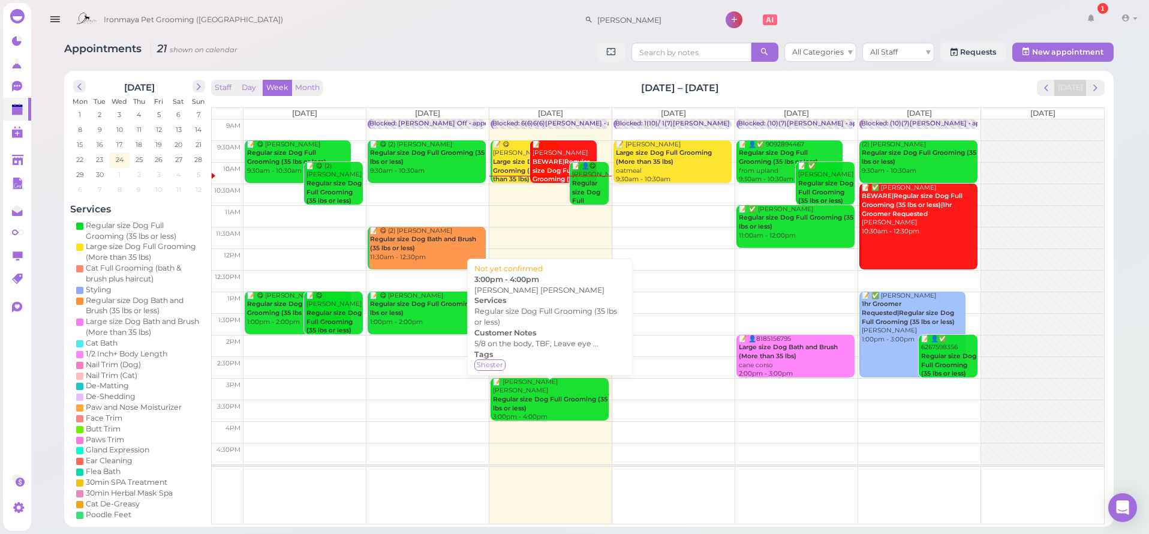
click at [537, 396] on div "📝 [PERSON_NAME] [PERSON_NAME] Regular size Dog Full Grooming (35 lbs or less) 3…" at bounding box center [550, 400] width 116 height 44
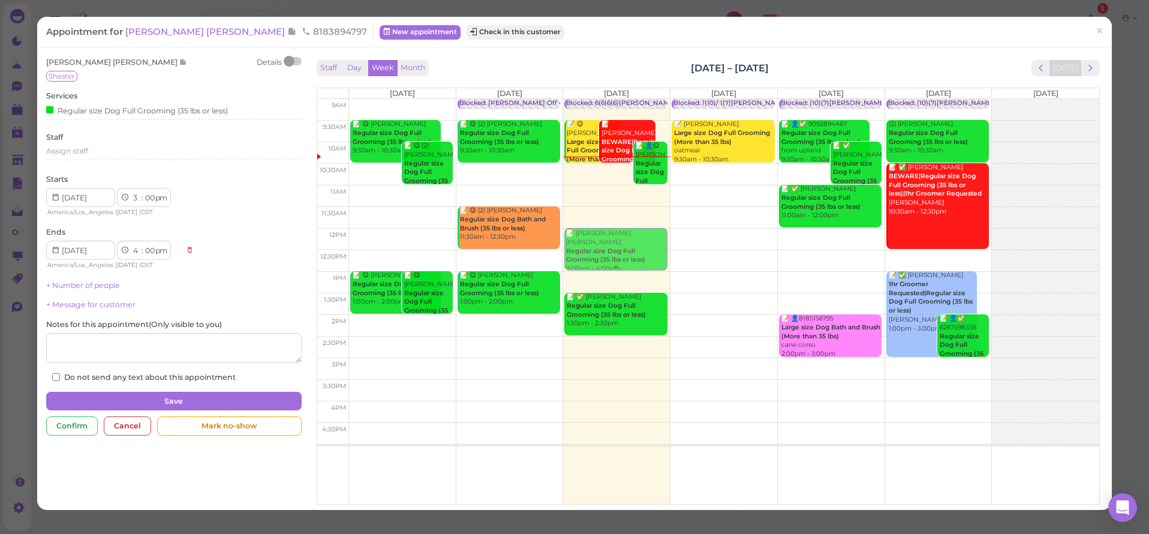
drag, startPoint x: 577, startPoint y: 385, endPoint x: 588, endPoint y: 251, distance: 134.2
click at [588, 99] on div "📝 [PERSON_NAME] [PERSON_NAME] Regular size Dog Full Grooming (35 lbs or less) 3…" at bounding box center [616, 99] width 107 height 0
select select "12"
select select "1"
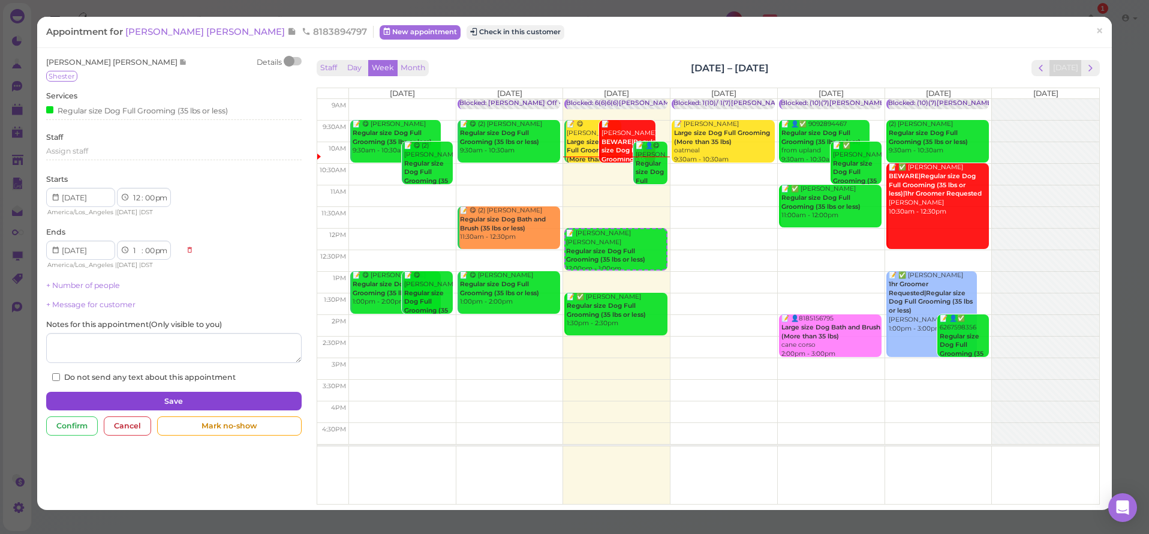
click at [236, 397] on button "Save" at bounding box center [173, 401] width 255 height 19
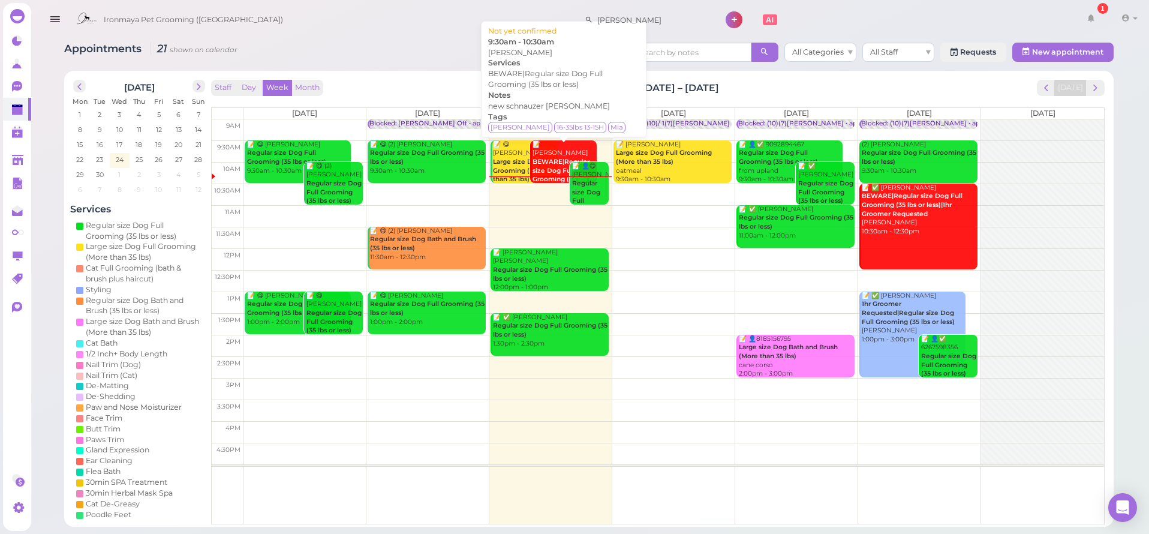
click at [543, 162] on b "BEWARE|Regular size Dog Full Grooming (35 lbs or less)" at bounding box center [564, 175] width 63 height 34
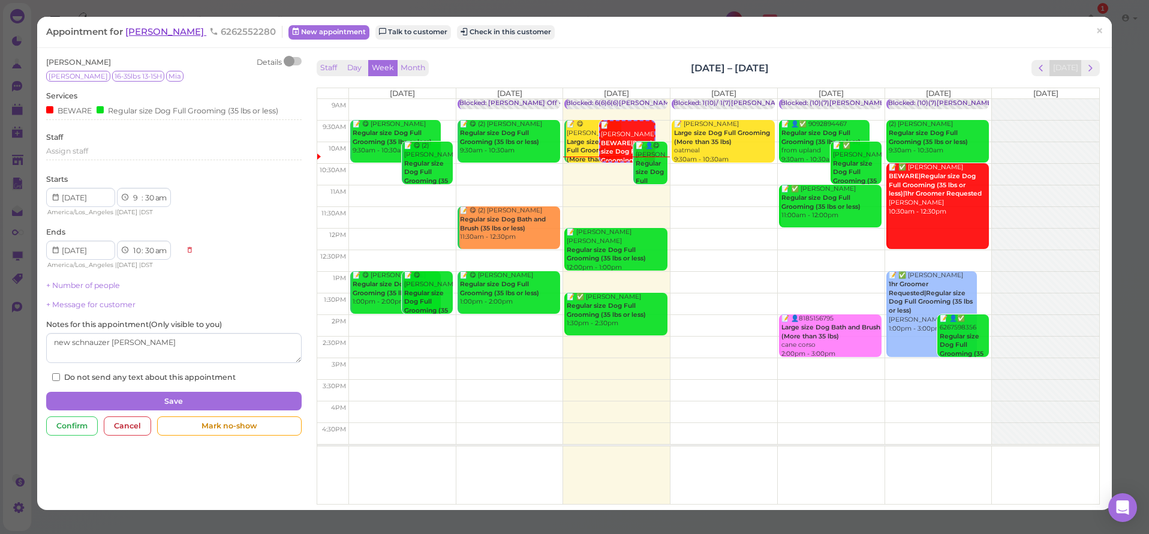
click at [162, 32] on span "[PERSON_NAME]" at bounding box center [165, 31] width 81 height 11
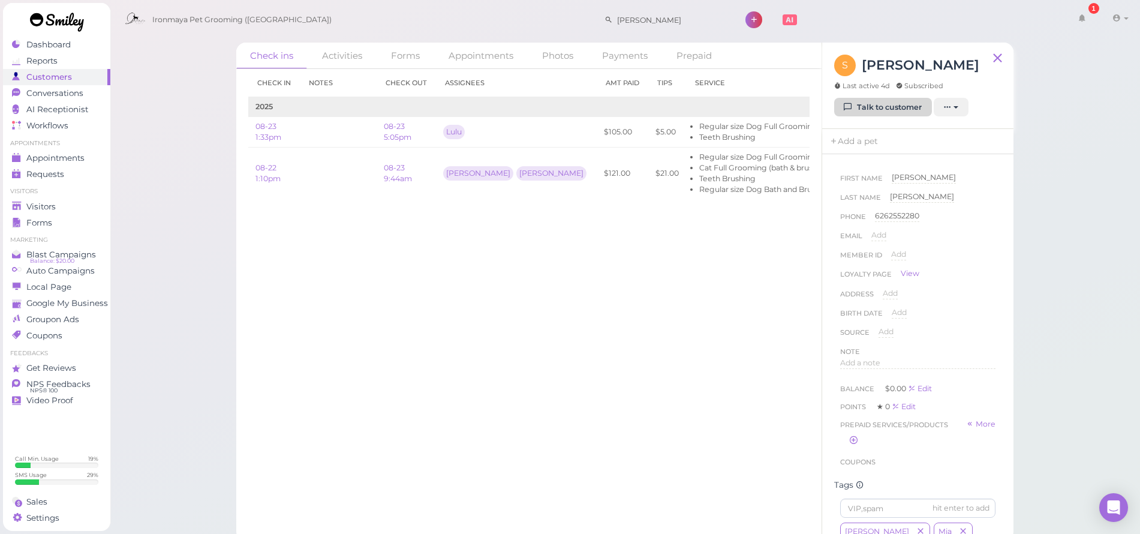
click at [895, 103] on link "Talk to customer" at bounding box center [883, 107] width 98 height 19
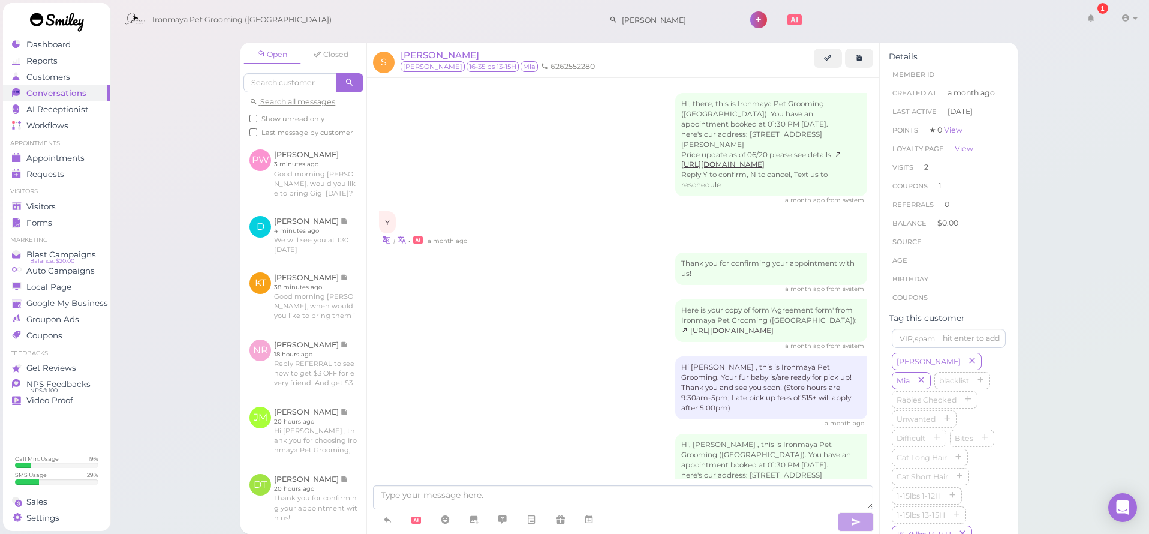
scroll to position [1112, 0]
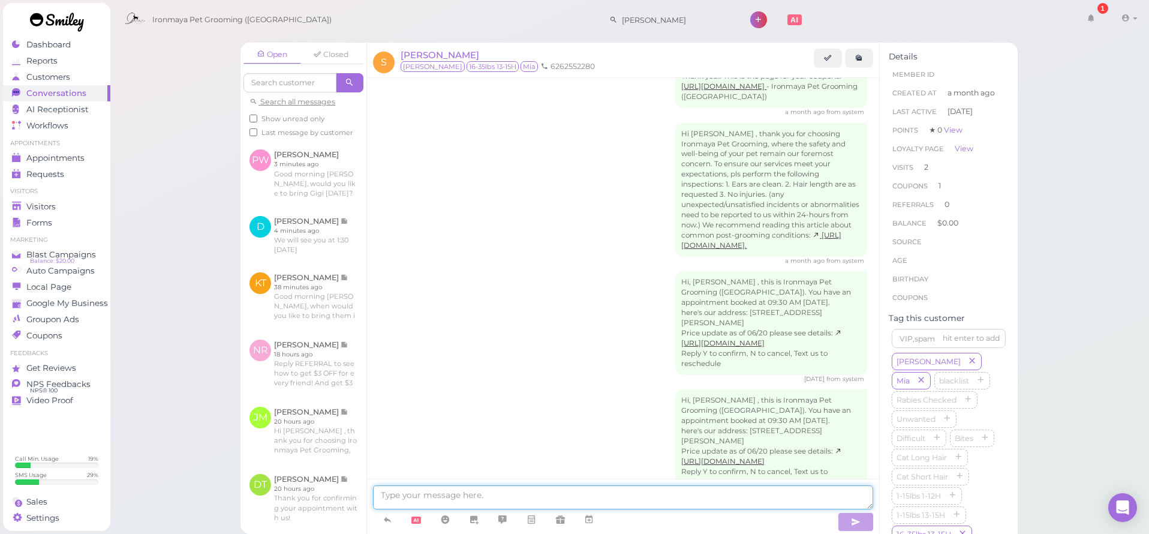
click at [619, 497] on textarea at bounding box center [623, 497] width 500 height 24
click at [478, 493] on textarea "Would you like to rechedule a different time for your appointment?" at bounding box center [623, 497] width 500 height 24
click at [478, 494] on textarea "Would you like to rechedule a different time for your appointment?" at bounding box center [623, 497] width 500 height 24
type textarea "Would you like to reschedule a different time for your appointment?"
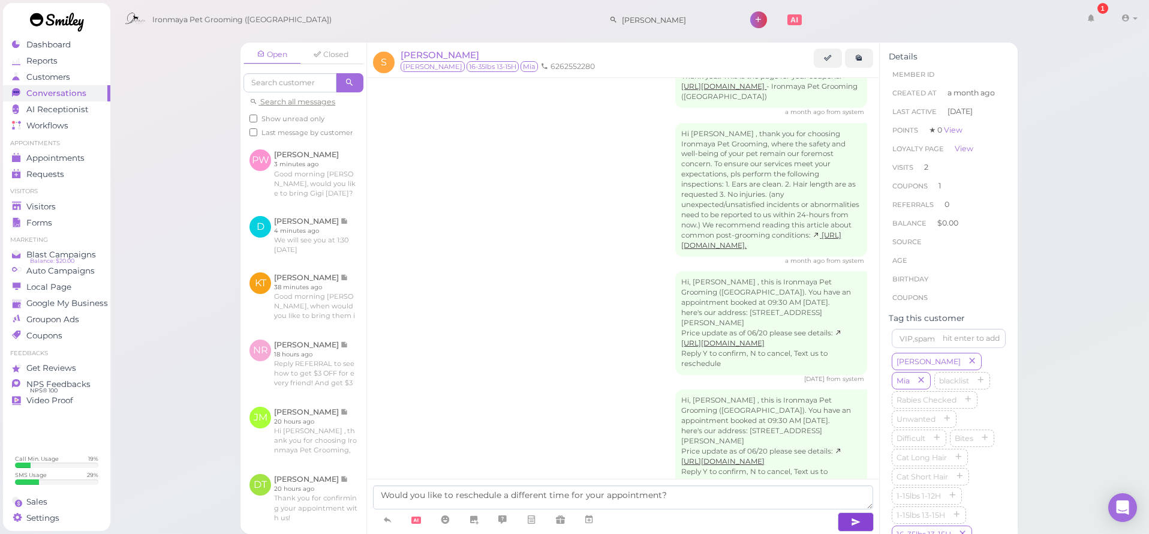
click at [862, 514] on button "button" at bounding box center [856, 521] width 36 height 19
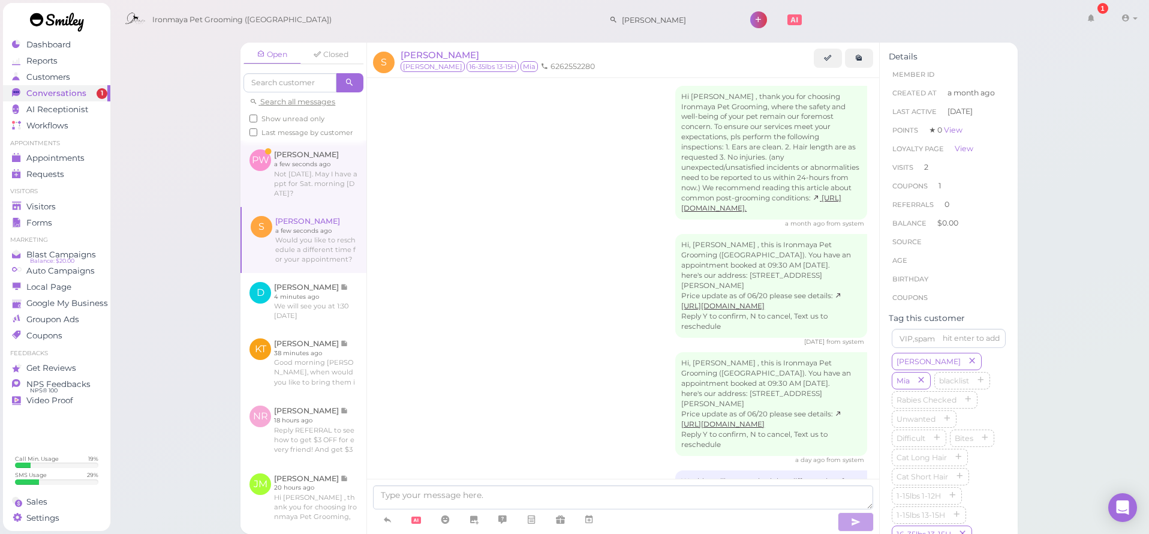
click at [326, 165] on link at bounding box center [303, 173] width 126 height 66
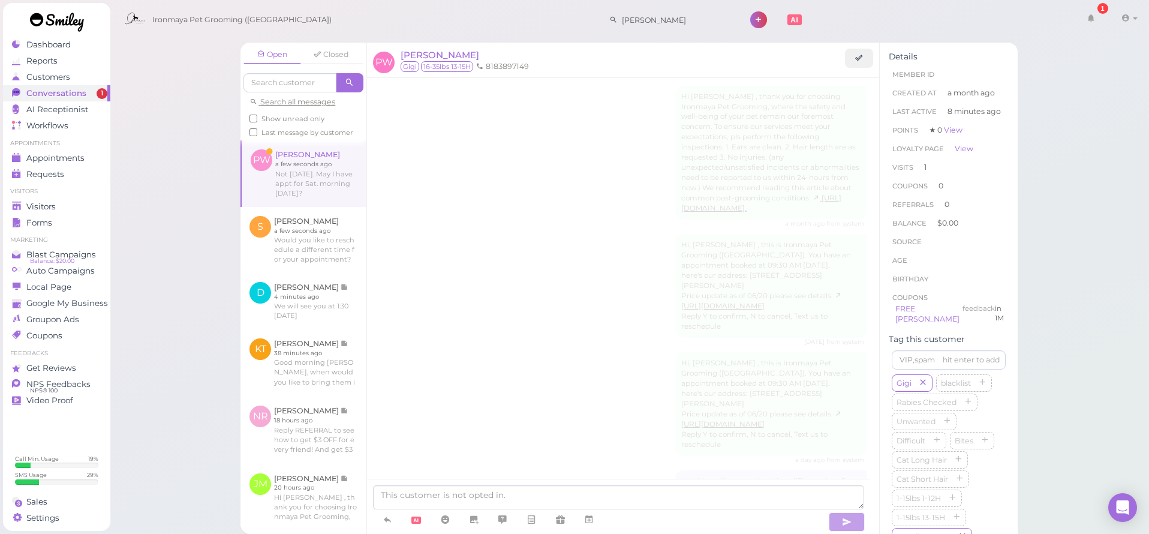
scroll to position [796, 0]
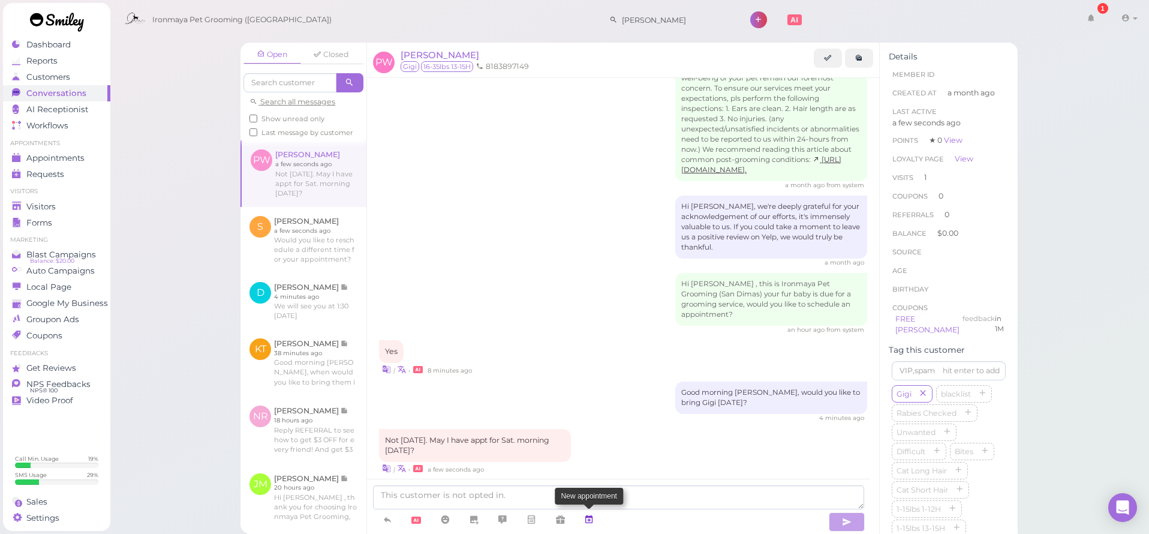
click at [593, 521] on icon at bounding box center [589, 519] width 10 height 12
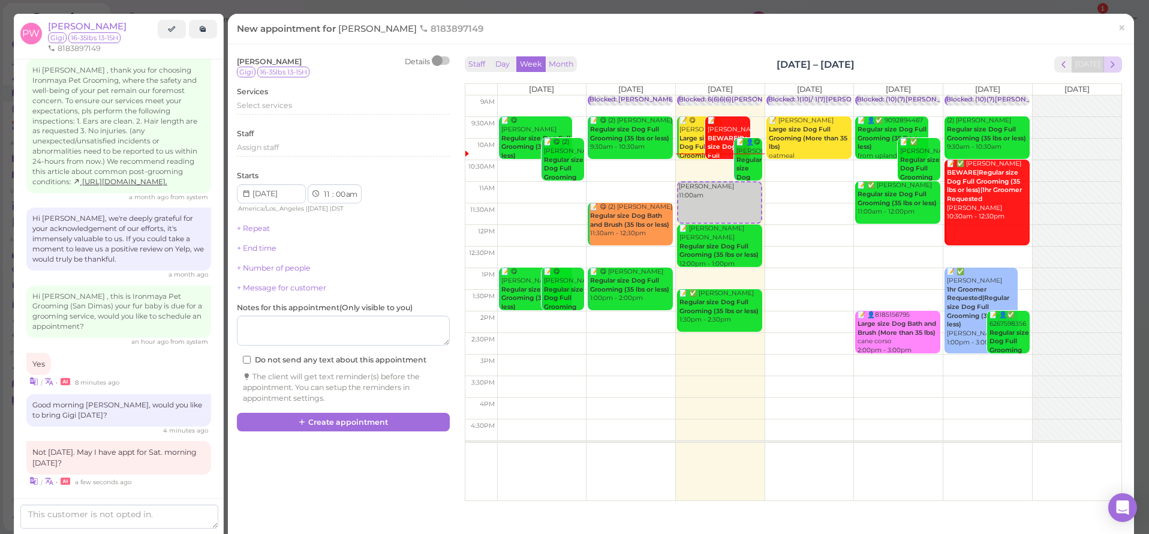
click at [1106, 71] on button "next" at bounding box center [1112, 64] width 19 height 16
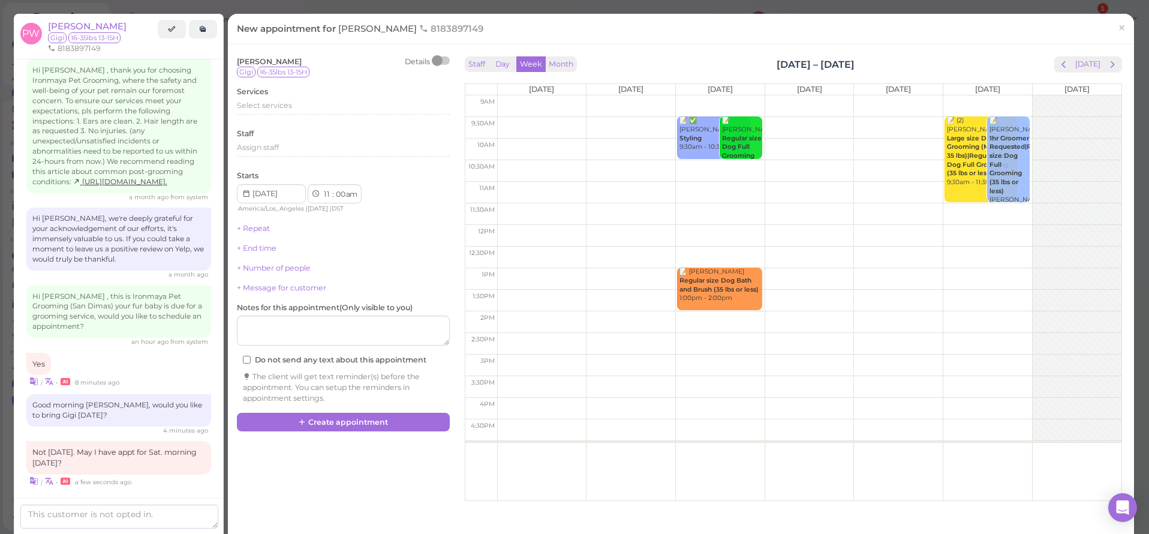
click at [1033, 139] on div at bounding box center [1077, 267] width 89 height 345
type input "[DATE]"
select select "10"
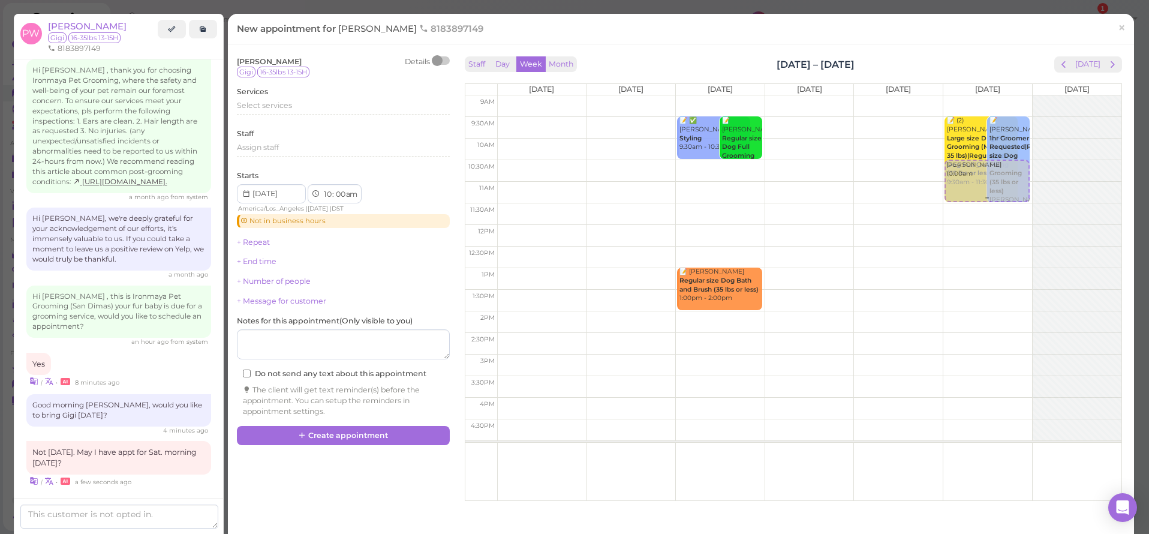
drag, startPoint x: 1067, startPoint y: 151, endPoint x: 1008, endPoint y: 182, distance: 66.5
click at [1008, 95] on tr "📝 ✅ [PERSON_NAME] Styling 9:30am - 10:30am 📝 [PERSON_NAME] Regular size Dog Ful…" at bounding box center [793, 95] width 656 height 0
type input "[DATE]"
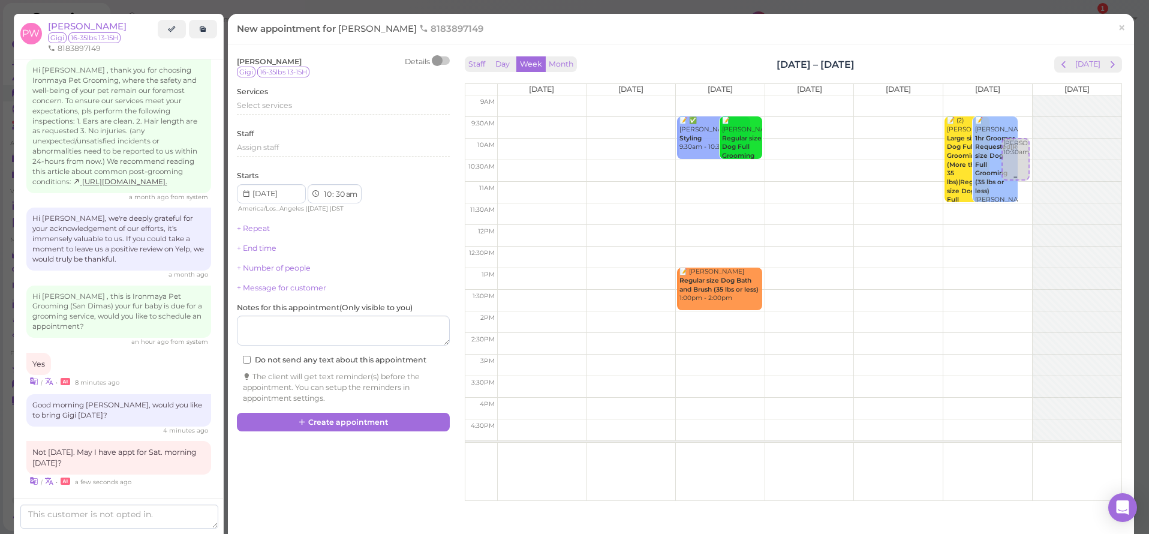
drag, startPoint x: 1007, startPoint y: 176, endPoint x: 1012, endPoint y: 158, distance: 18.6
click at [1012, 95] on div "[PERSON_NAME] 10:30am 📝 (2) [PERSON_NAME] Large size Dog Full Grooming (More th…" at bounding box center [987, 95] width 89 height 0
select select "00"
click at [252, 109] on div "Select services" at bounding box center [343, 105] width 213 height 11
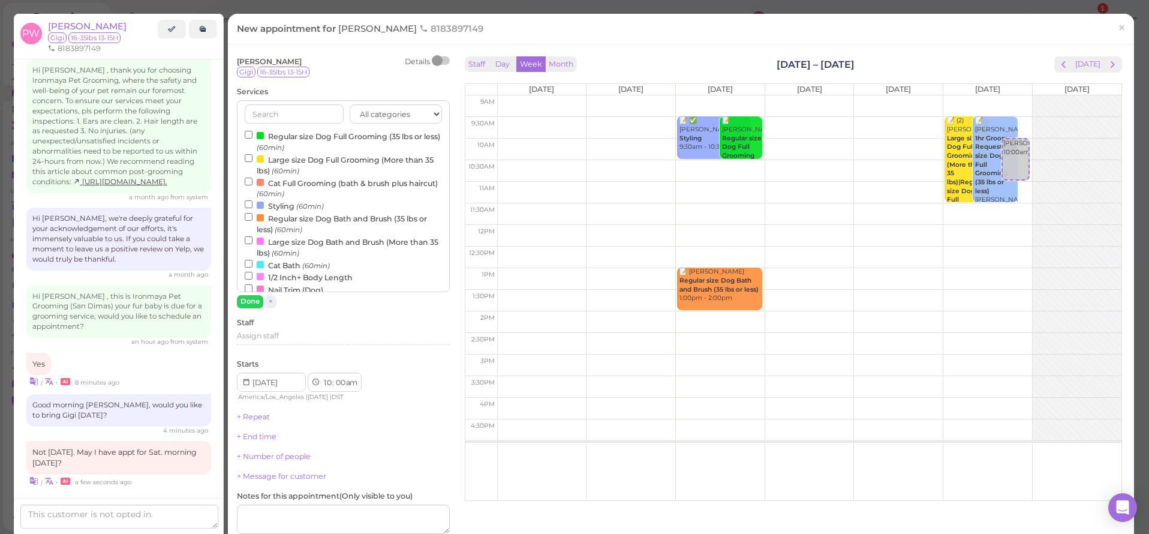
click at [257, 132] on div at bounding box center [260, 135] width 7 height 7
click at [252, 131] on input "Regular size Dog Full Grooming (35 lbs or less) (60min)" at bounding box center [249, 135] width 8 height 8
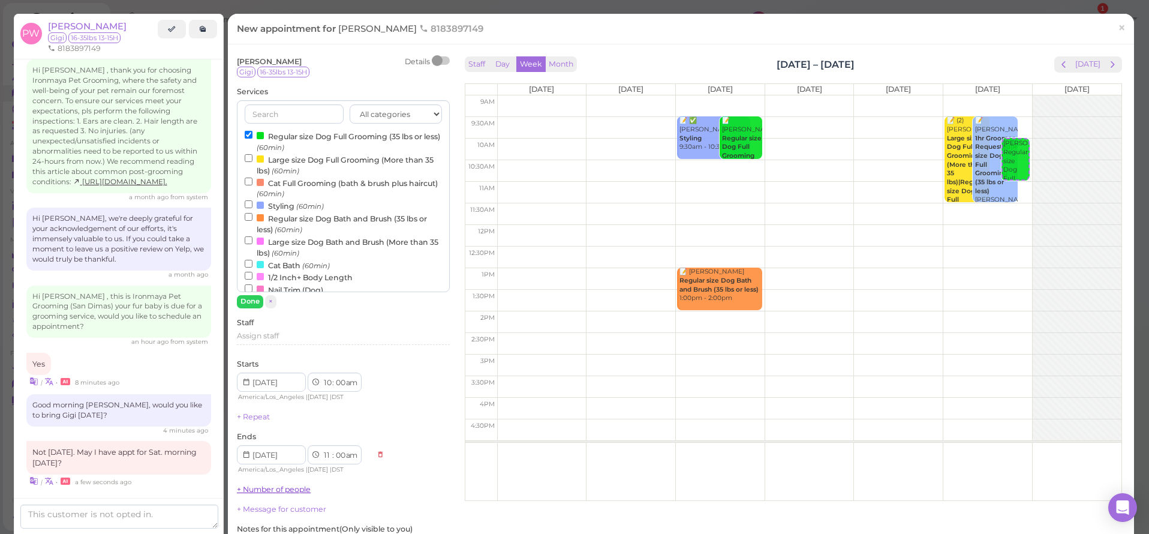
click at [254, 300] on button "Done" at bounding box center [250, 301] width 26 height 13
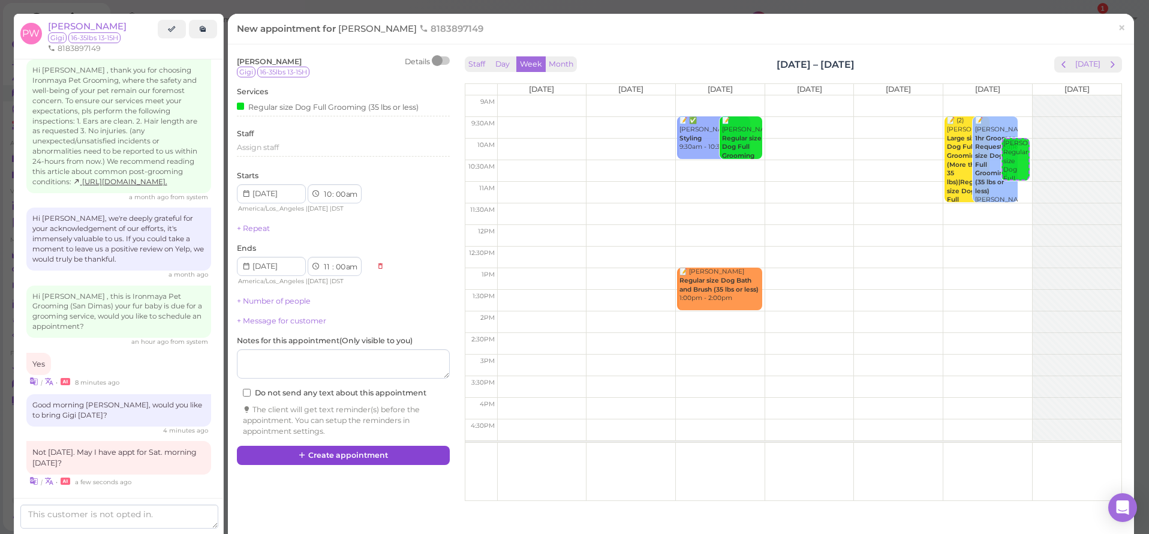
click at [370, 446] on button "Create appointment" at bounding box center [343, 455] width 213 height 19
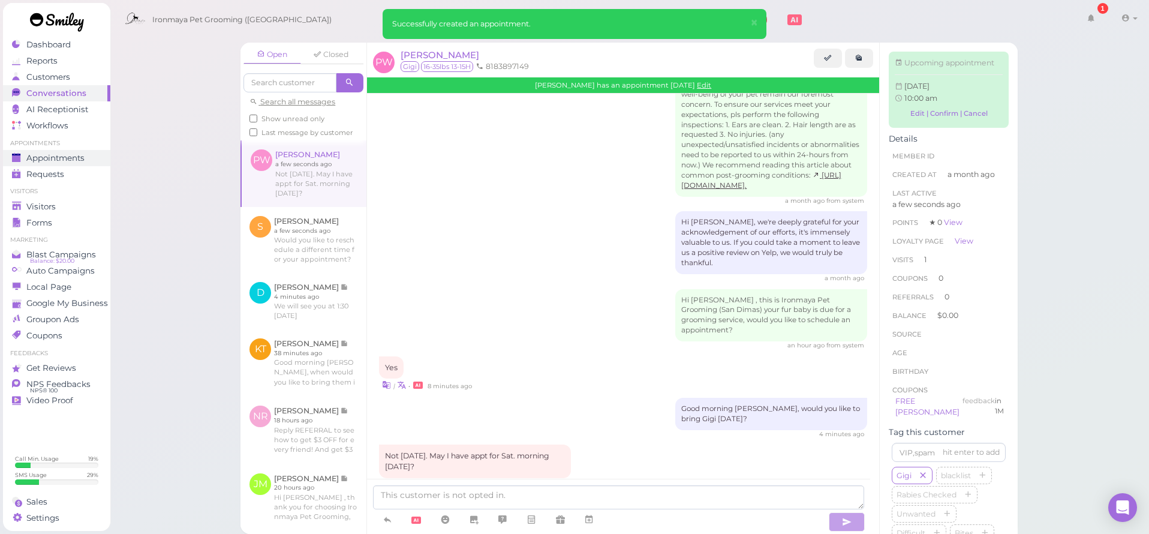
click at [86, 163] on link "Appointments" at bounding box center [56, 158] width 107 height 16
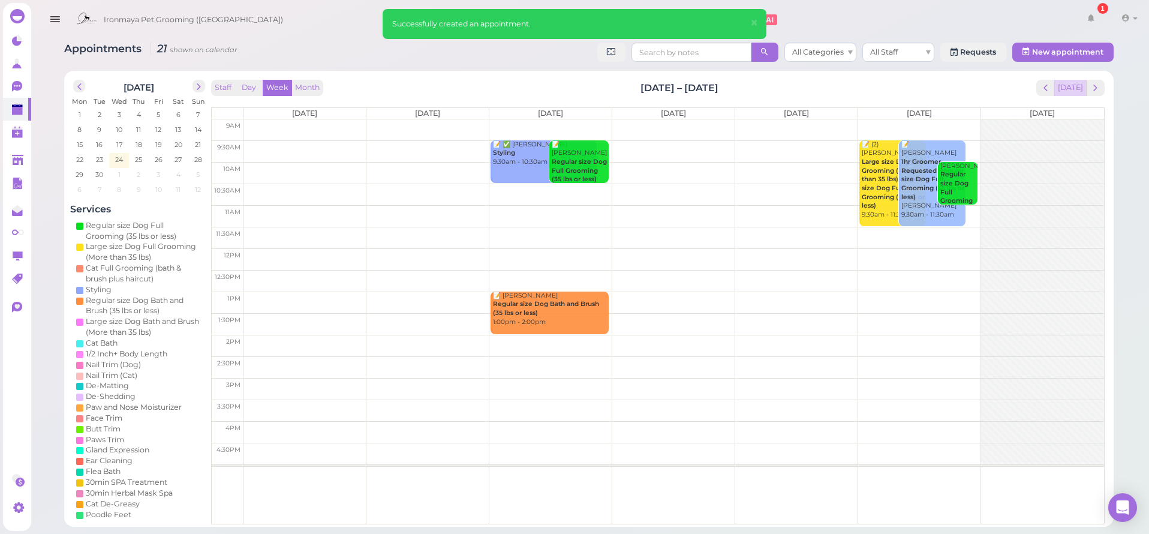
click at [1074, 90] on button "[DATE]" at bounding box center [1070, 88] width 32 height 16
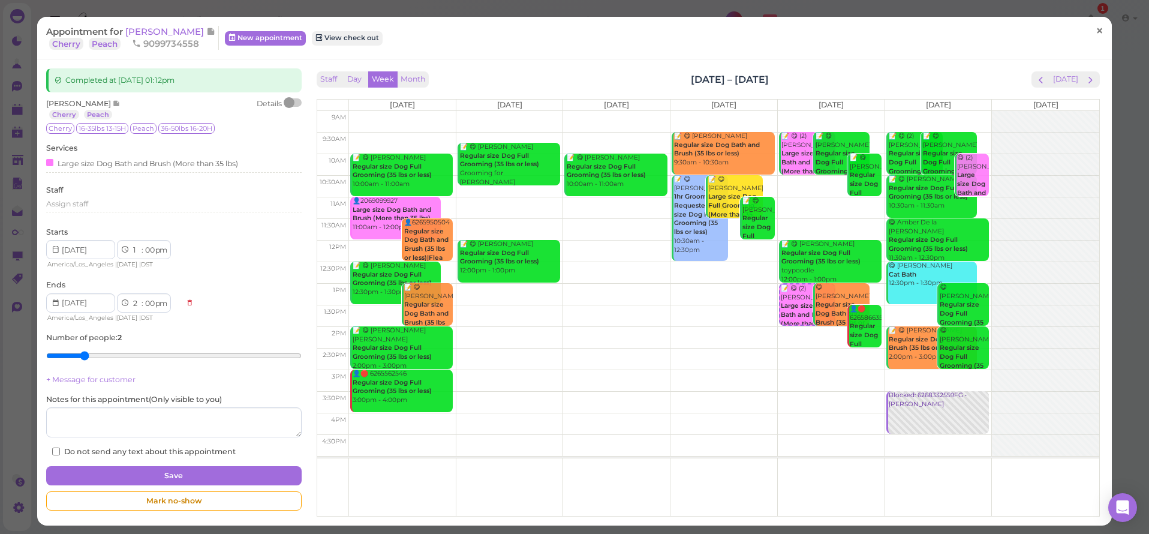
click at [1096, 29] on span "×" at bounding box center [1100, 31] width 8 height 17
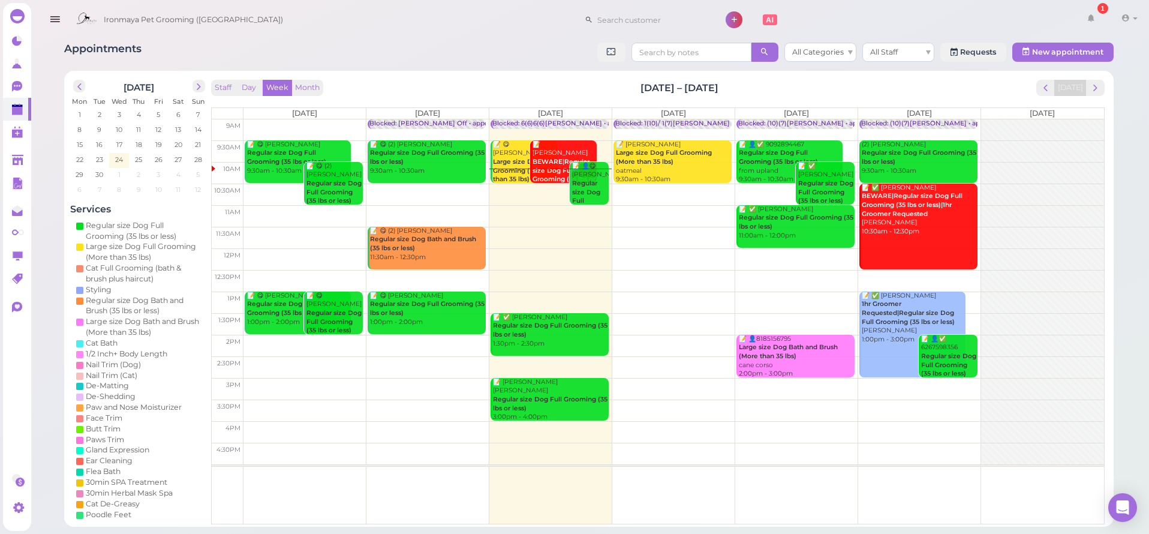
click at [52, 20] on icon "button" at bounding box center [55, 19] width 13 height 15
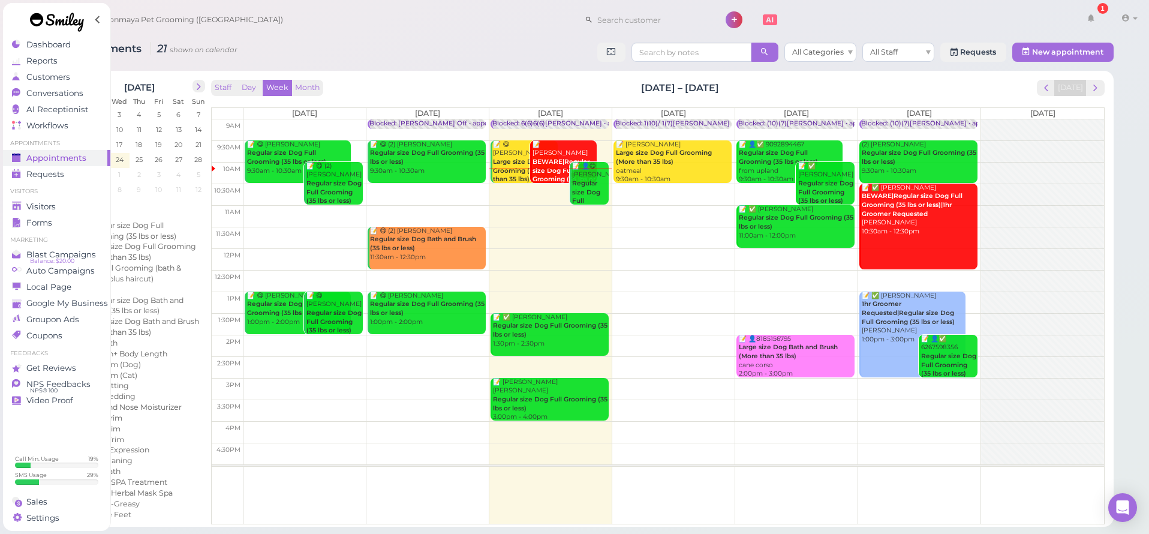
drag, startPoint x: 479, startPoint y: 71, endPoint x: 588, endPoint y: 69, distance: 108.6
click at [480, 72] on div "September 2025 Mon Tue Wed Thu Fri Sat Sun 1 2 3 4 5 6 7 8 9 10 11 12 13 14 15 …" at bounding box center [589, 299] width 1050 height 456
click at [1041, 86] on button "prev" at bounding box center [1046, 88] width 19 height 16
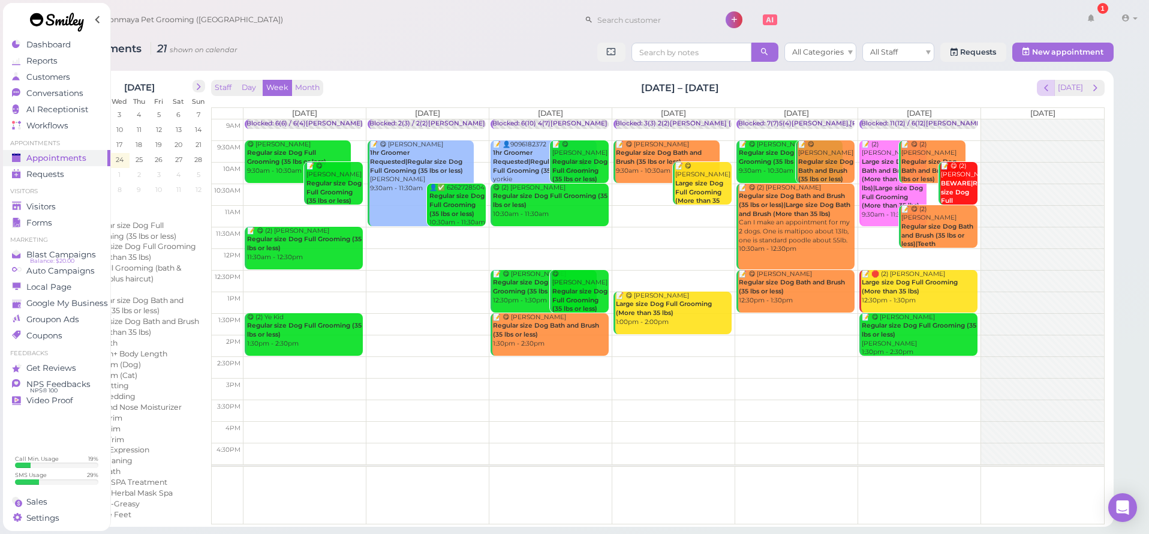
click at [1041, 86] on button "prev" at bounding box center [1046, 88] width 19 height 16
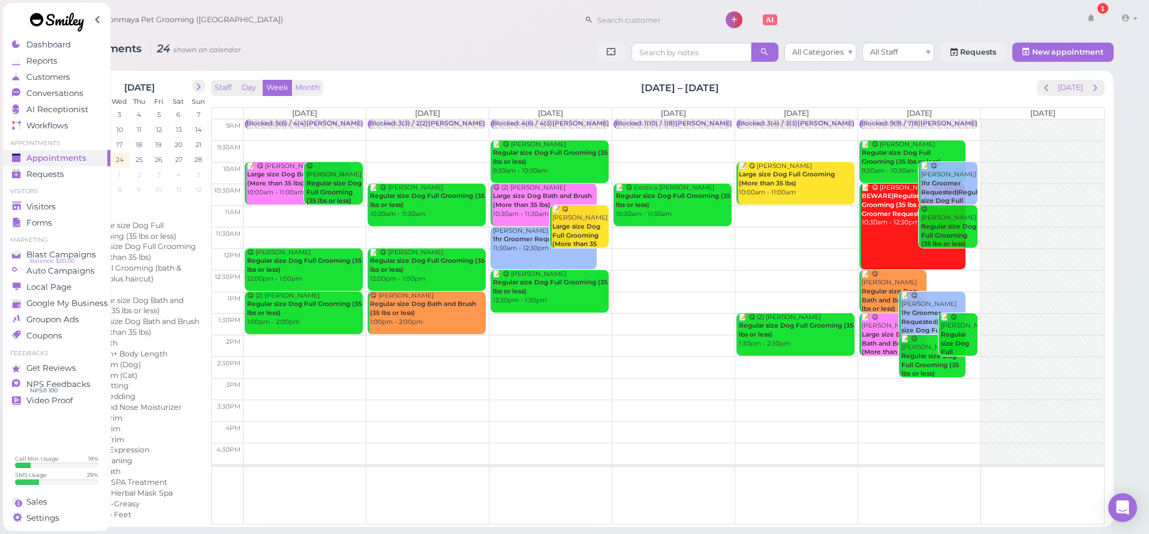
click at [1041, 86] on button "prev" at bounding box center [1046, 88] width 19 height 16
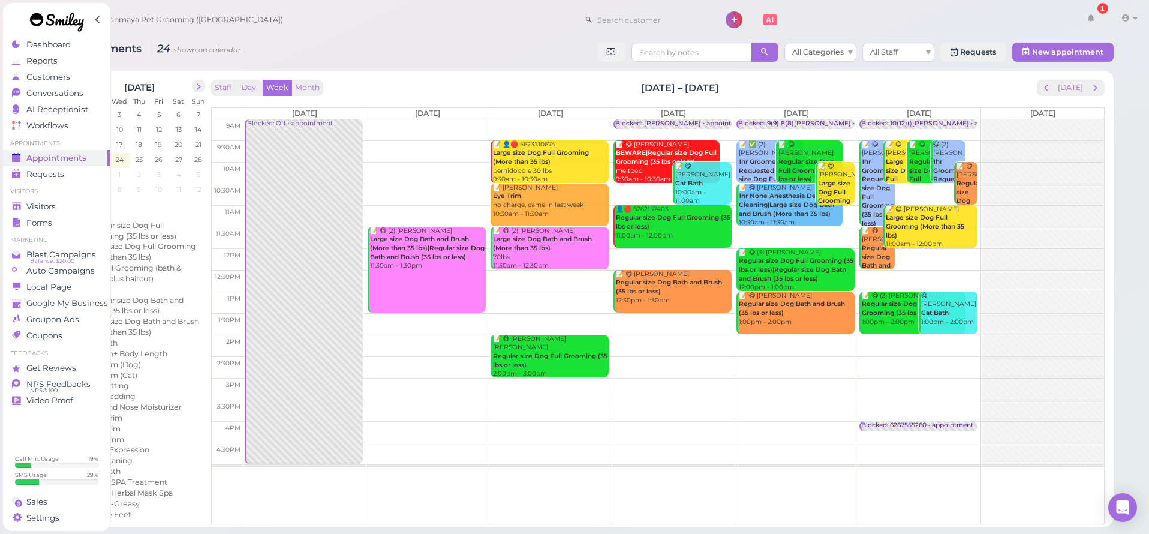
click at [1041, 86] on button "prev" at bounding box center [1046, 88] width 19 height 16
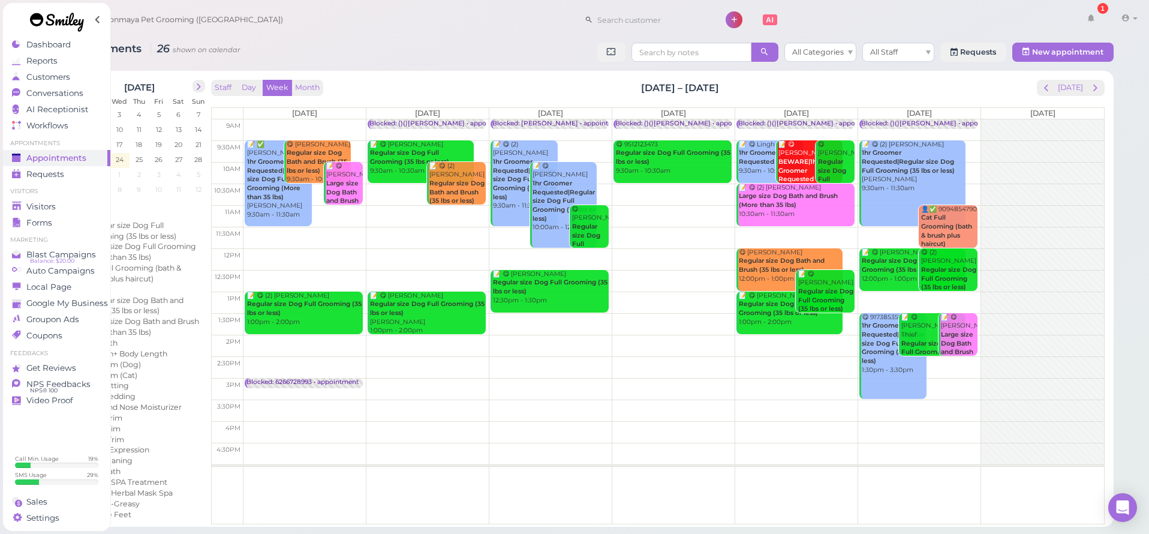
click at [1041, 86] on button "prev" at bounding box center [1046, 88] width 19 height 16
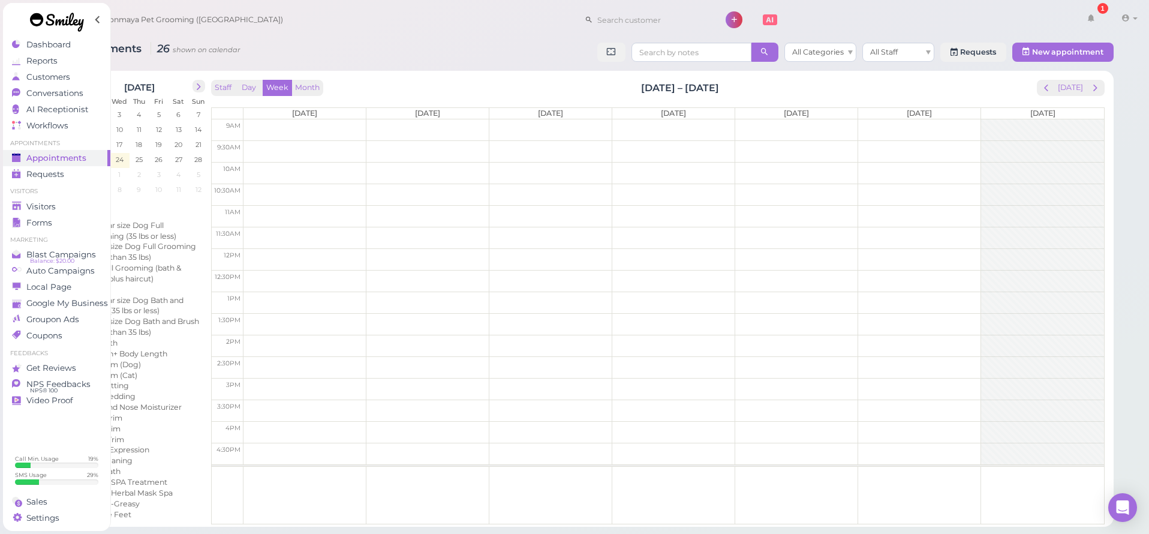
click at [1041, 86] on button "prev" at bounding box center [1046, 88] width 19 height 16
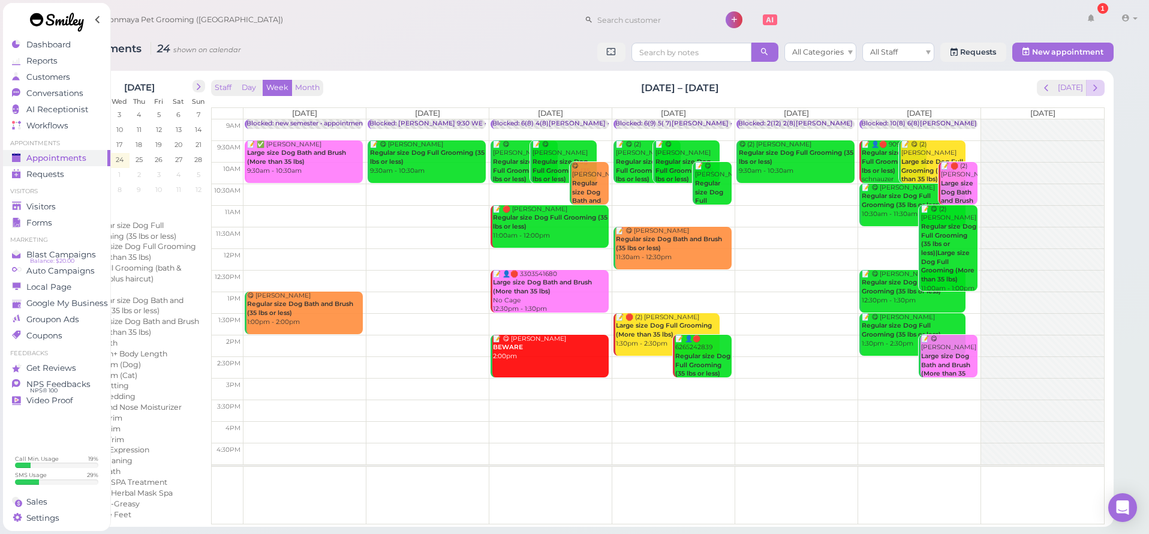
click at [1101, 88] on button "next" at bounding box center [1095, 88] width 19 height 16
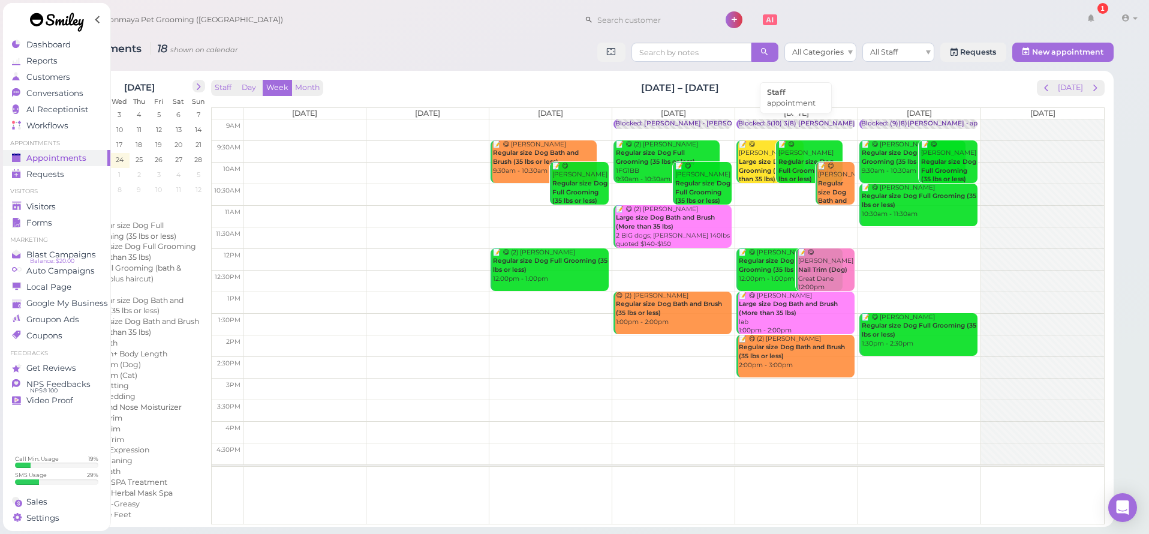
click at [836, 123] on div "Blocked: 5(10) 3(8) Ida Lulu (Isaac not working) Michelle • appointment" at bounding box center [901, 123] width 326 height 9
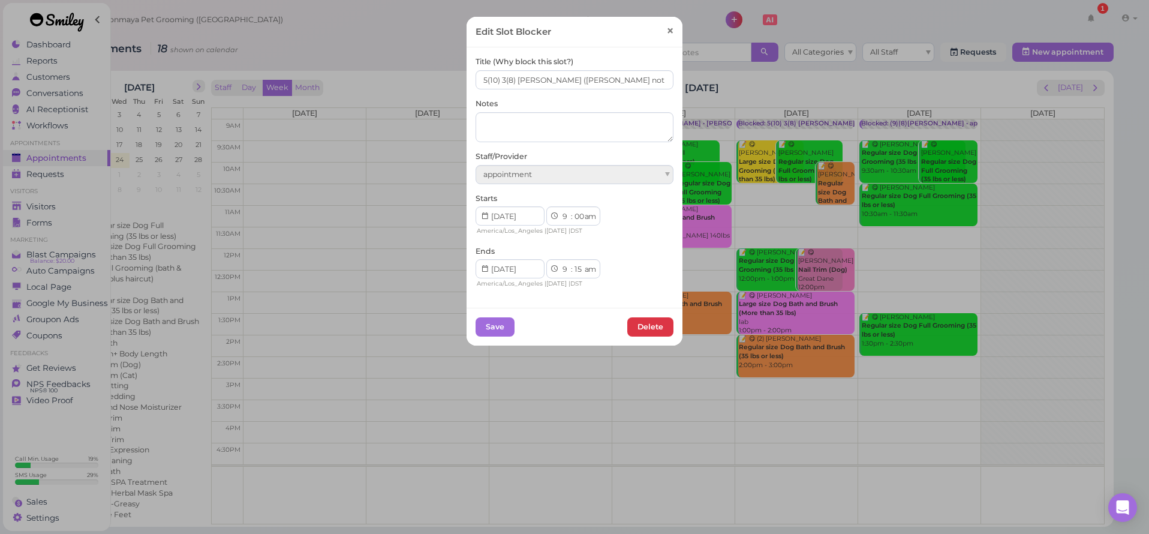
click at [666, 31] on span "×" at bounding box center [670, 31] width 8 height 17
